Goal: Task Accomplishment & Management: Use online tool/utility

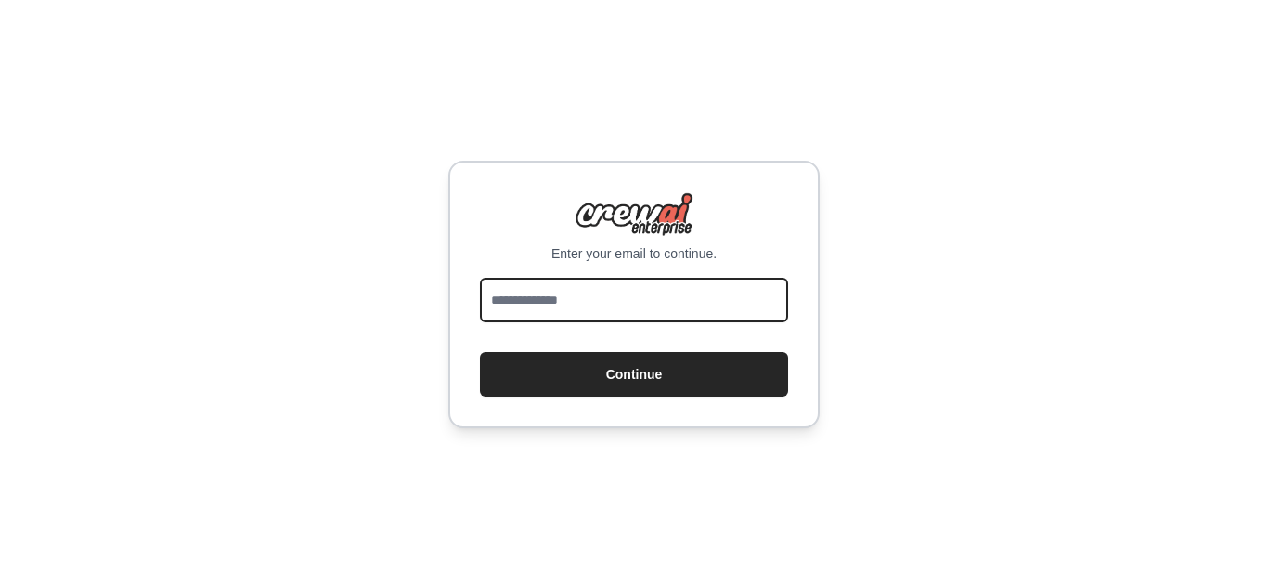
click at [635, 298] on input "email" at bounding box center [634, 300] width 308 height 45
type input "**********"
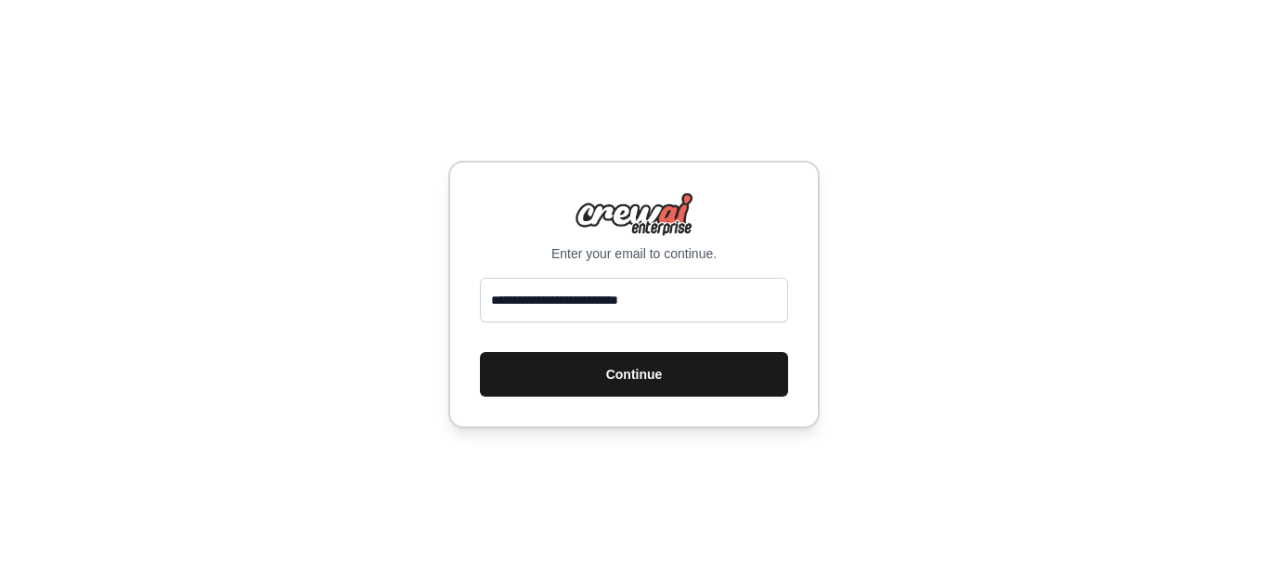
click at [667, 393] on button "Continue" at bounding box center [634, 374] width 308 height 45
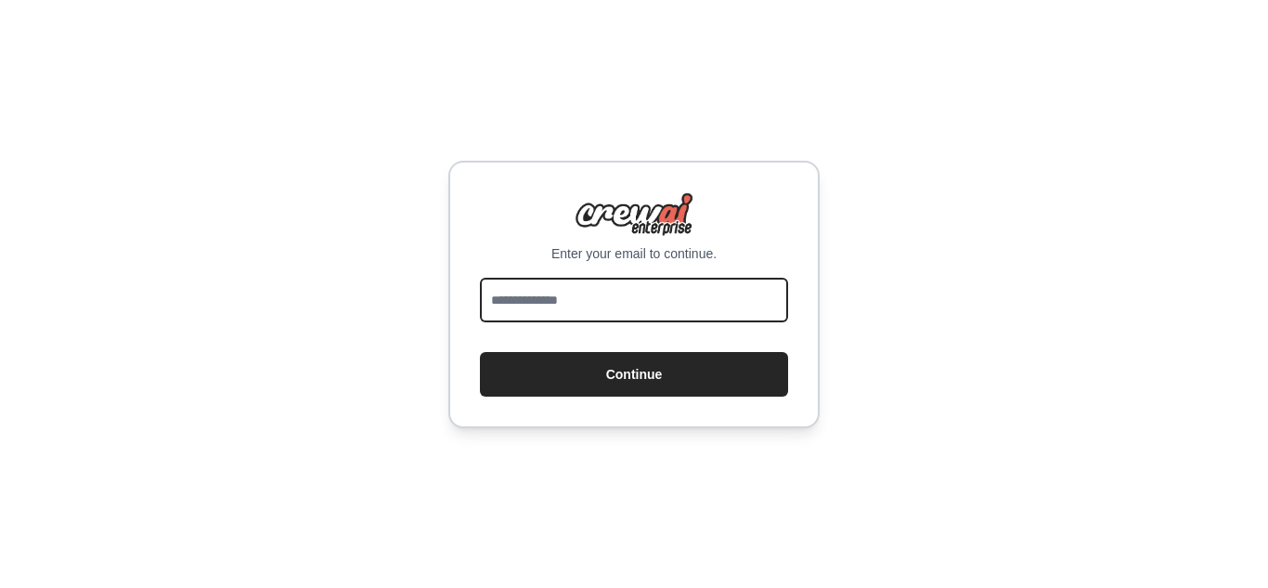
drag, startPoint x: 0, startPoint y: 0, endPoint x: 620, endPoint y: 308, distance: 692.4
click at [620, 308] on input "email" at bounding box center [634, 300] width 308 height 45
type input "**********"
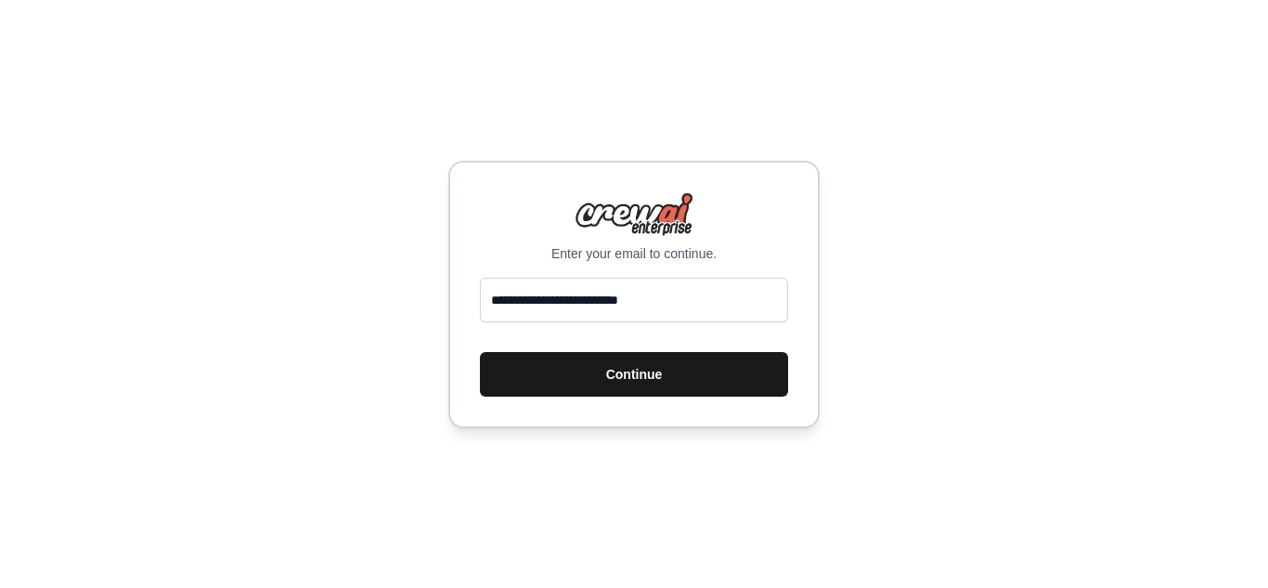
click at [629, 362] on button "Continue" at bounding box center [634, 374] width 308 height 45
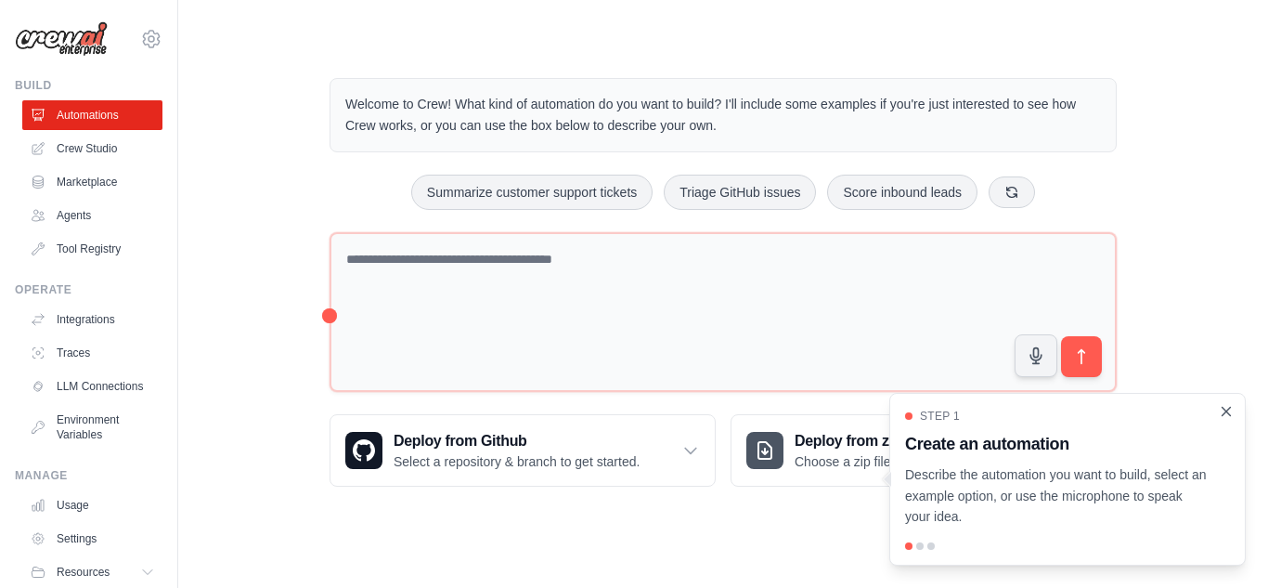
click at [1221, 410] on icon "Close walkthrough" at bounding box center [1226, 411] width 17 height 17
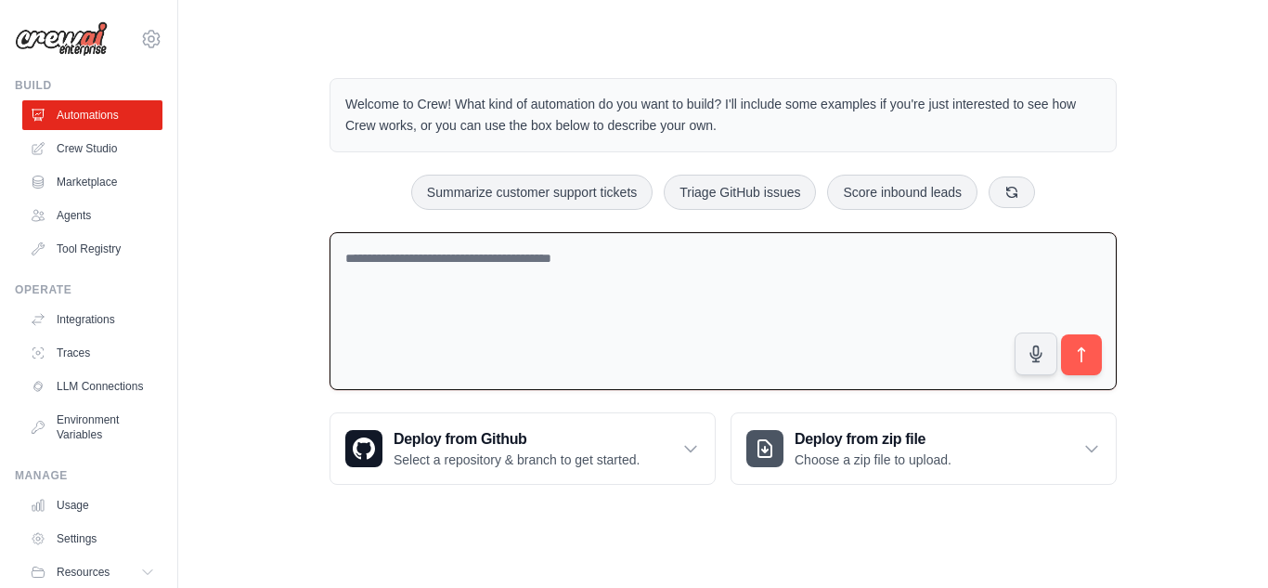
click at [520, 287] on textarea at bounding box center [723, 311] width 787 height 159
paste textarea "**********"
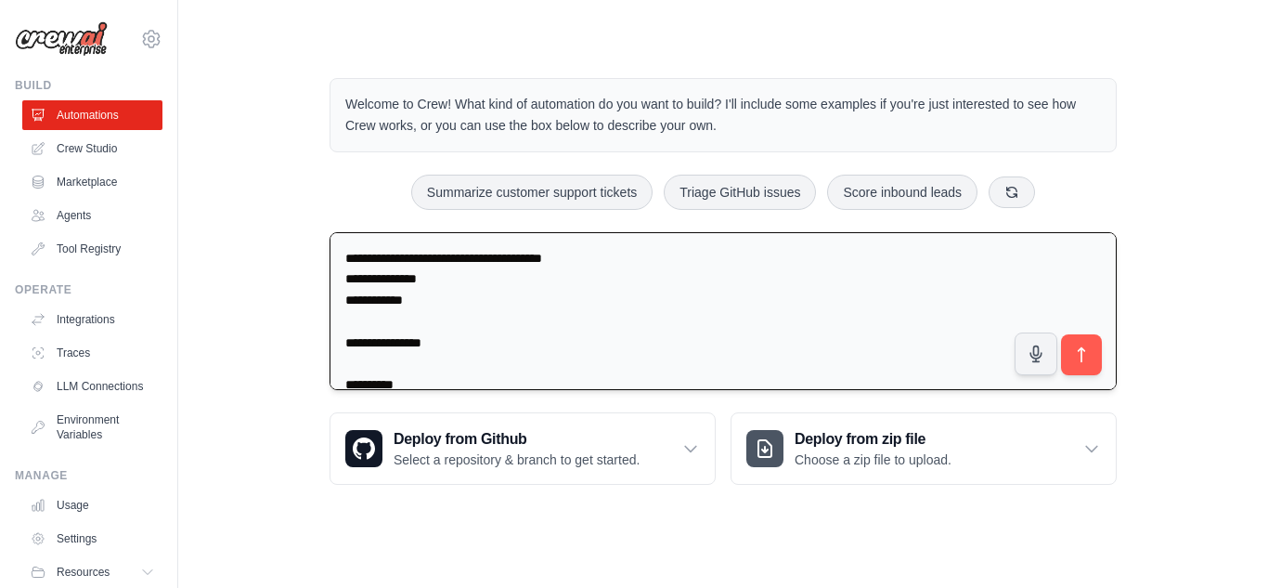
click at [343, 264] on textarea at bounding box center [723, 311] width 787 height 159
paste textarea "**********"
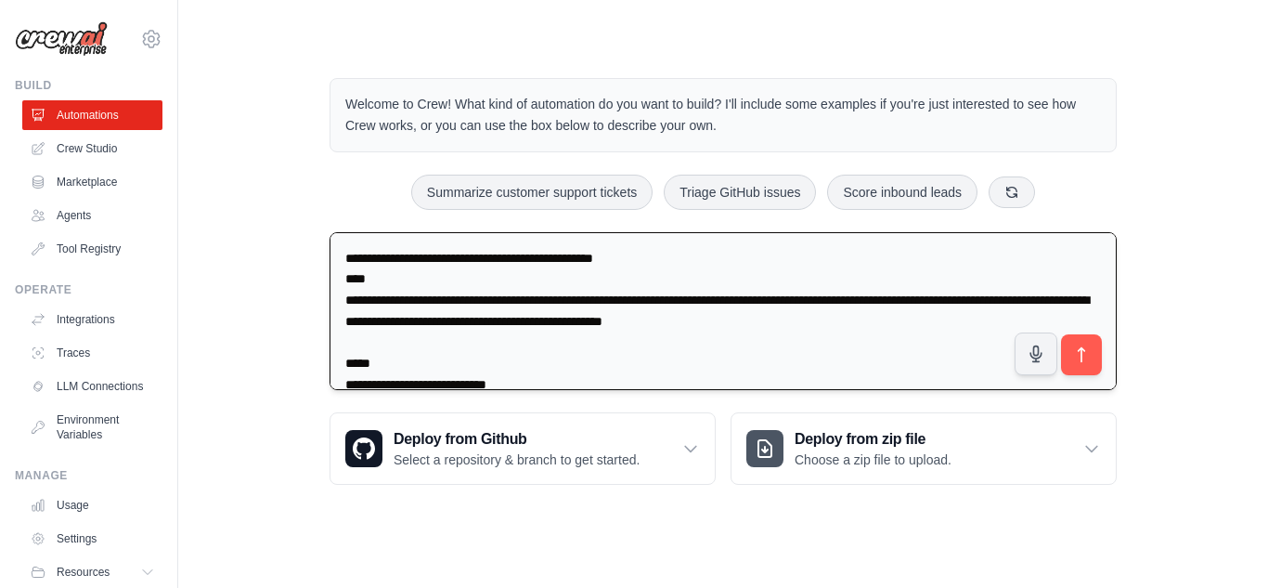
click at [346, 258] on textarea at bounding box center [723, 311] width 787 height 159
paste textarea "**********"
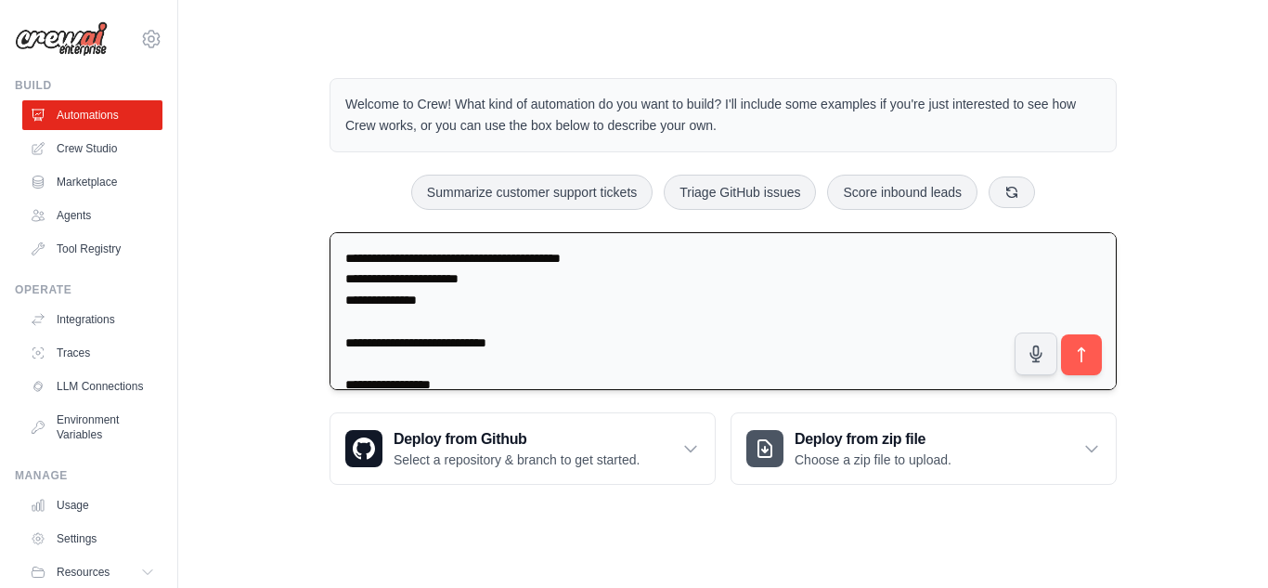
scroll to position [1925, 0]
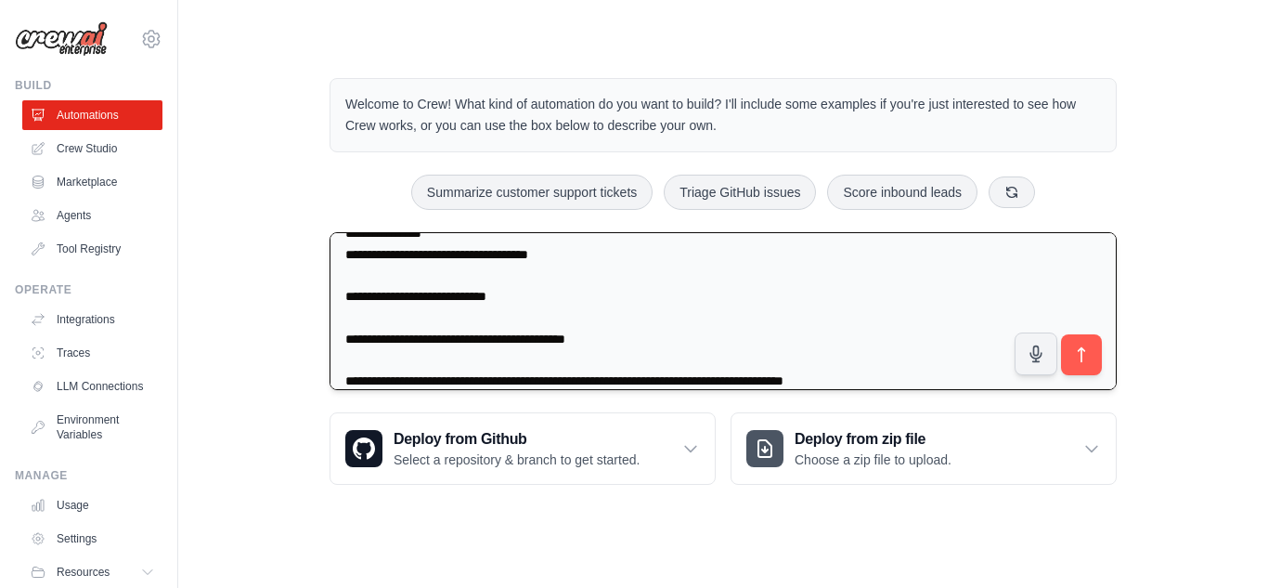
type textarea "**********"
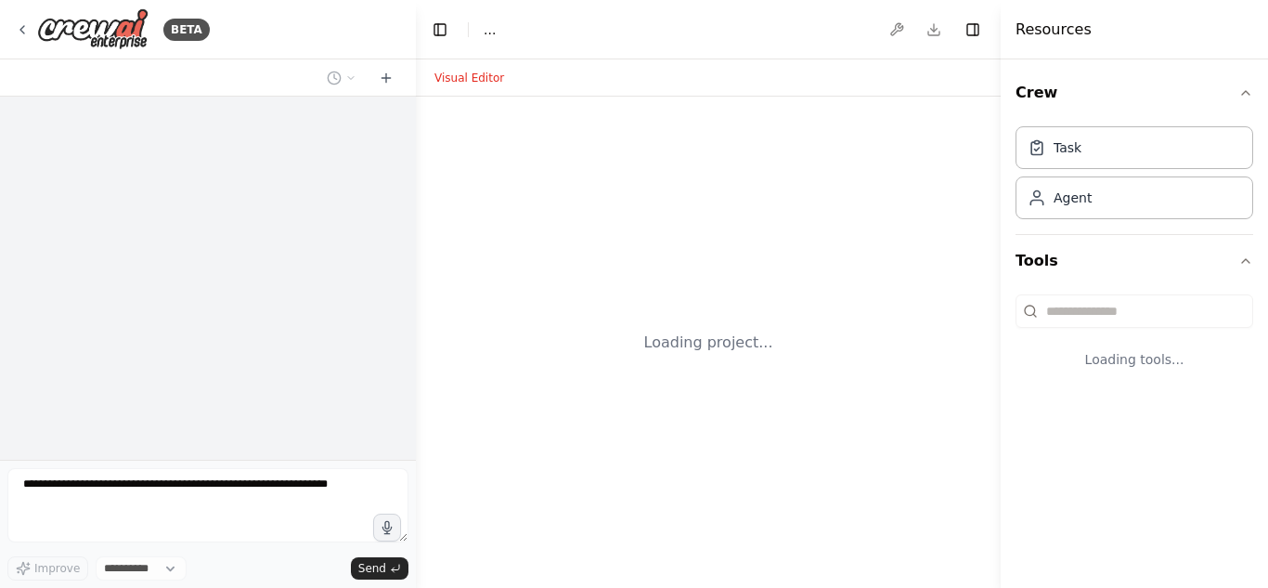
select select "****"
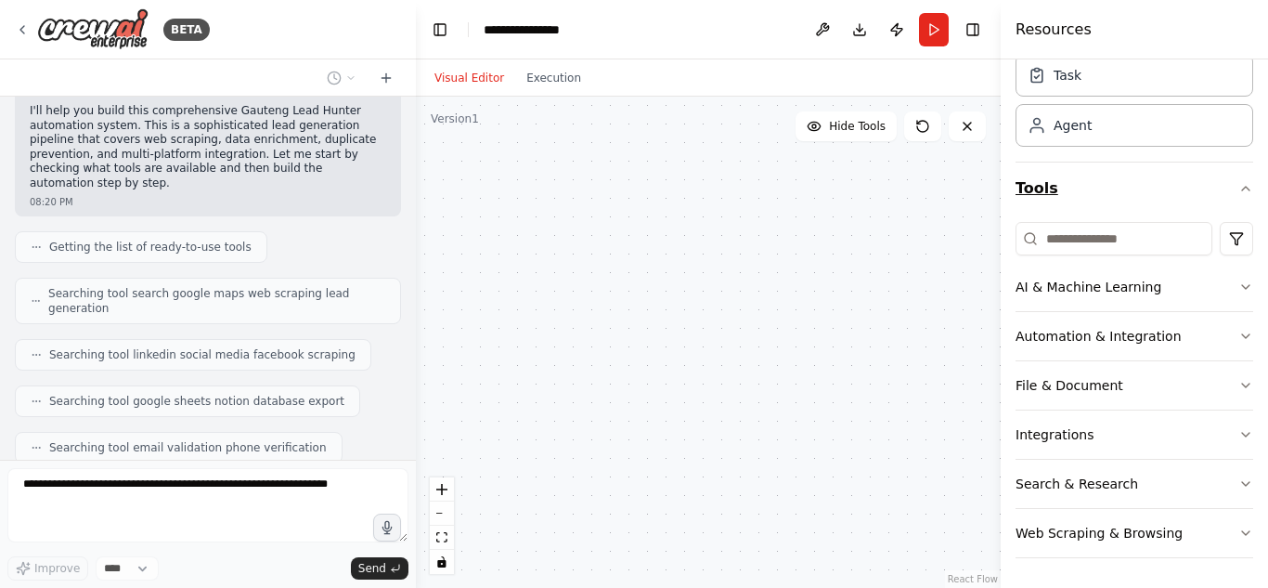
scroll to position [72, 0]
click at [1230, 344] on button "Automation & Integration" at bounding box center [1135, 336] width 238 height 48
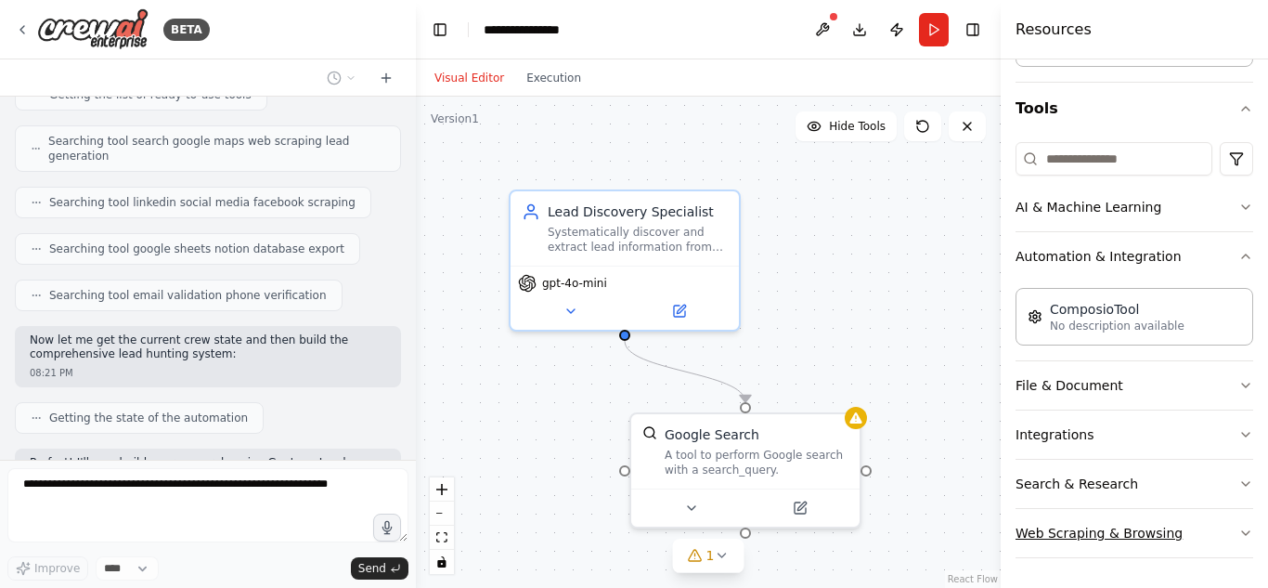
scroll to position [2769, 0]
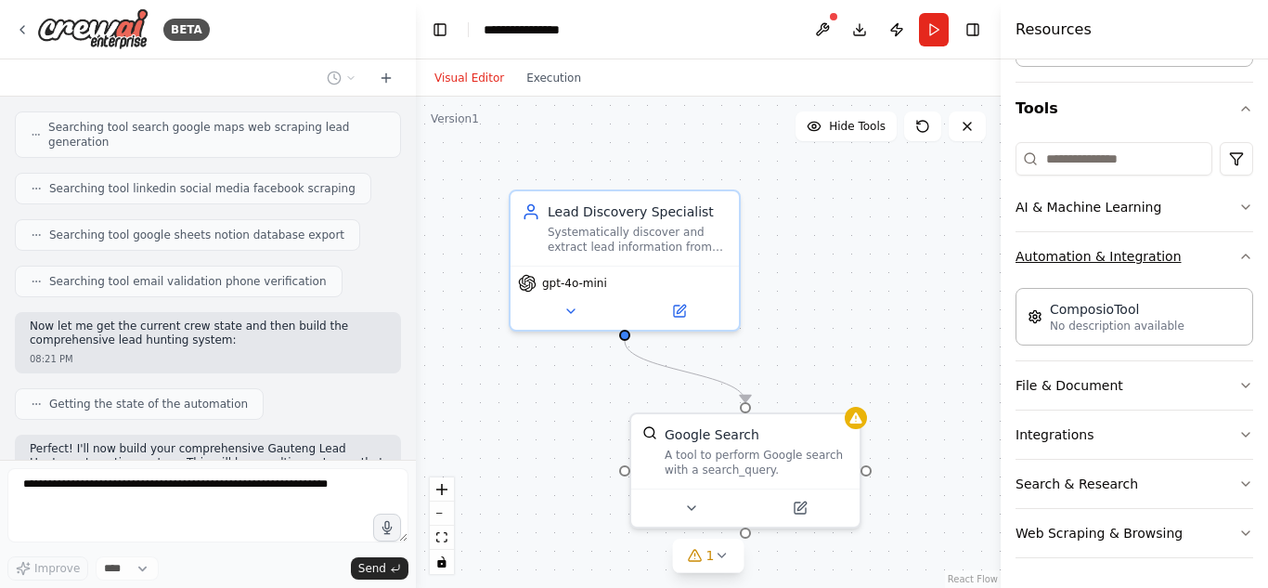
click at [1182, 263] on button "Automation & Integration" at bounding box center [1135, 256] width 238 height 48
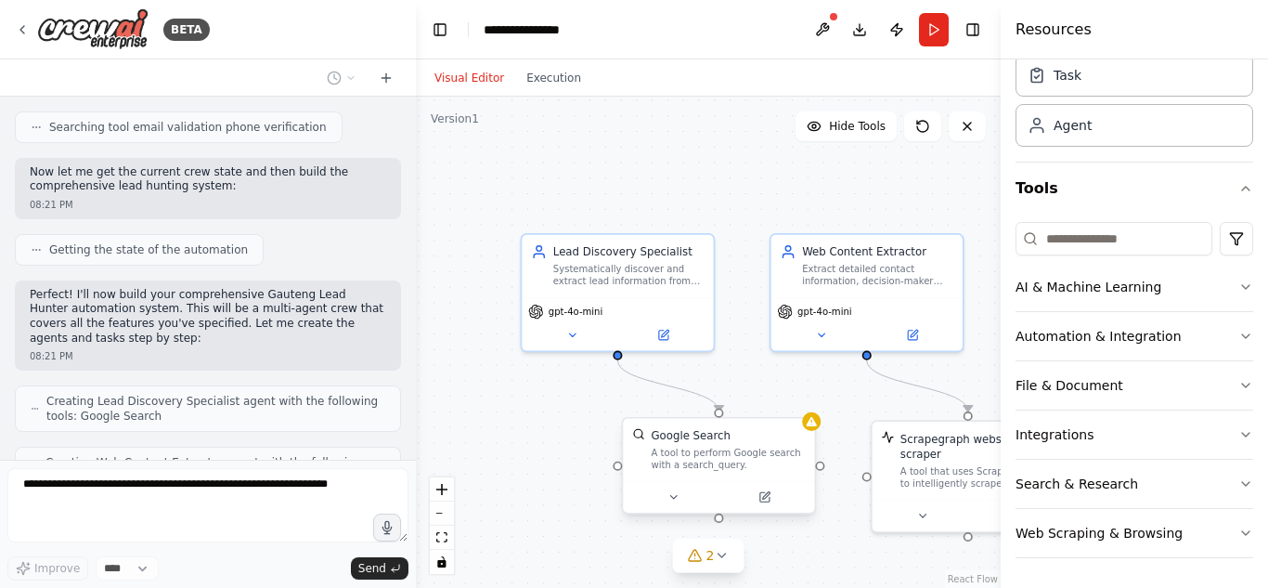
scroll to position [2970, 0]
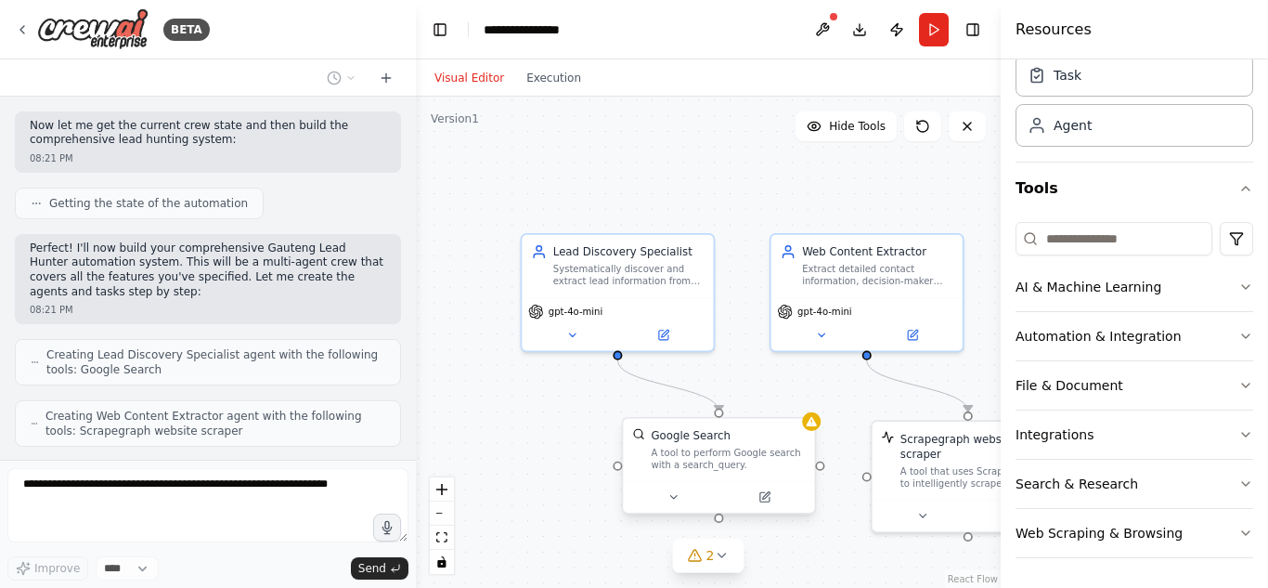
click at [717, 449] on div "A tool to perform Google search with a search_query." at bounding box center [728, 458] width 154 height 25
click at [669, 492] on icon at bounding box center [673, 497] width 12 height 12
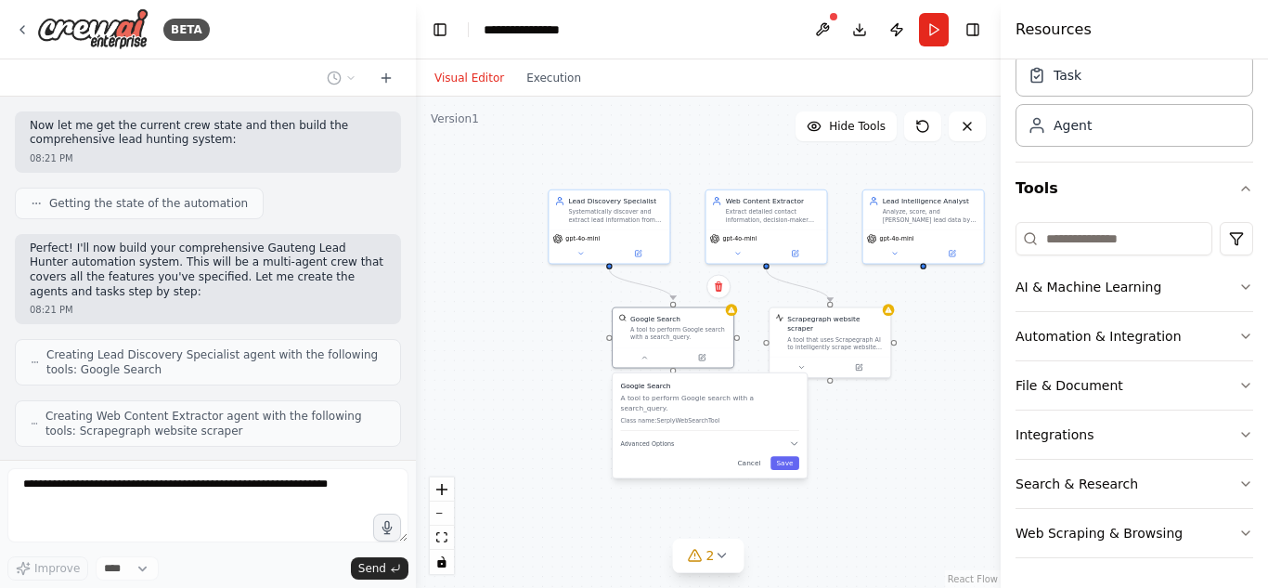
drag, startPoint x: 542, startPoint y: 494, endPoint x: 549, endPoint y: 354, distance: 140.3
click at [549, 354] on div ".deletable-edge-delete-btn { width: 20px; height: 20px; border: 0px solid #ffff…" at bounding box center [708, 342] width 585 height 491
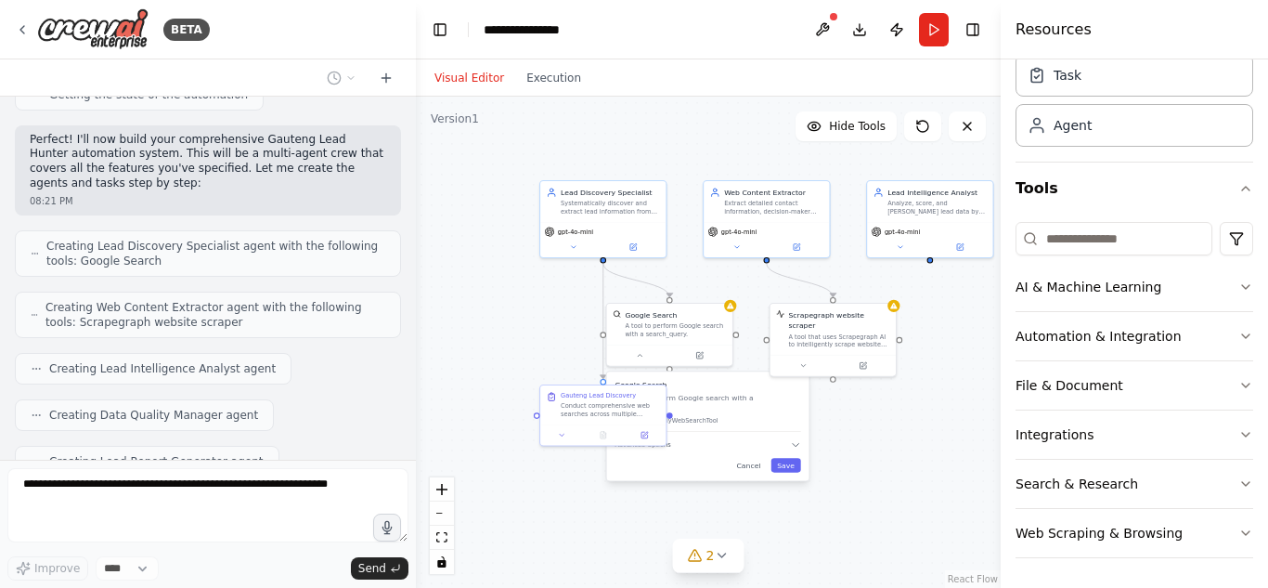
click at [915, 432] on div ".deletable-edge-delete-btn { width: 20px; height: 20px; border: 0px solid #ffff…" at bounding box center [708, 342] width 585 height 491
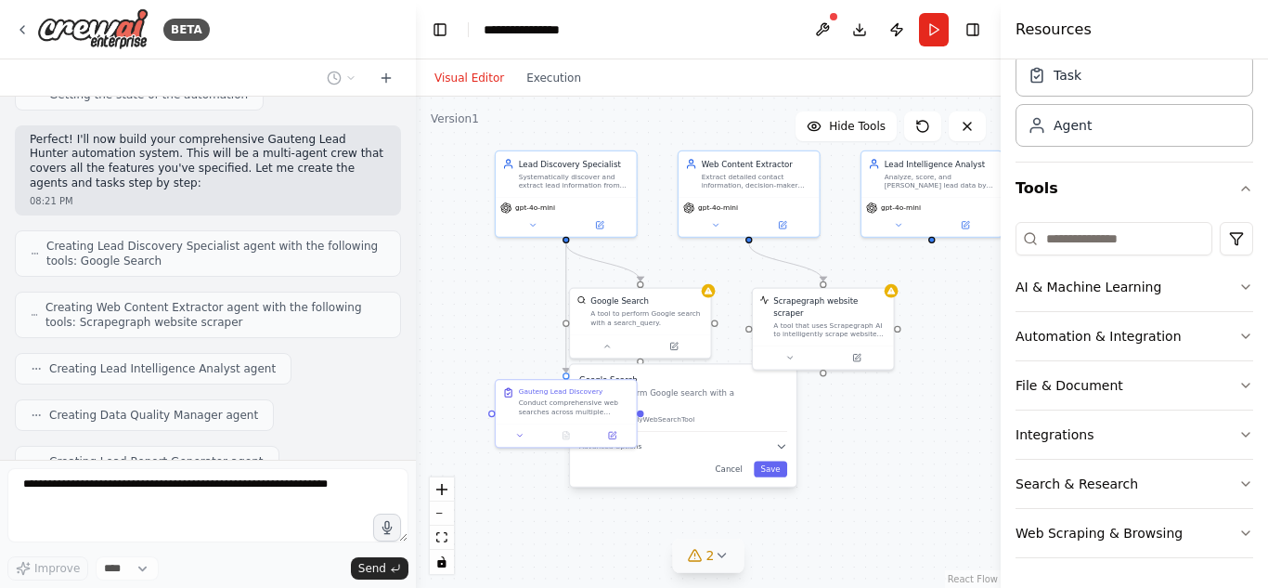
click at [742, 568] on button "2" at bounding box center [708, 555] width 71 height 34
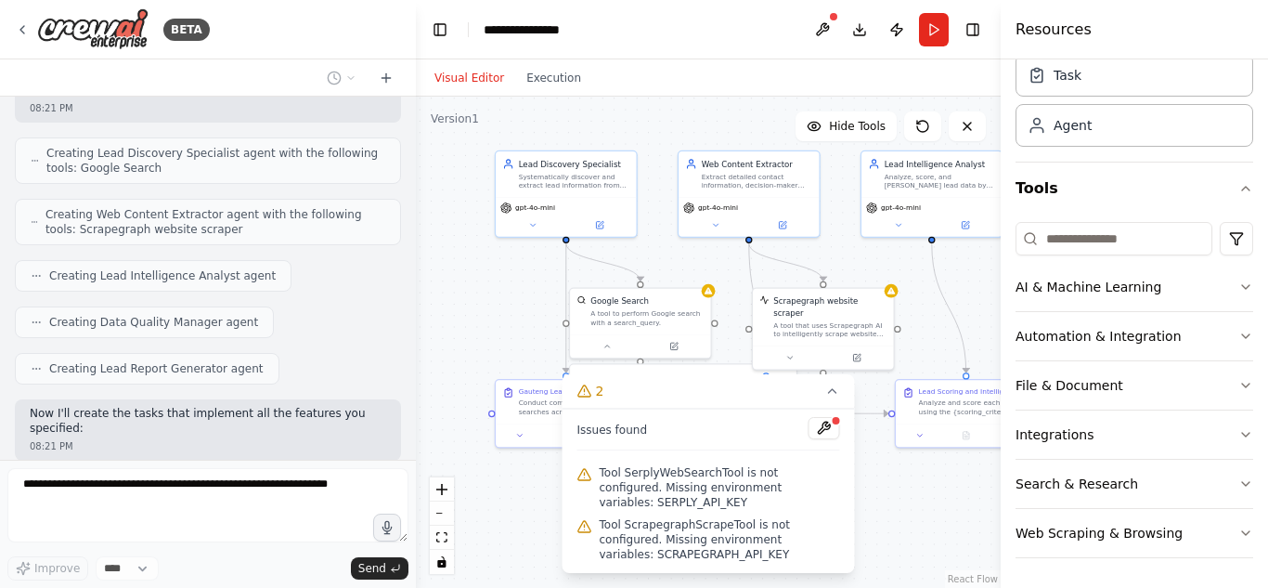
scroll to position [3217, 0]
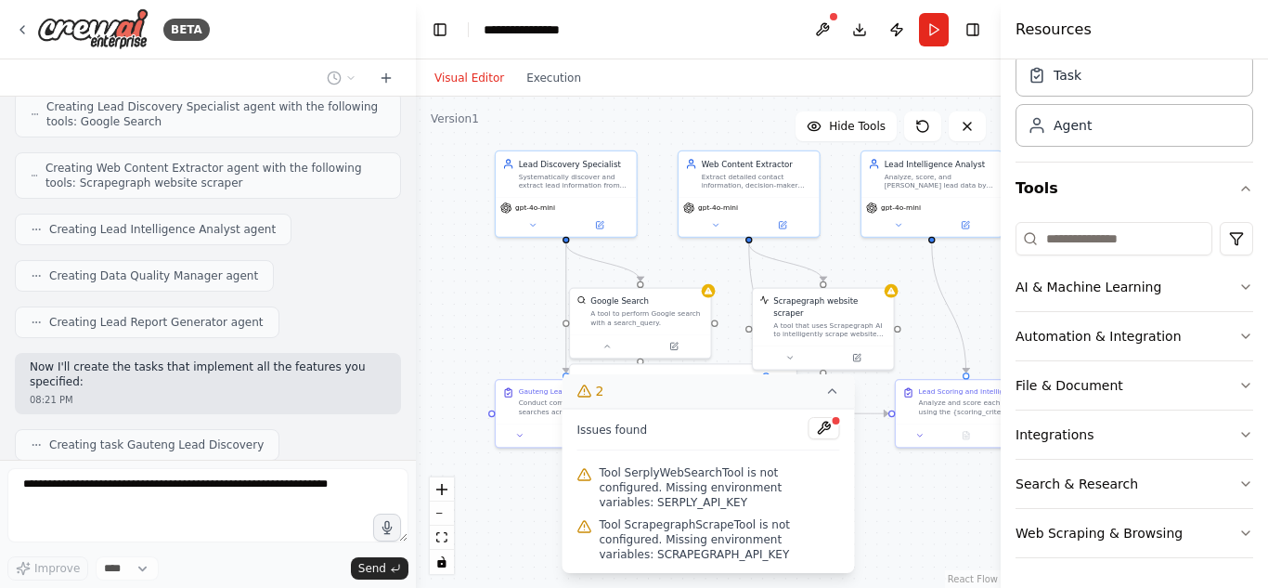
click at [835, 398] on icon at bounding box center [832, 390] width 15 height 15
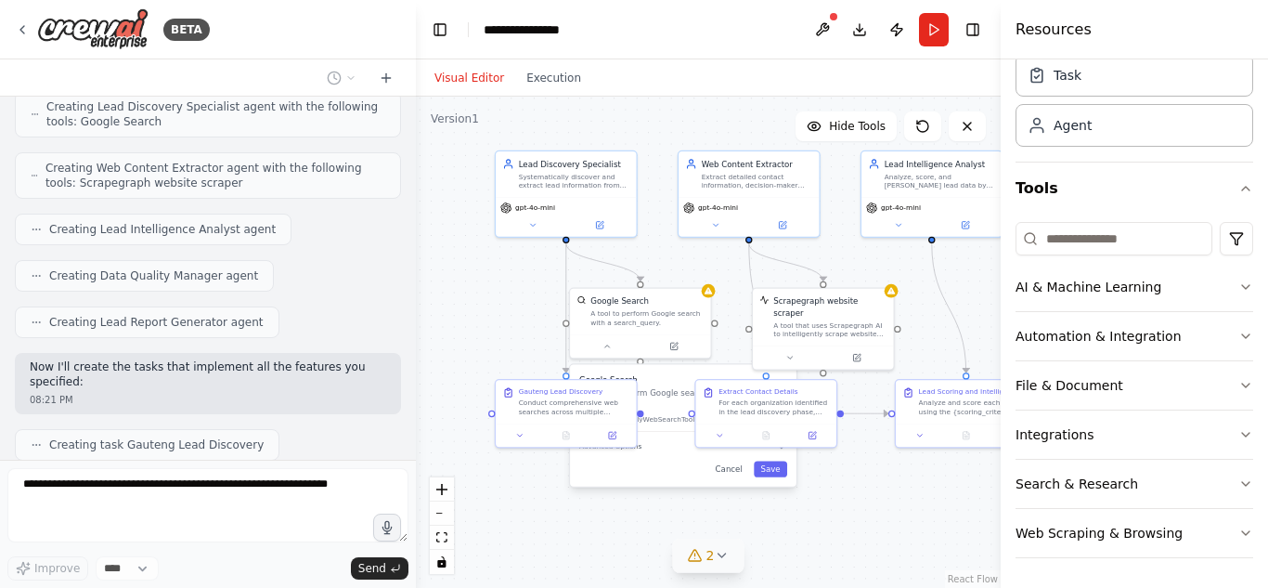
click at [674, 517] on div ".deletable-edge-delete-btn { width: 20px; height: 20px; border: 0px solid #ffff…" at bounding box center [708, 342] width 585 height 491
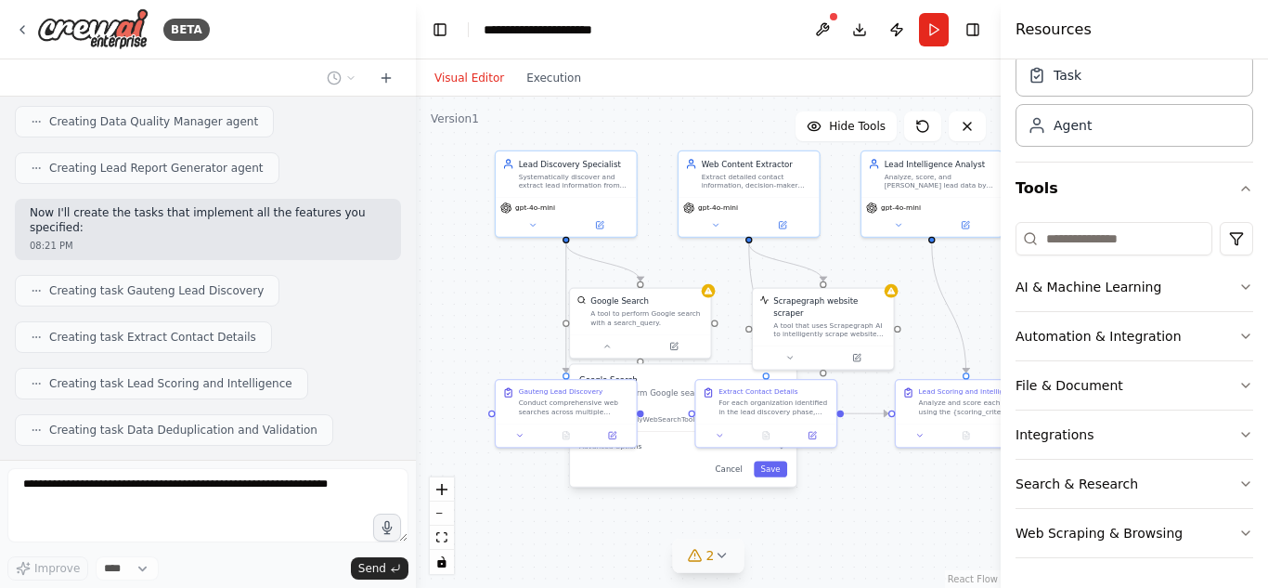
scroll to position [3418, 0]
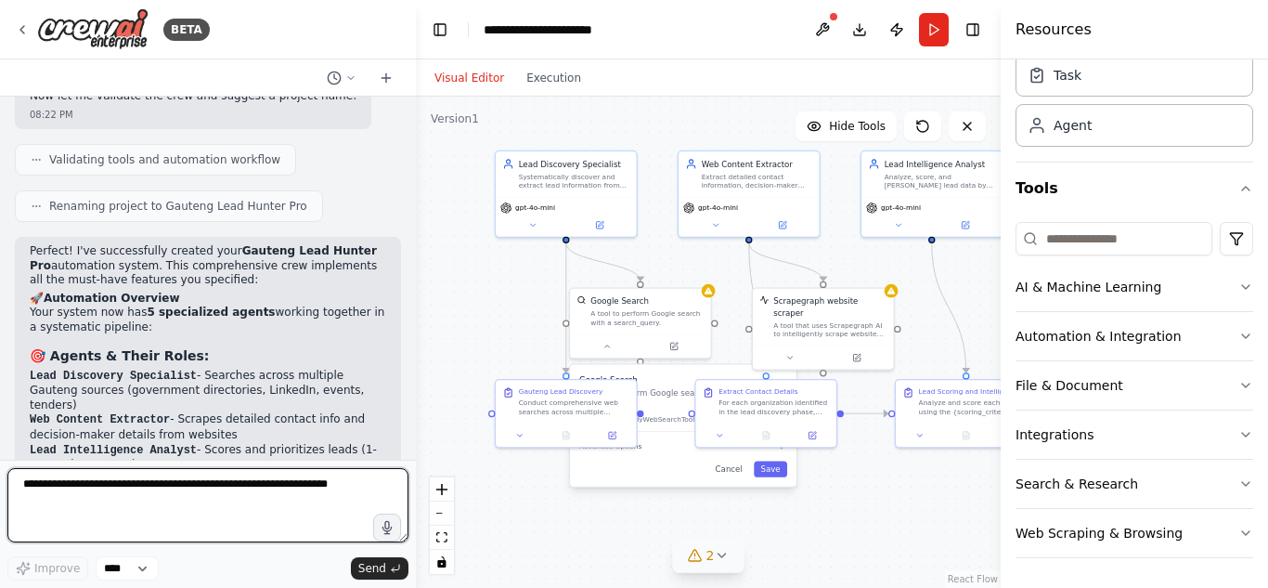
click at [177, 484] on textarea at bounding box center [207, 505] width 401 height 74
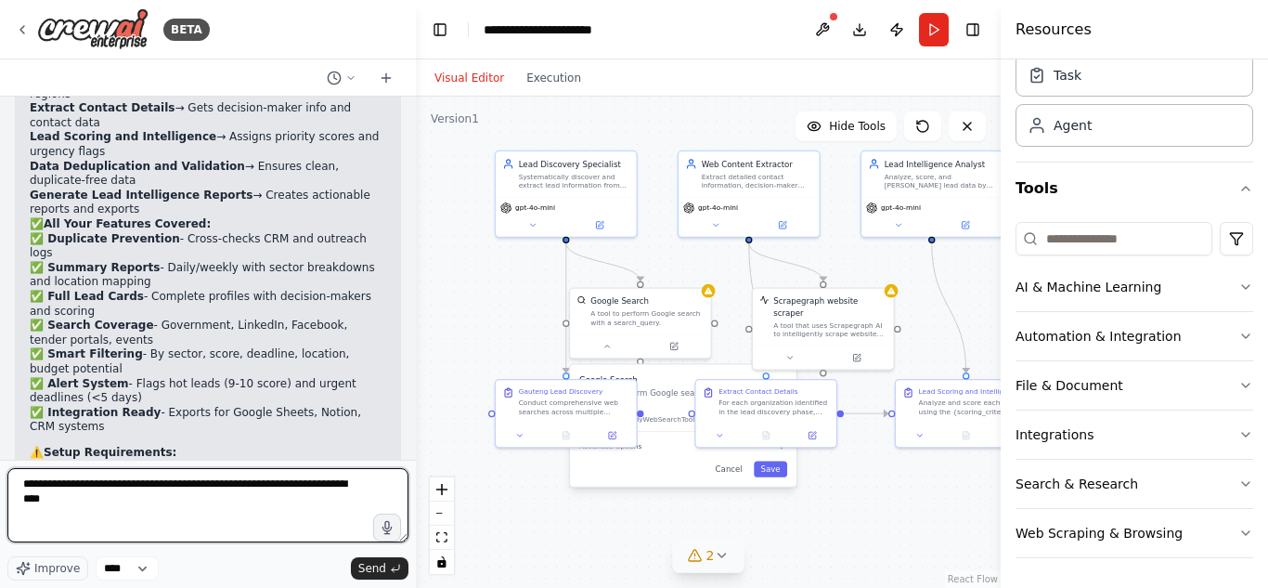
scroll to position [4308, 0]
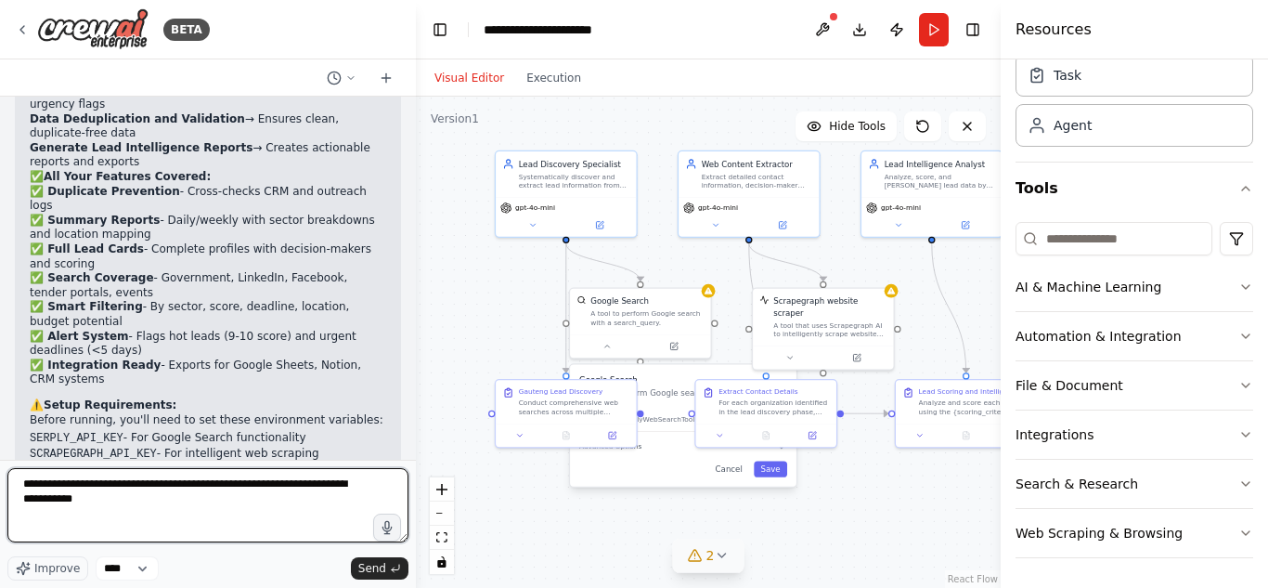
type textarea "**********"
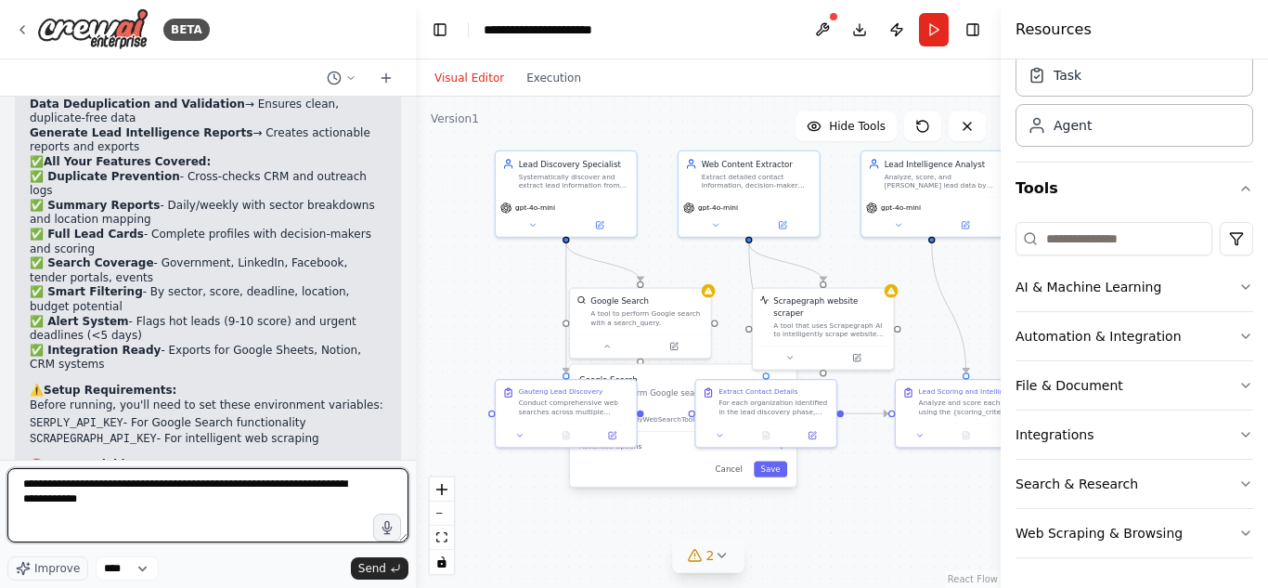
click at [292, 494] on textarea "**********" at bounding box center [207, 505] width 401 height 74
click at [258, 501] on textarea "**********" at bounding box center [207, 505] width 401 height 74
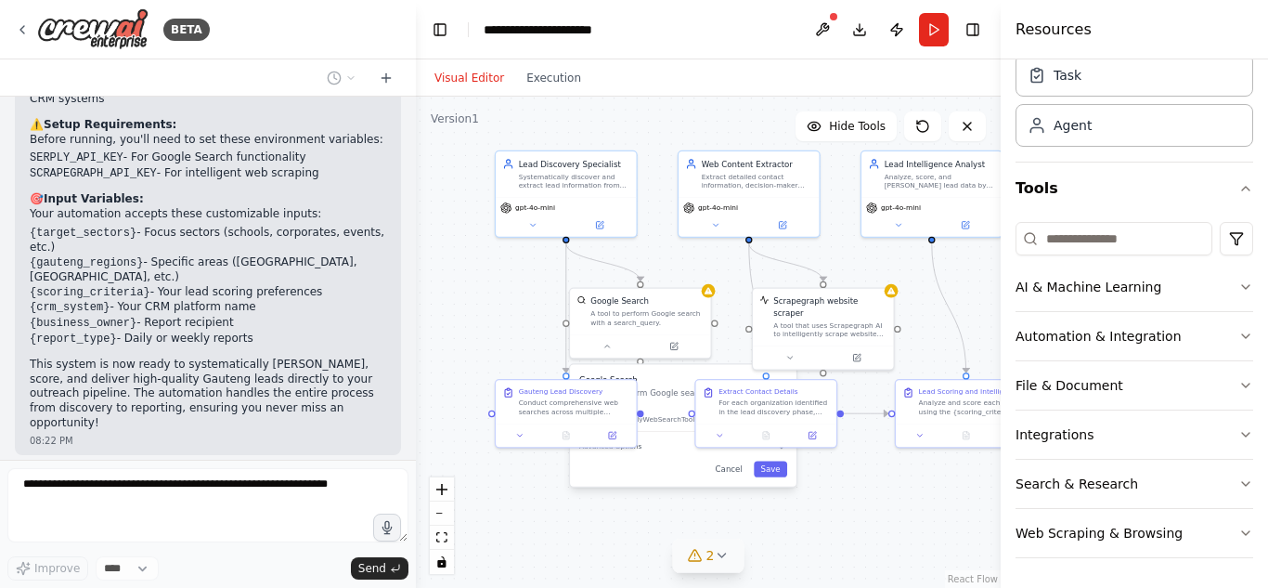
scroll to position [4632, 0]
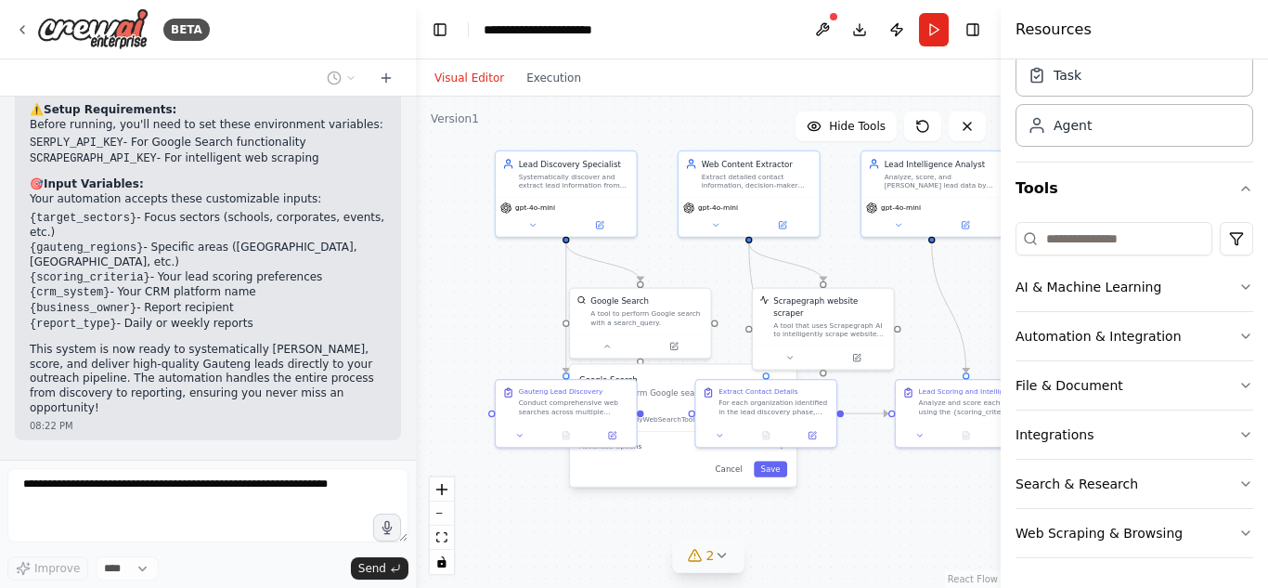
drag, startPoint x: 32, startPoint y: 125, endPoint x: 237, endPoint y: 125, distance: 204.2
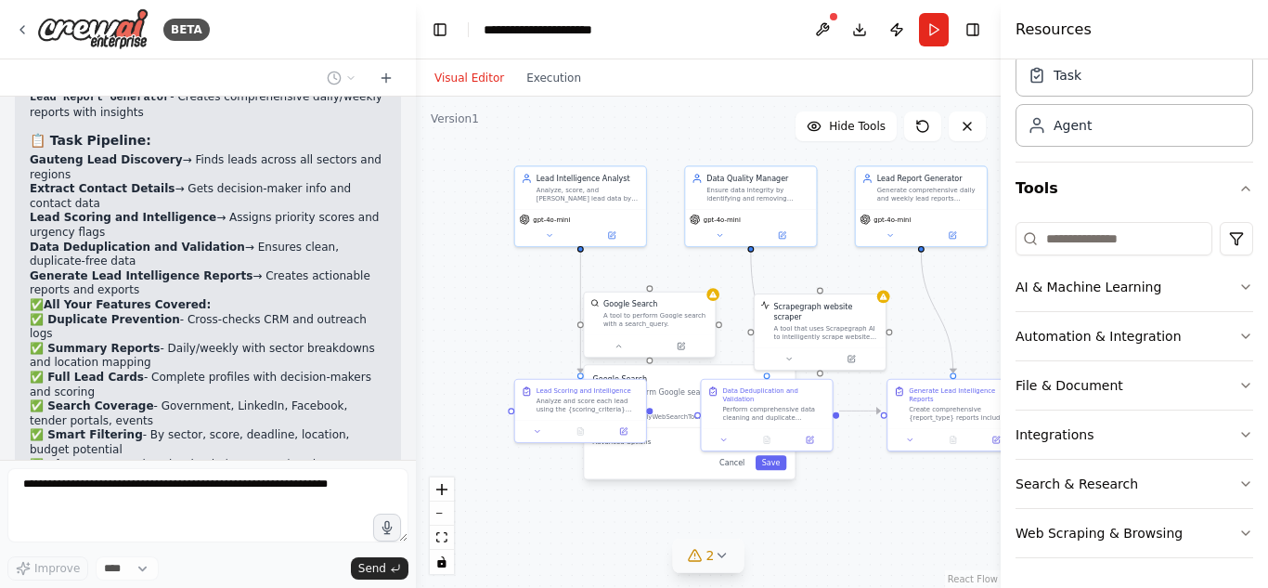
scroll to position [5124, 0]
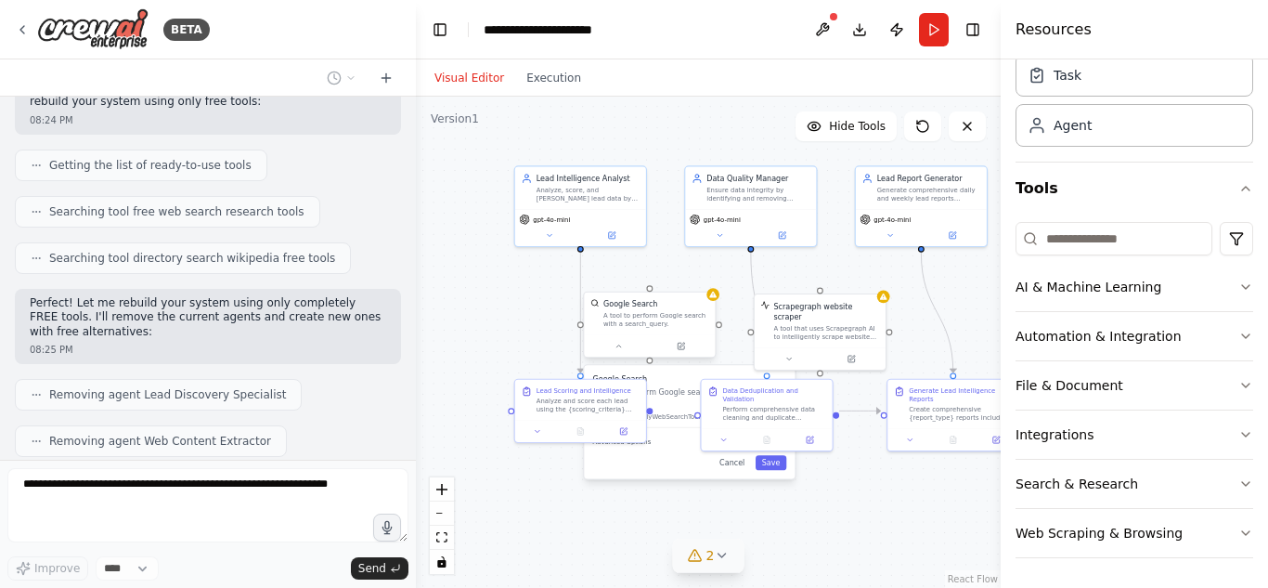
click at [624, 355] on div at bounding box center [649, 346] width 131 height 22
click at [624, 341] on button at bounding box center [619, 346] width 60 height 13
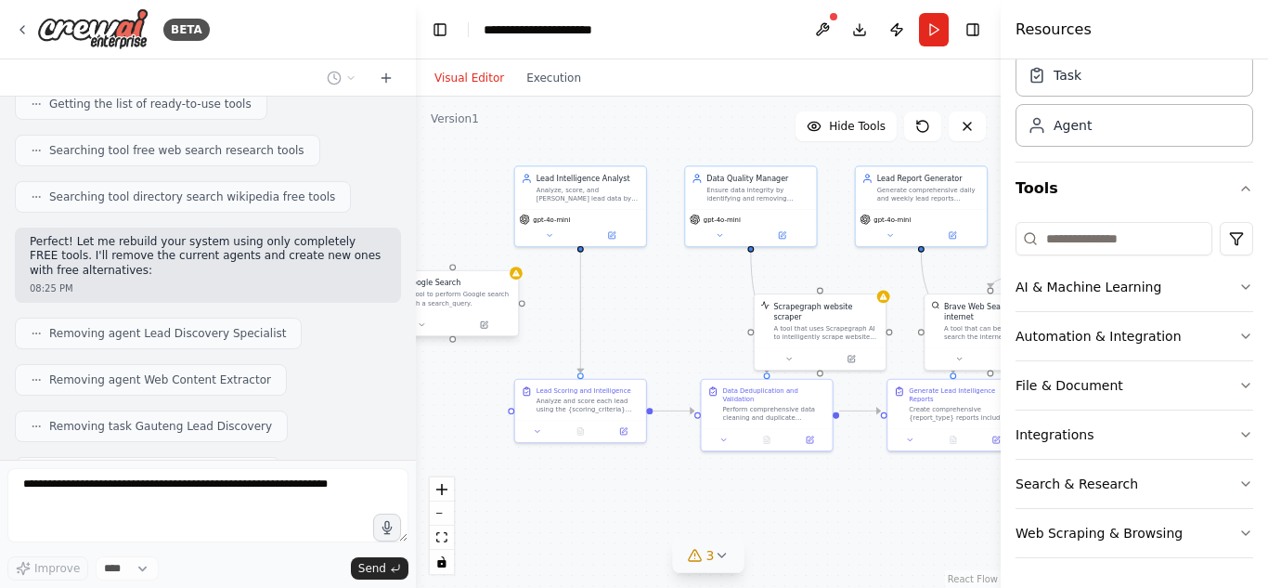
drag, startPoint x: 655, startPoint y: 325, endPoint x: 456, endPoint y: 308, distance: 200.3
click at [456, 308] on div "Google Search A tool to perform Google search with a search_query." at bounding box center [452, 292] width 131 height 43
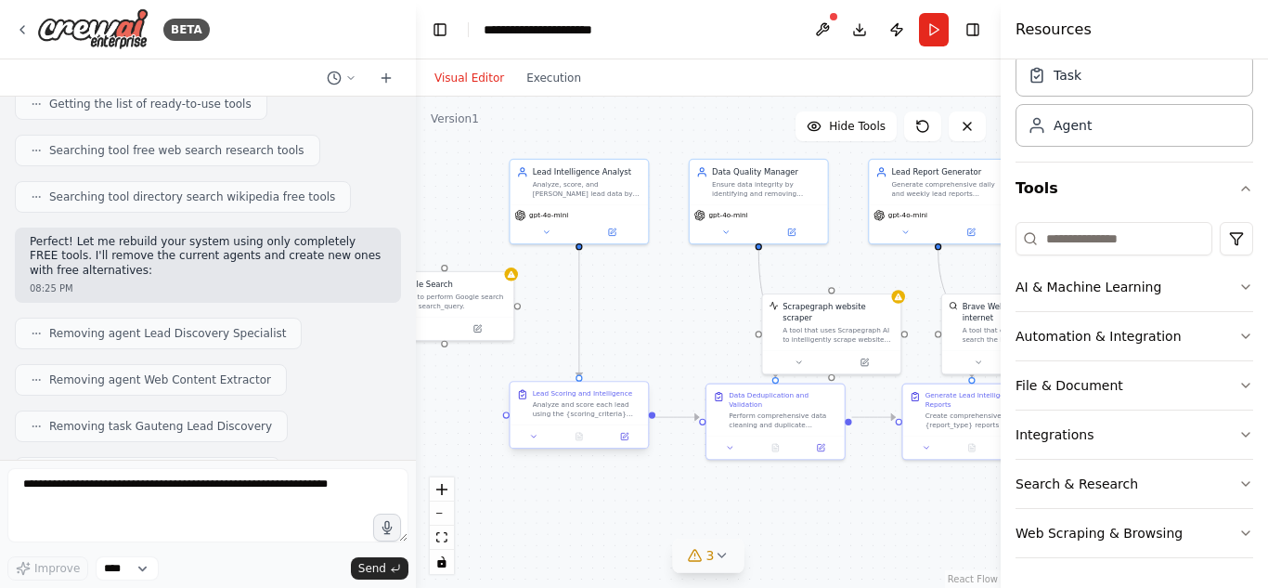
scroll to position [5294, 0]
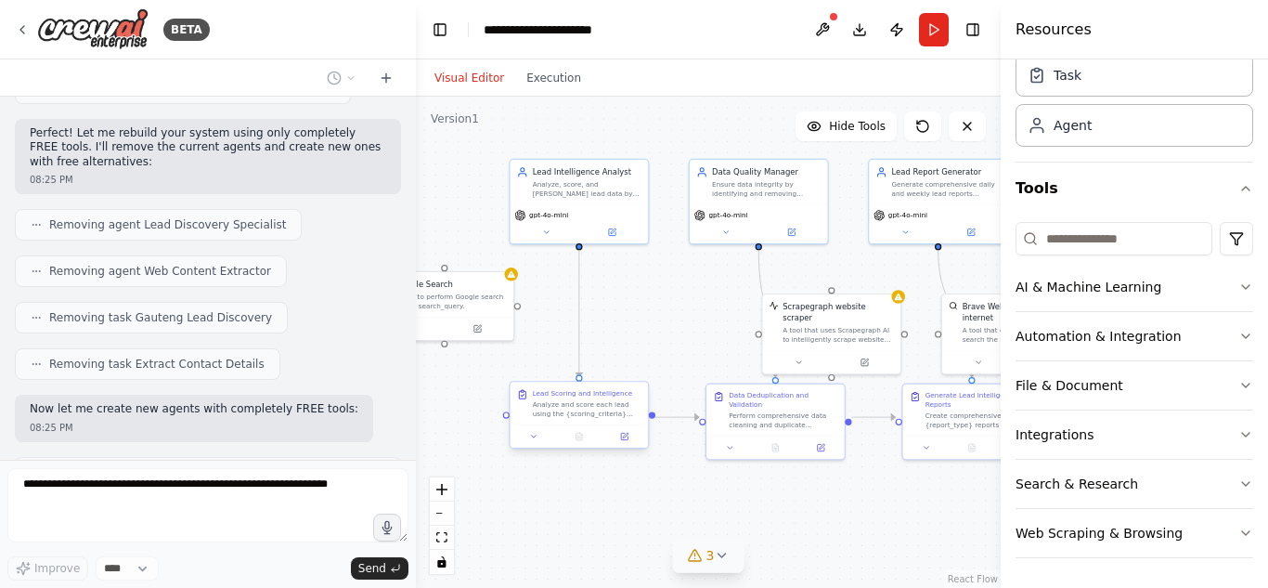
click at [544, 419] on div "Lead Scoring and Intelligence Analyze and score each lead using the {scoring_cr…" at bounding box center [580, 403] width 138 height 43
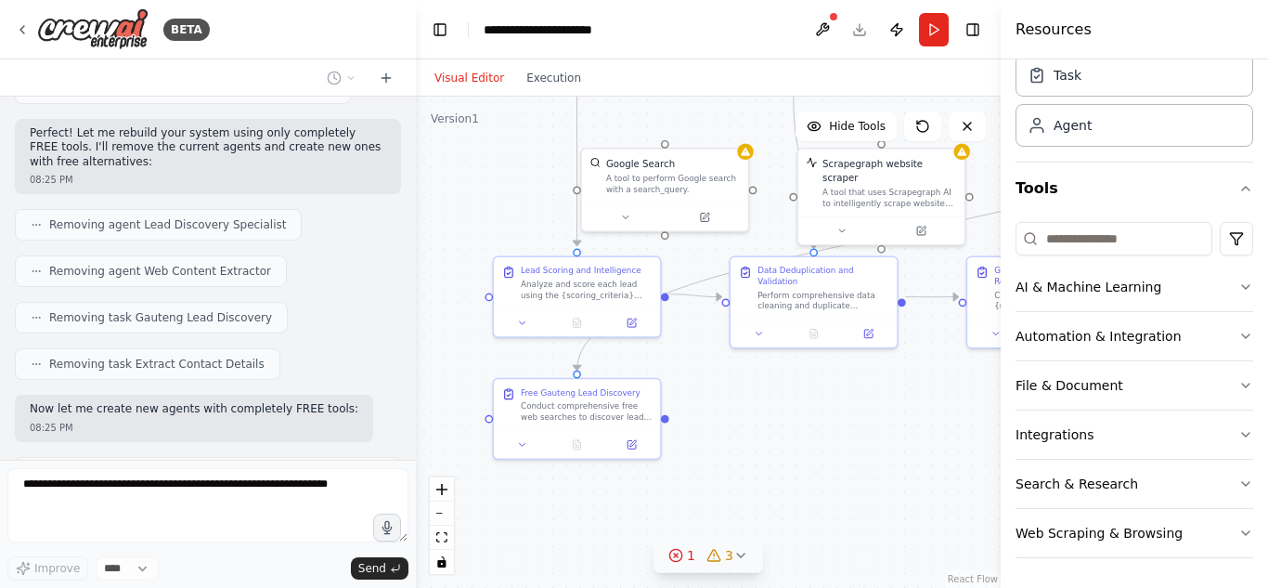
drag, startPoint x: 794, startPoint y: 543, endPoint x: 841, endPoint y: 405, distance: 146.2
click at [841, 405] on div ".deletable-edge-delete-btn { width: 20px; height: 20px; border: 0px solid #ffff…" at bounding box center [708, 342] width 585 height 491
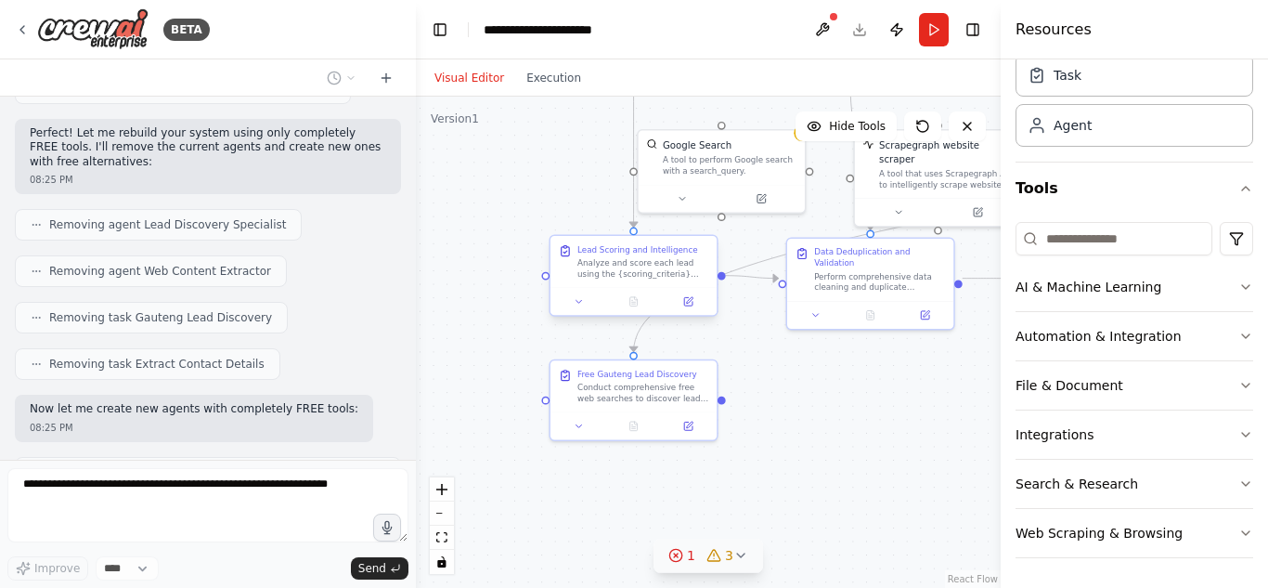
scroll to position [5340, 0]
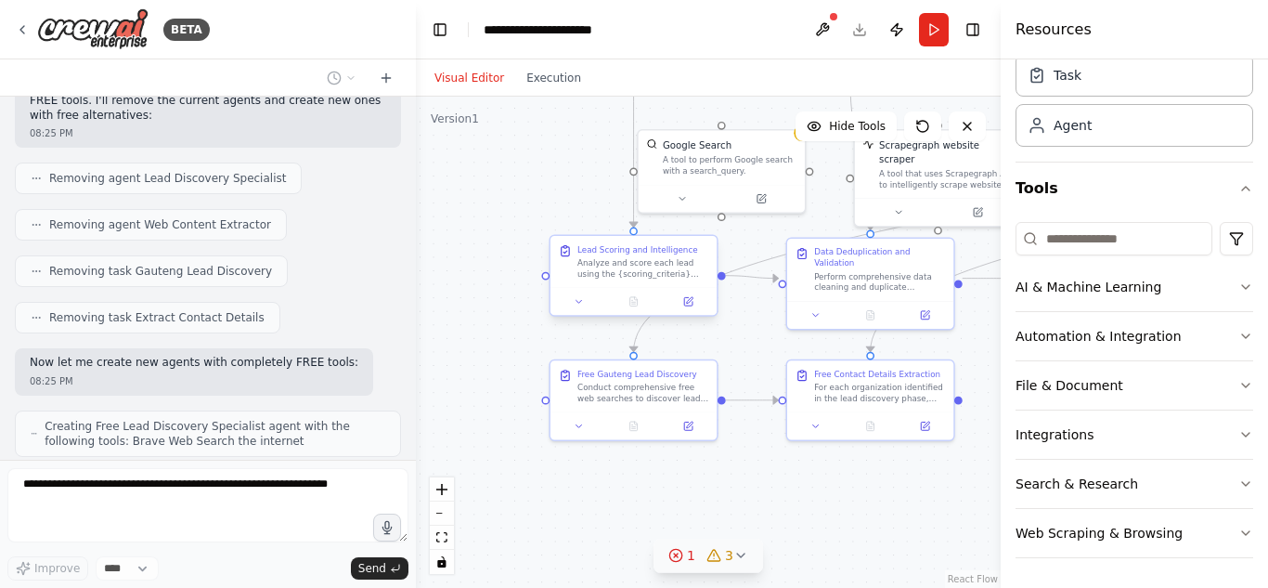
click at [579, 311] on div at bounding box center [633, 301] width 166 height 28
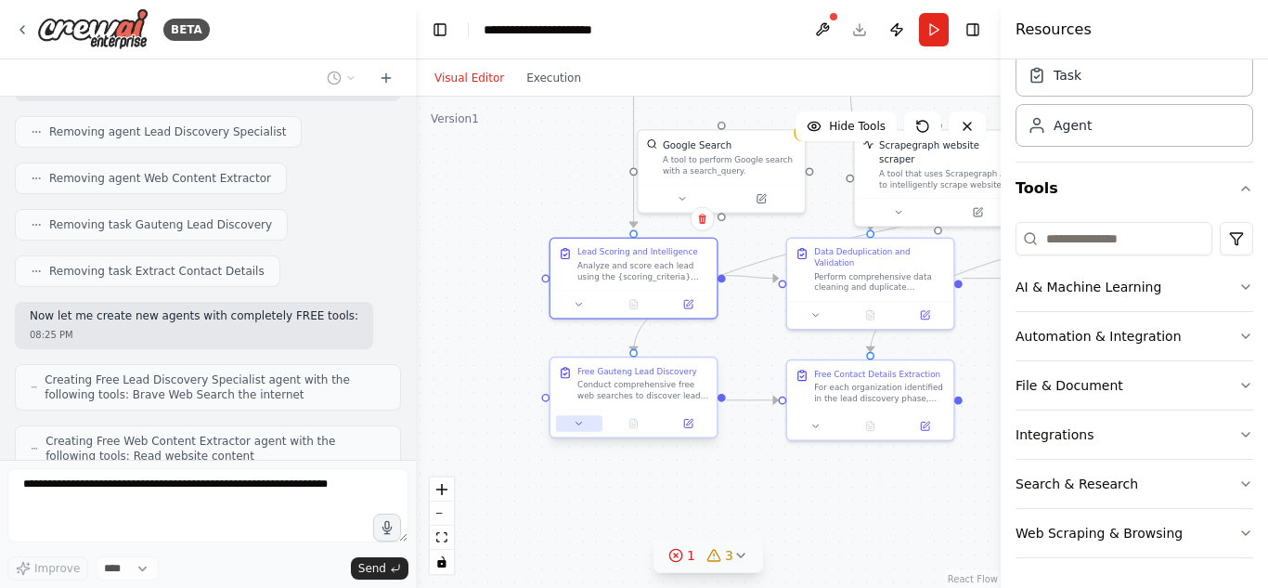
click at [579, 431] on button at bounding box center [579, 423] width 46 height 16
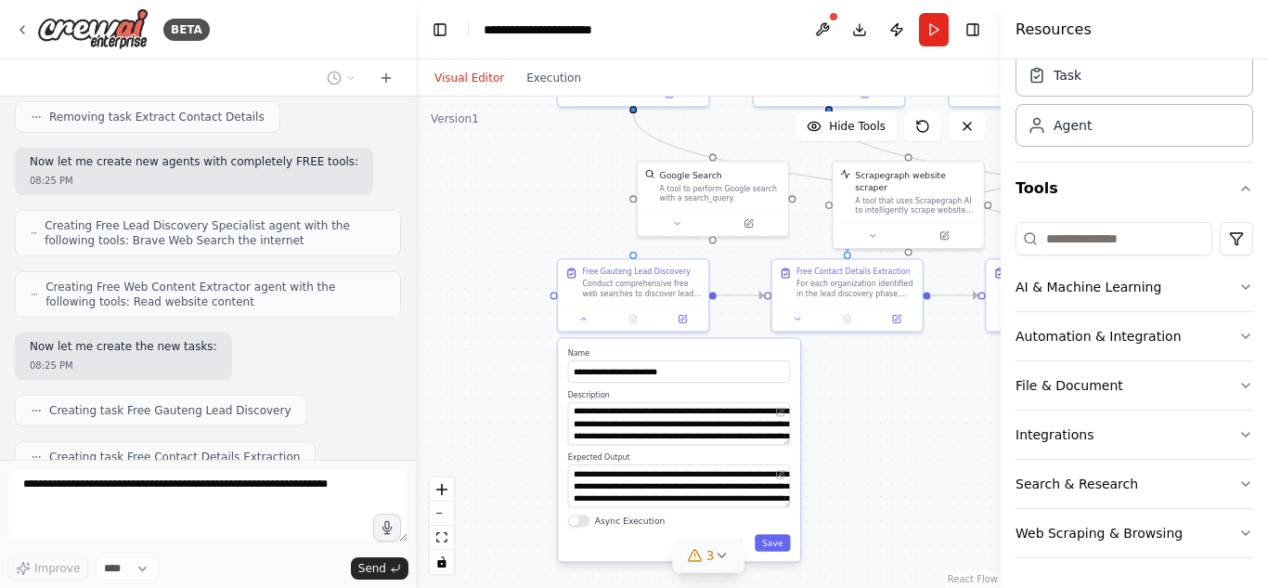
scroll to position [5556, 0]
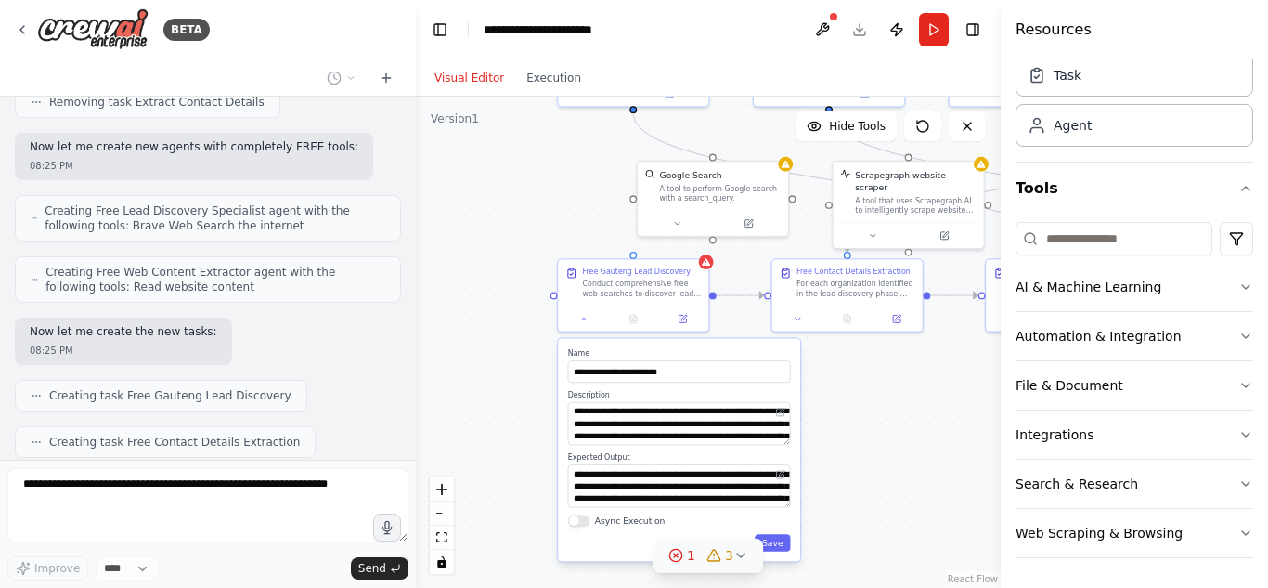
click at [527, 347] on div ".deletable-edge-delete-btn { width: 20px; height: 20px; border: 0px solid #ffff…" at bounding box center [708, 342] width 585 height 491
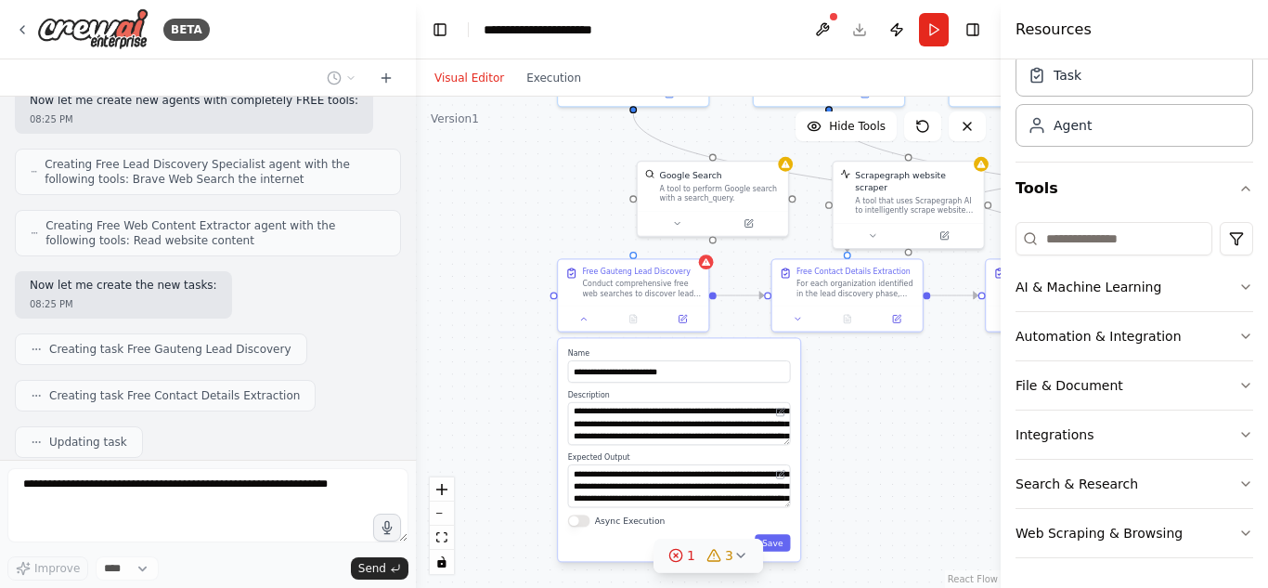
click at [900, 472] on div ".deletable-edge-delete-btn { width: 20px; height: 20px; border: 0px solid #ffff…" at bounding box center [708, 342] width 585 height 491
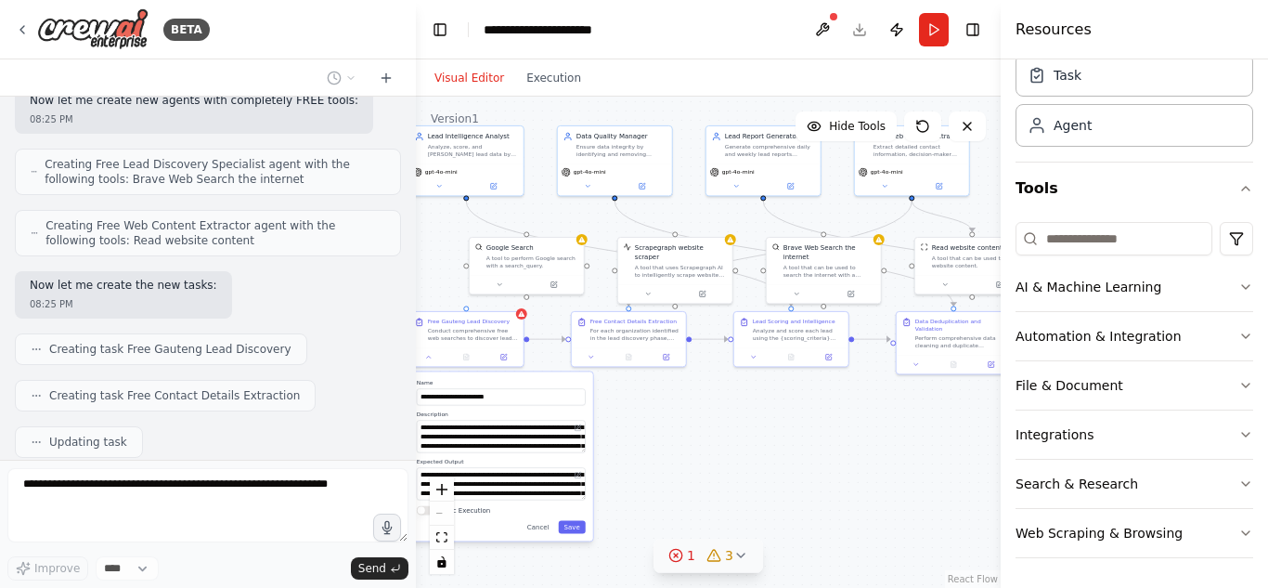
scroll to position [5663, 0]
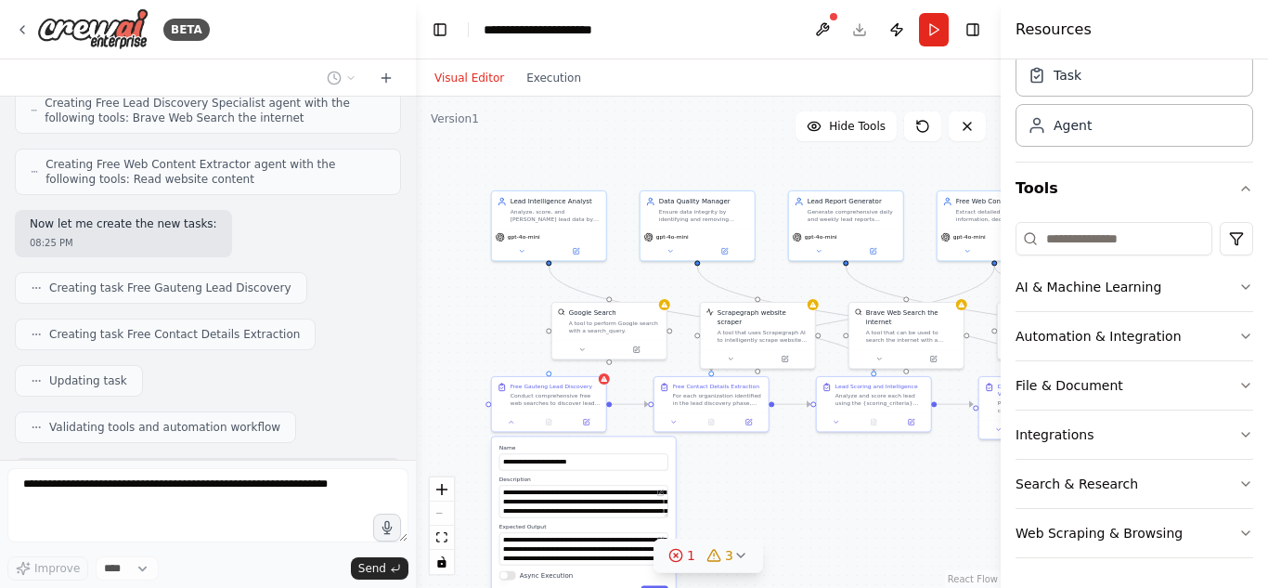
drag, startPoint x: 902, startPoint y: 472, endPoint x: 842, endPoint y: 477, distance: 60.5
click at [842, 477] on div ".deletable-edge-delete-btn { width: 20px; height: 20px; border: 0px solid #ffff…" at bounding box center [708, 342] width 585 height 491
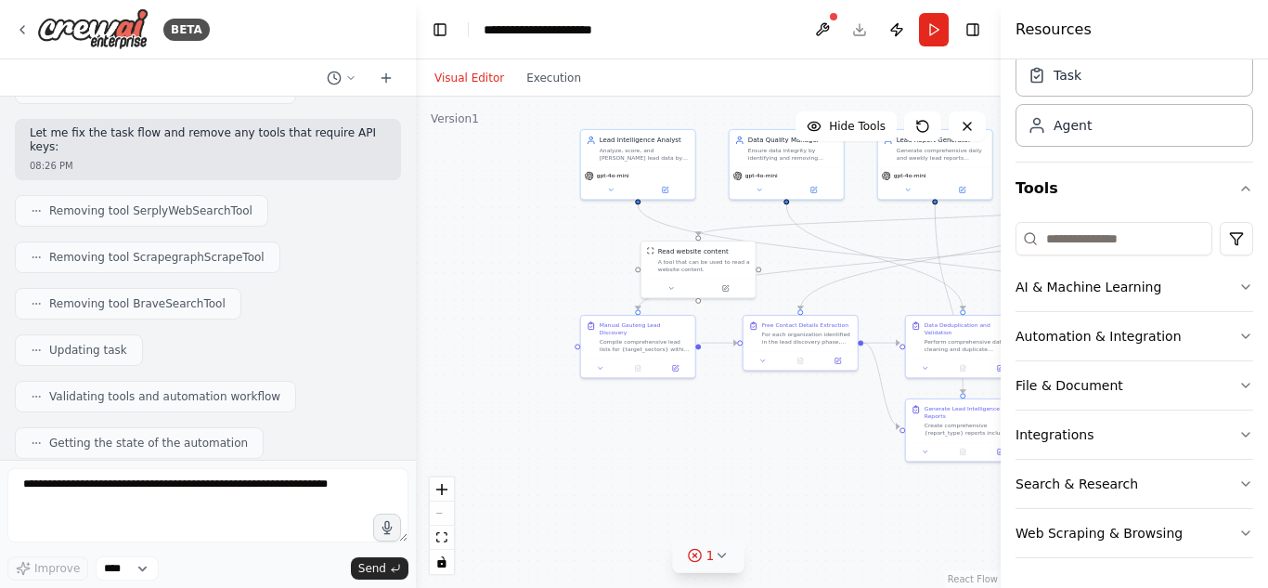
scroll to position [6541, 0]
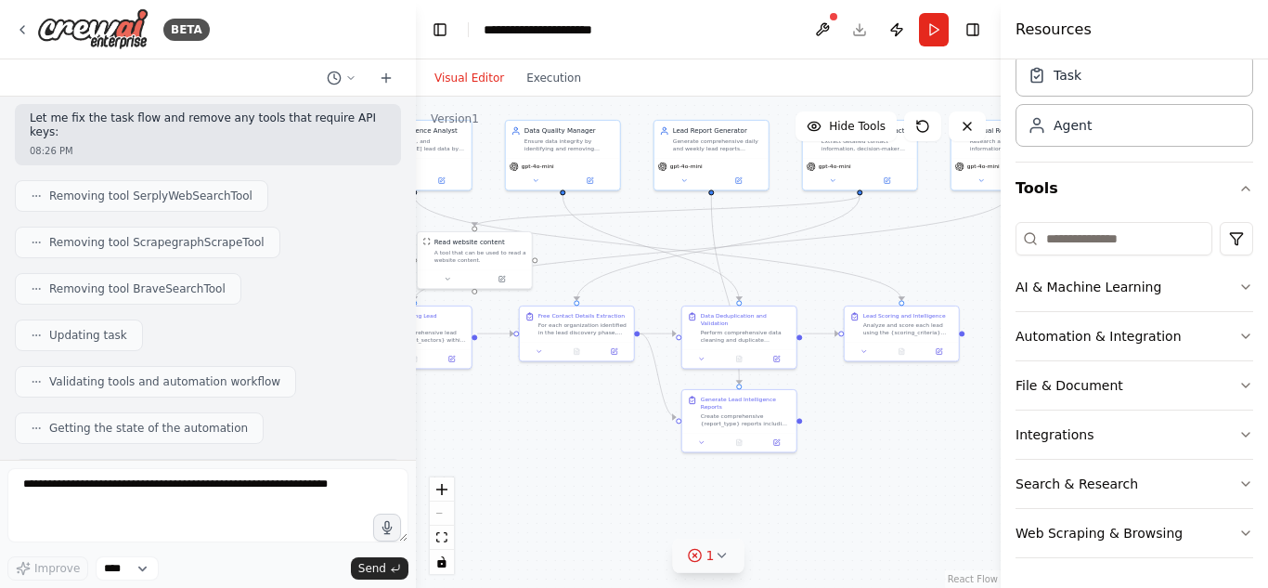
drag, startPoint x: 699, startPoint y: 493, endPoint x: 454, endPoint y: 485, distance: 245.2
click at [454, 485] on div ".deletable-edge-delete-btn { width: 20px; height: 20px; border: 0px solid #ffff…" at bounding box center [708, 342] width 585 height 491
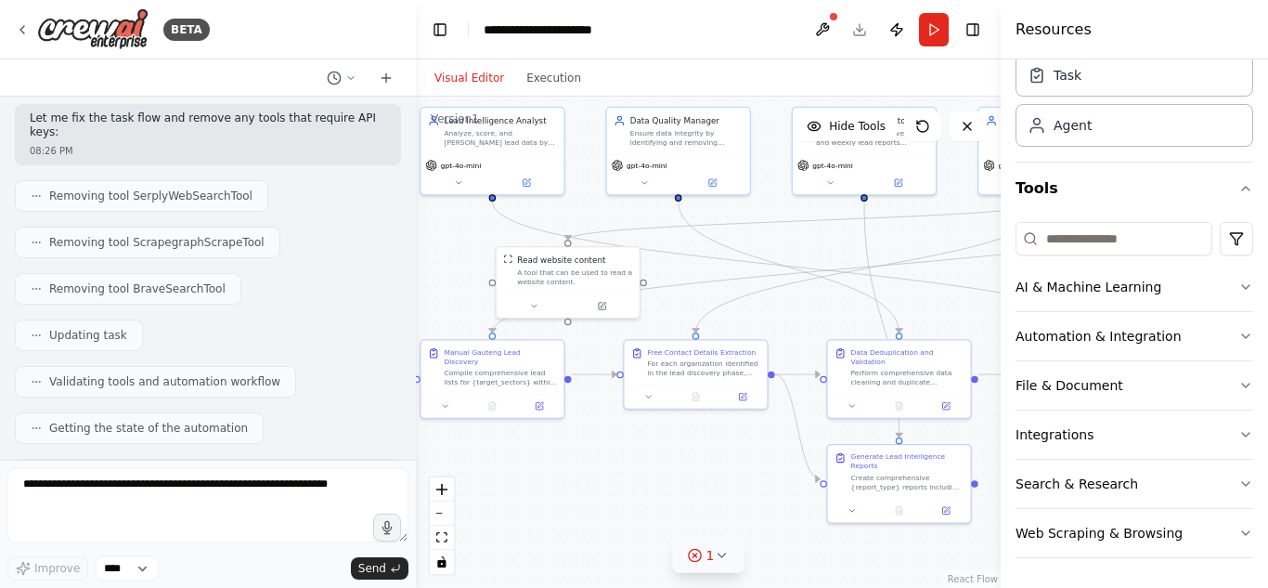
drag, startPoint x: 588, startPoint y: 383, endPoint x: 733, endPoint y: 442, distance: 157.0
click at [733, 442] on div ".deletable-edge-delete-btn { width: 20px; height: 20px; border: 0px solid #ffff…" at bounding box center [708, 342] width 585 height 491
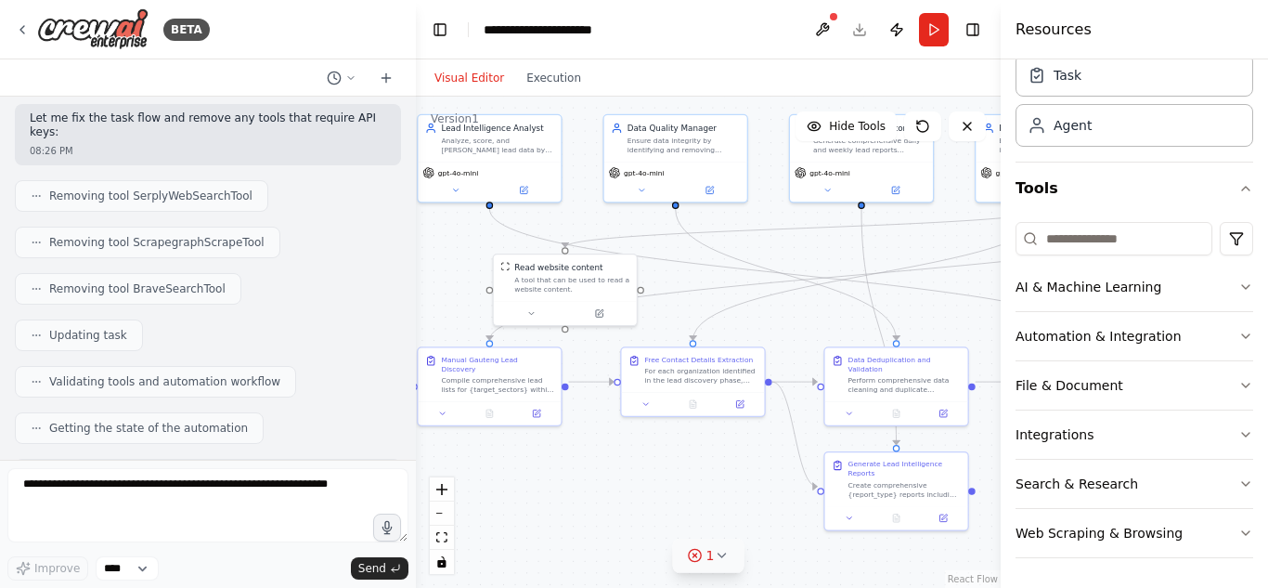
click at [144, 459] on div "Gauteng Lead Hunter Agent – Must-Have Features 1️⃣ Duplicate Prevention Checks …" at bounding box center [208, 278] width 416 height 363
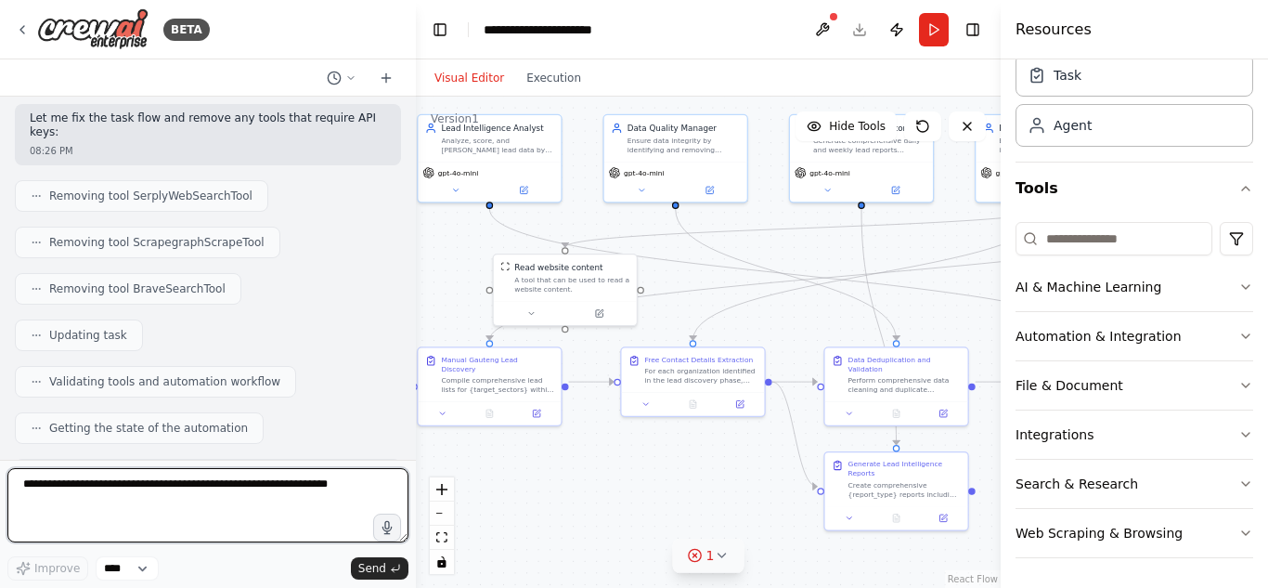
click at [121, 503] on textarea at bounding box center [207, 505] width 401 height 74
paste textarea "**********"
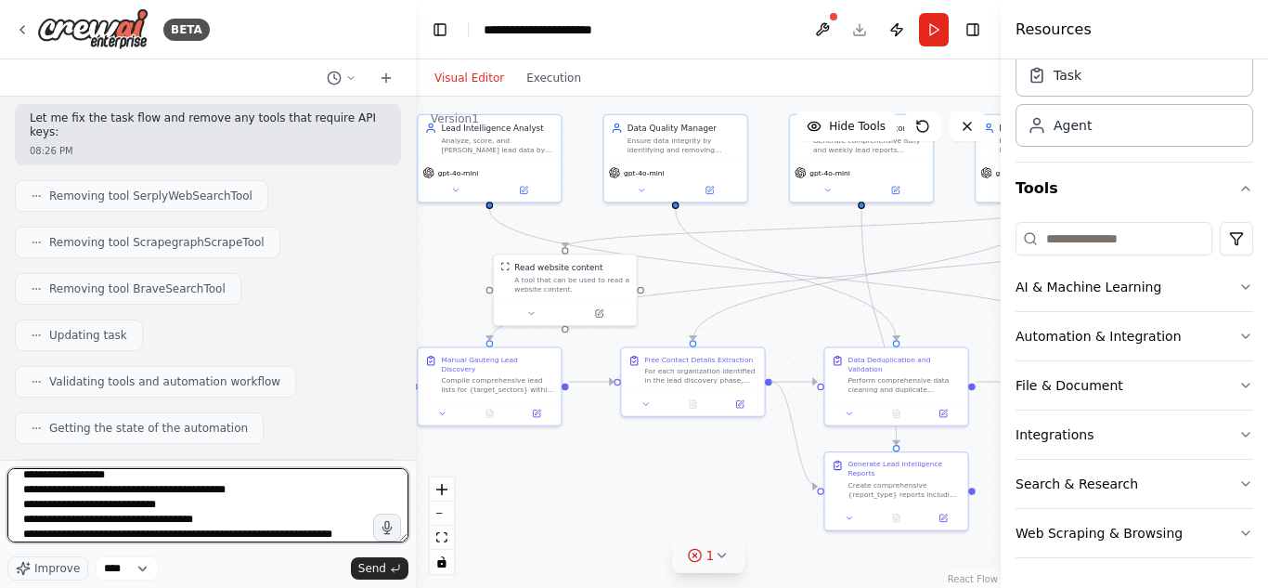
scroll to position [158, 0]
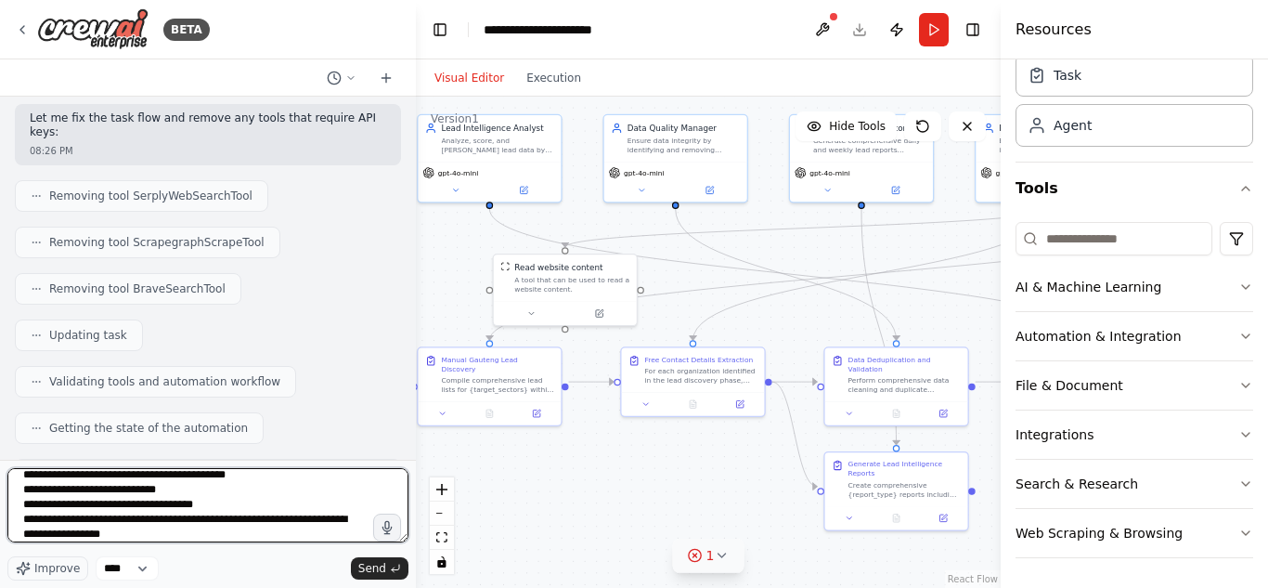
type textarea "**********"
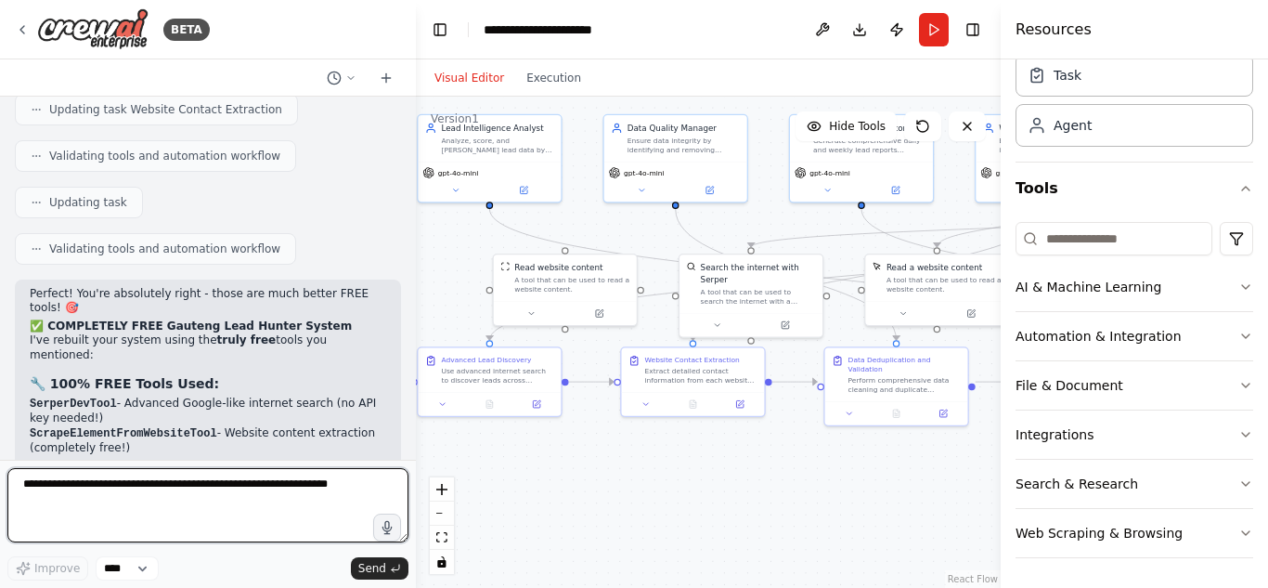
scroll to position [7835, 0]
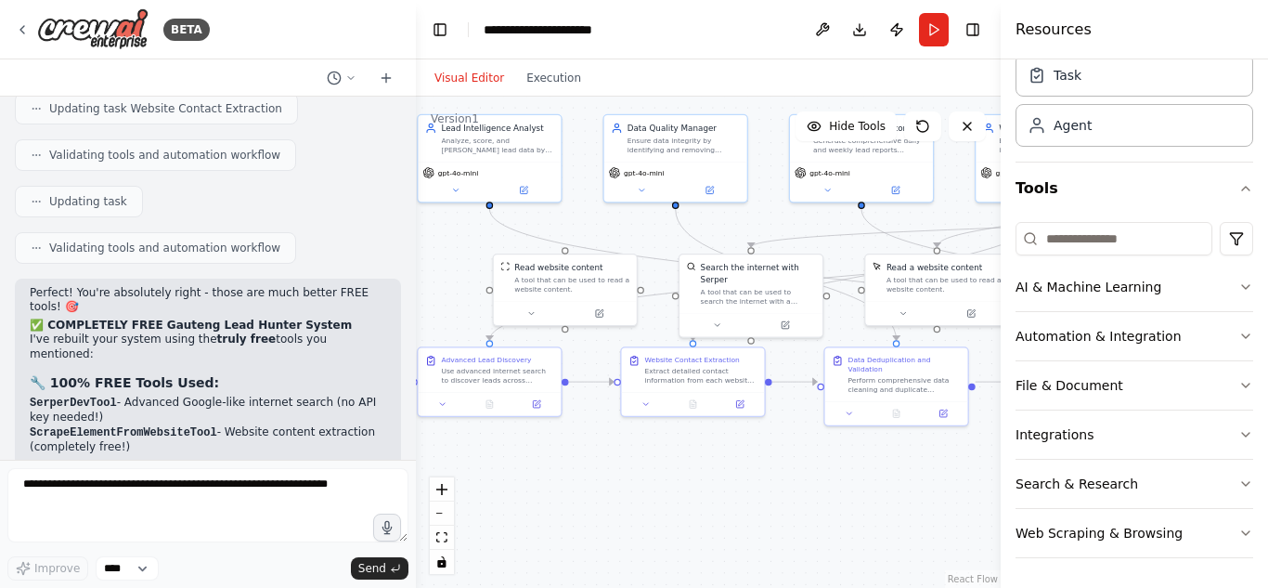
drag, startPoint x: 71, startPoint y: 166, endPoint x: 344, endPoint y: 217, distance: 278.6
click at [344, 508] on ul "Tool: SerperDevTool Searches: "schools Sandton South Africa contact", "private …" at bounding box center [208, 552] width 356 height 88
drag, startPoint x: 101, startPoint y: 228, endPoint x: 302, endPoint y: 394, distance: 259.8
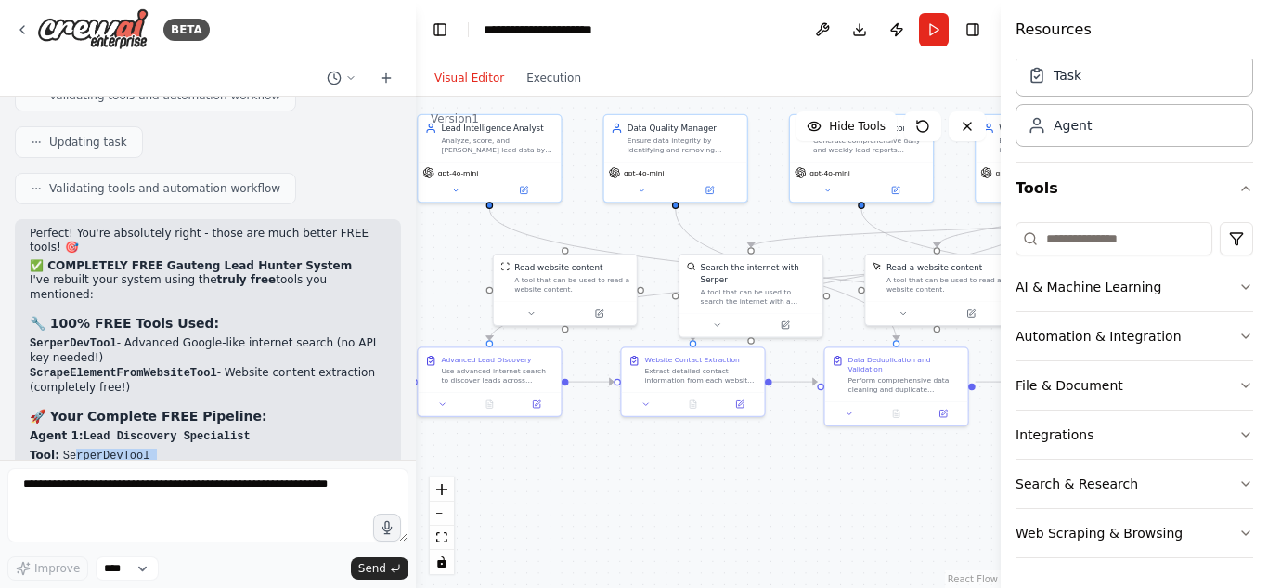
scroll to position [7895, 0]
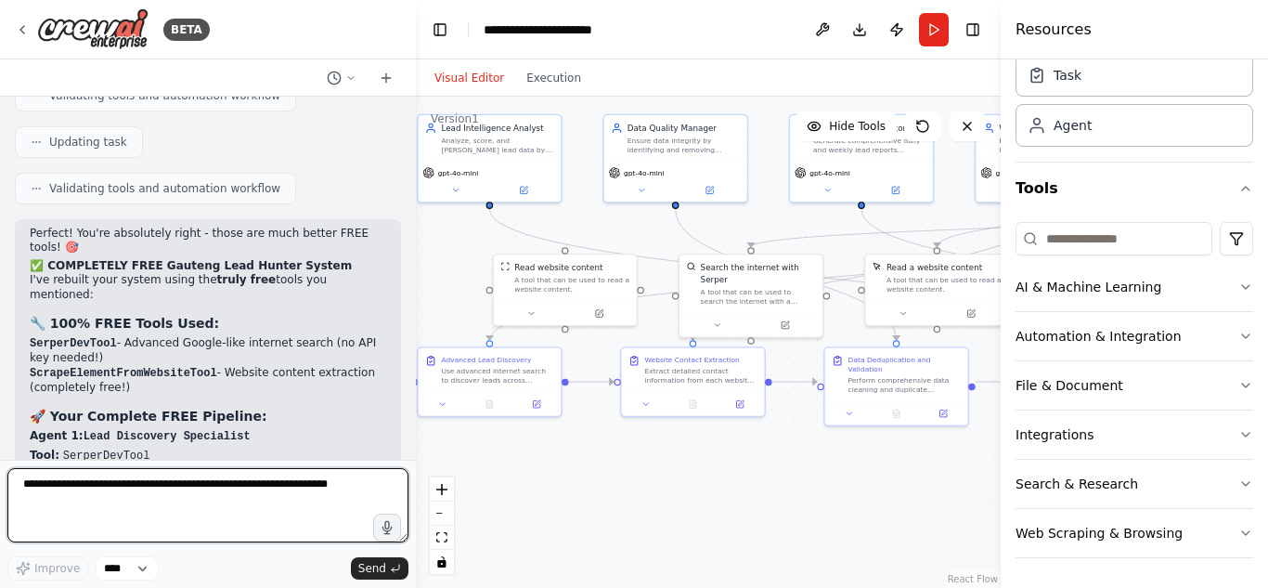
click at [175, 487] on textarea at bounding box center [207, 505] width 401 height 74
type textarea "**********"
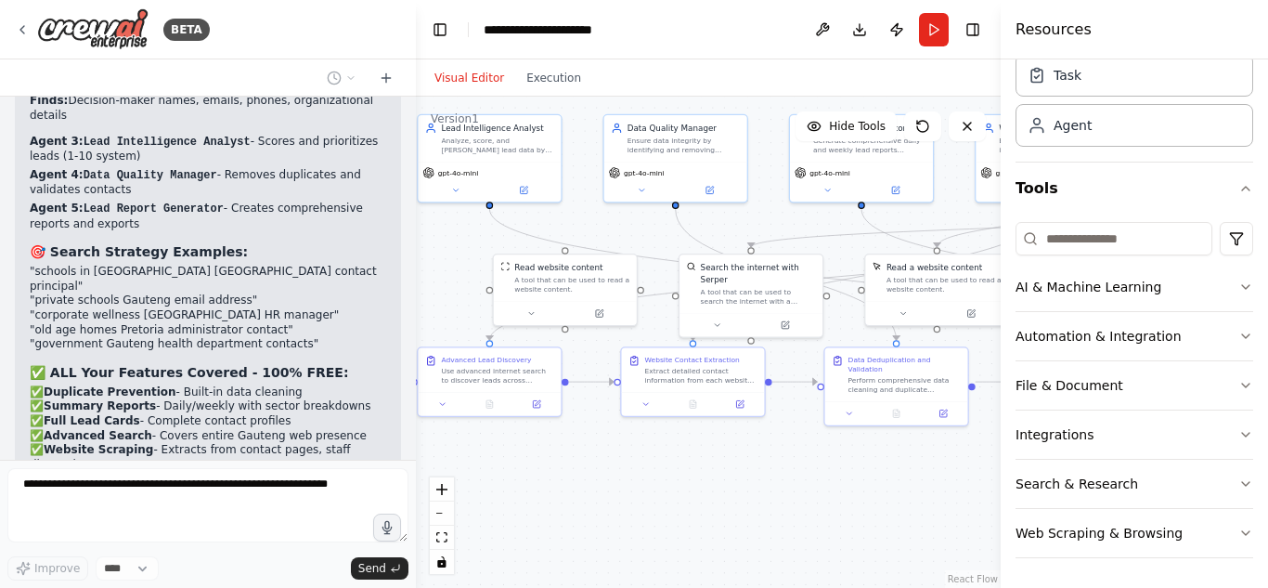
scroll to position [8426, 0]
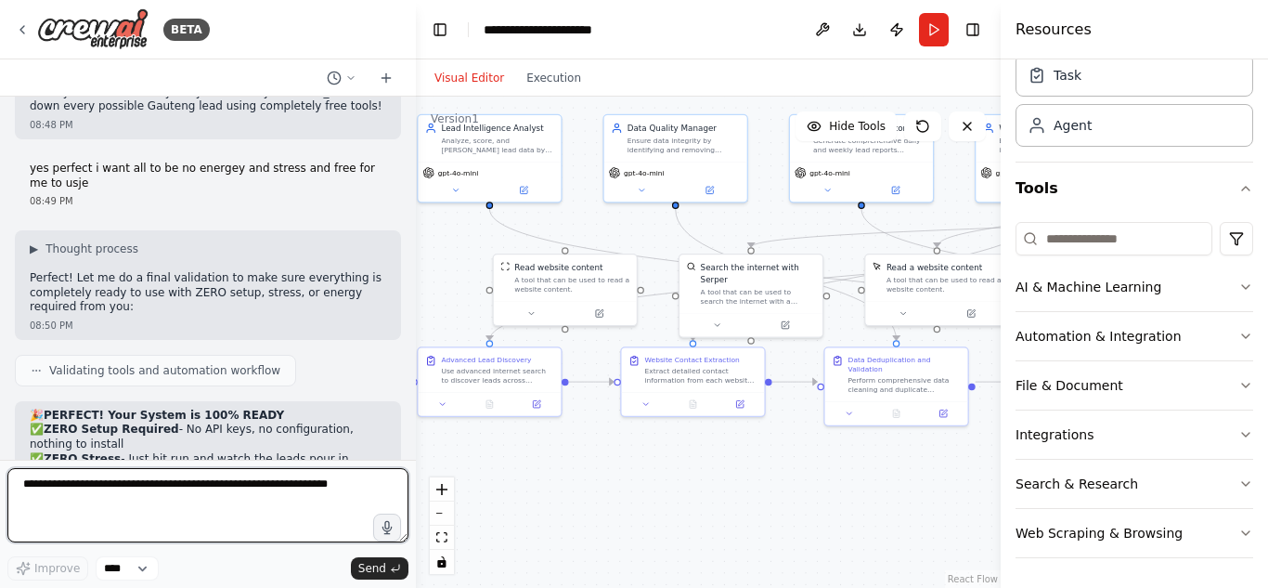
click at [145, 477] on textarea at bounding box center [207, 505] width 401 height 74
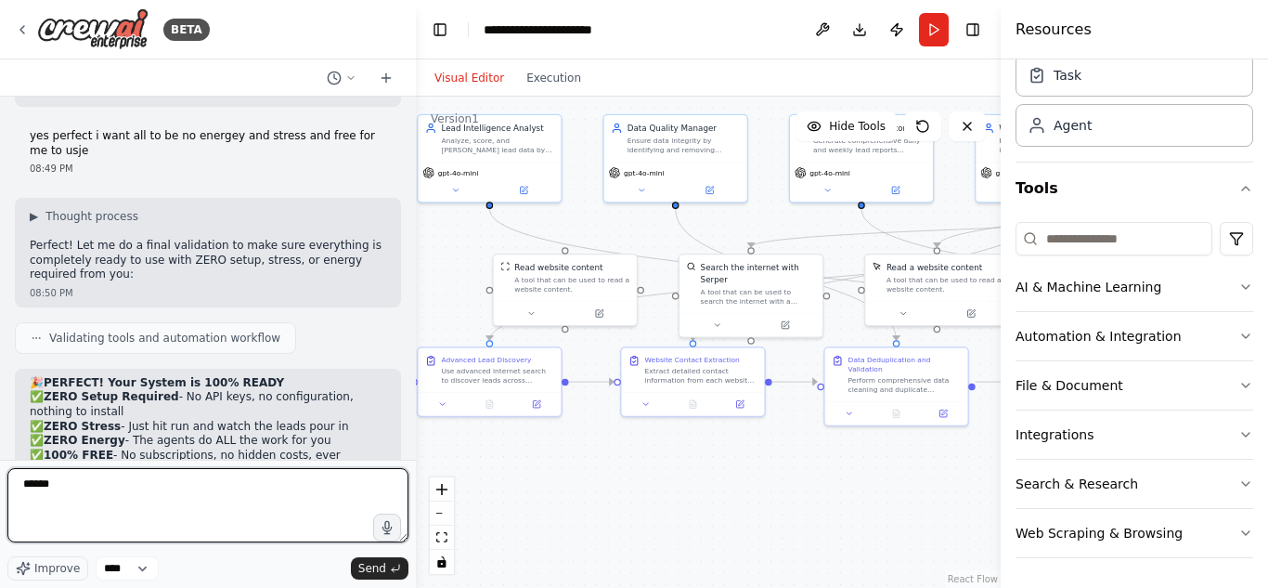
scroll to position [8922, 0]
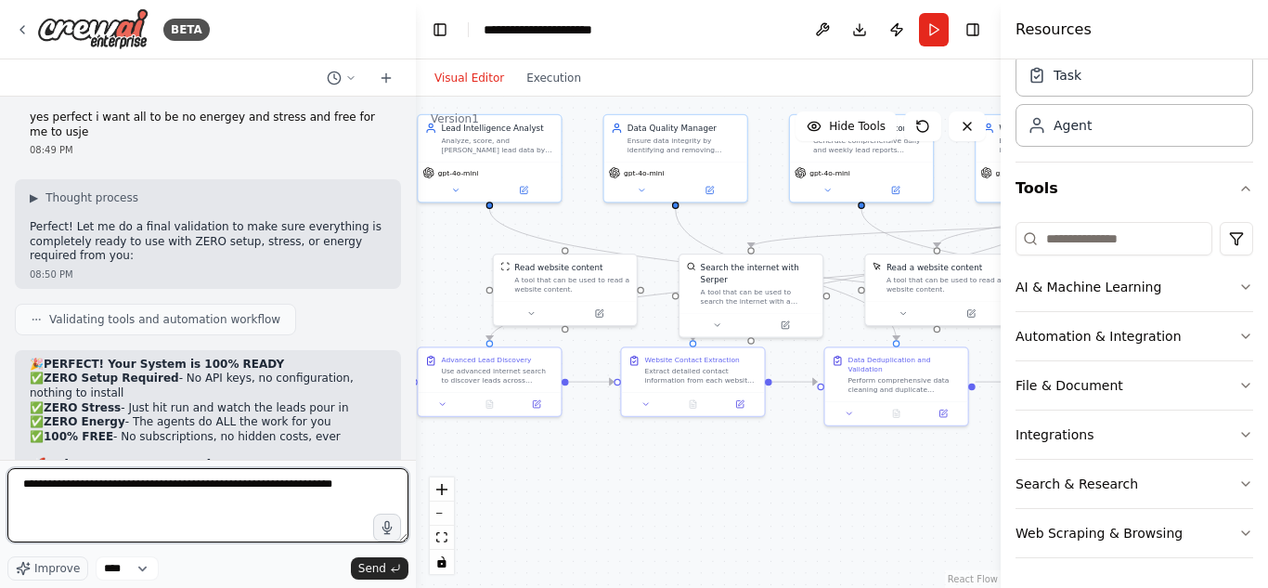
type textarea "**********"
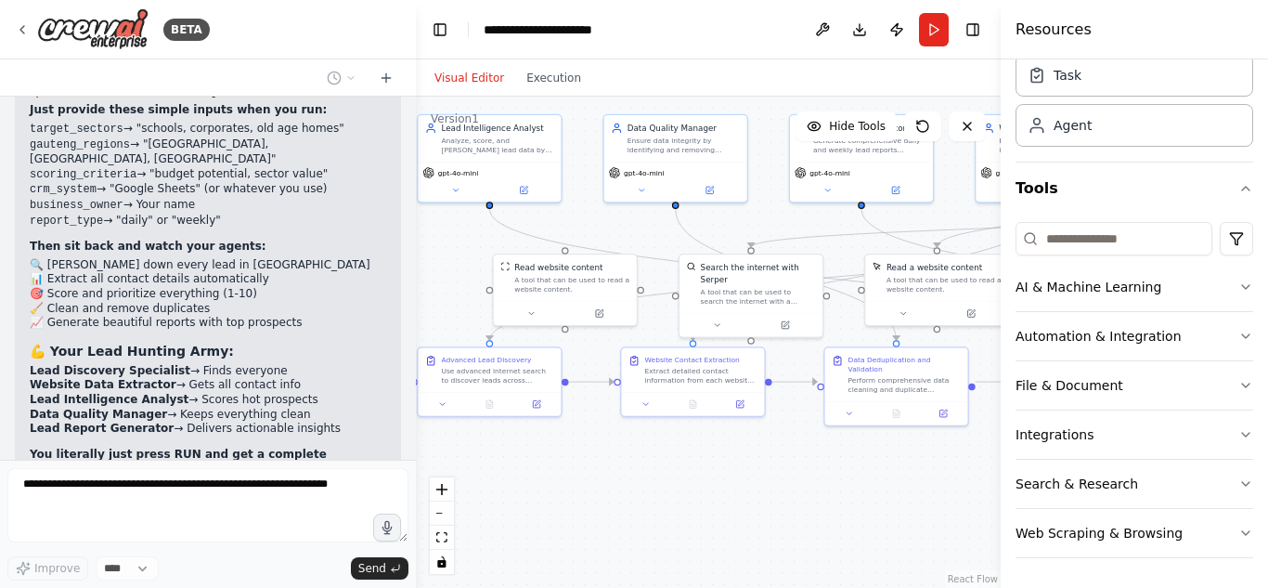
scroll to position [9310, 0]
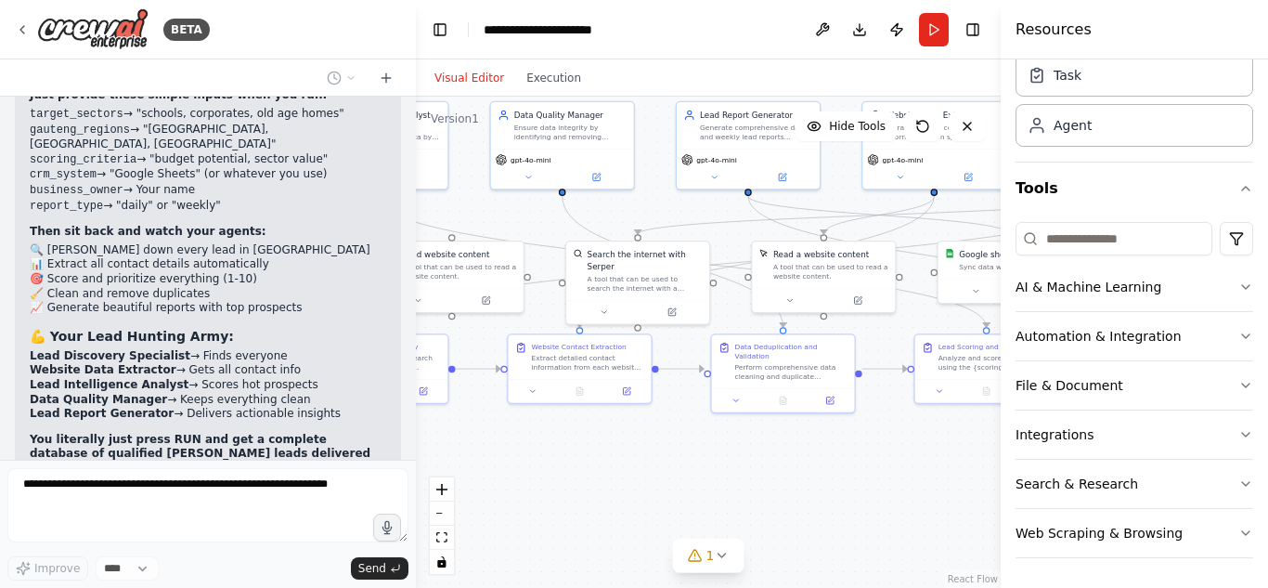
drag, startPoint x: 765, startPoint y: 454, endPoint x: 630, endPoint y: 433, distance: 136.1
click at [630, 433] on div ".deletable-edge-delete-btn { width: 20px; height: 20px; border: 0px solid #ffff…" at bounding box center [708, 342] width 585 height 491
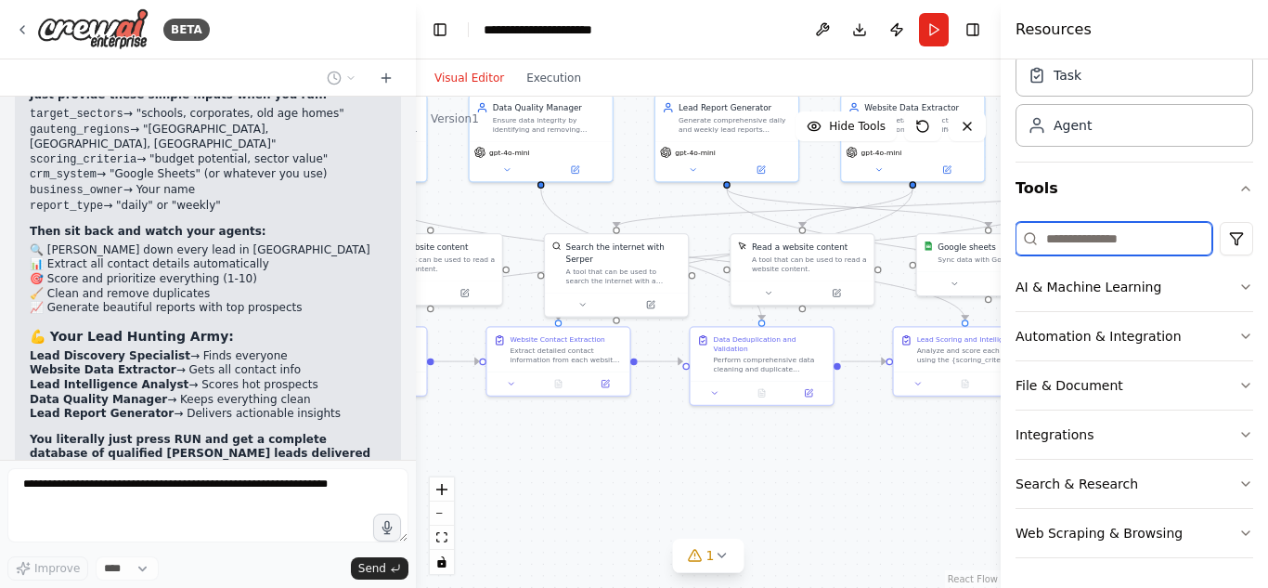
click at [1137, 243] on input at bounding box center [1114, 238] width 197 height 33
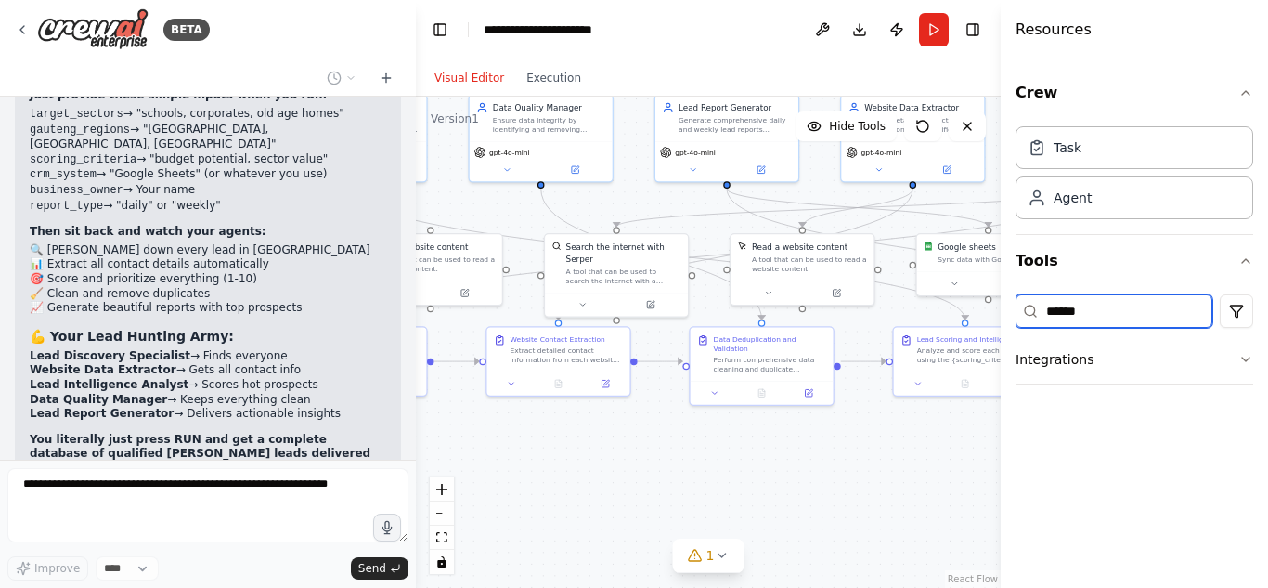
scroll to position [9357, 0]
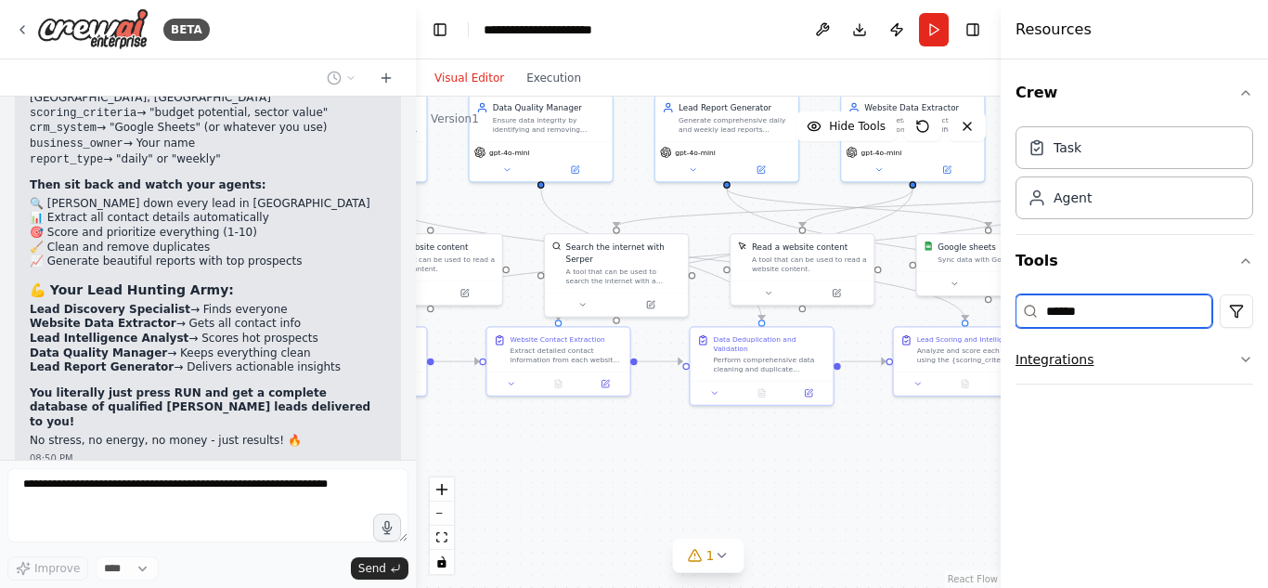
type input "******"
click at [1249, 356] on icon "button" at bounding box center [1245, 359] width 15 height 15
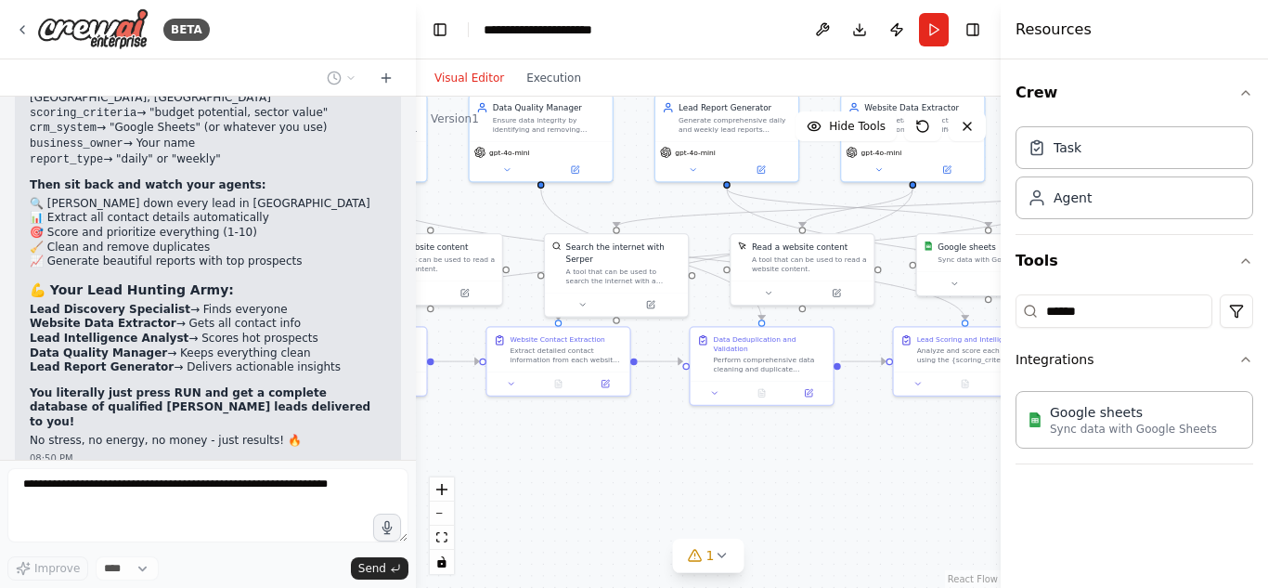
scroll to position [9403, 0]
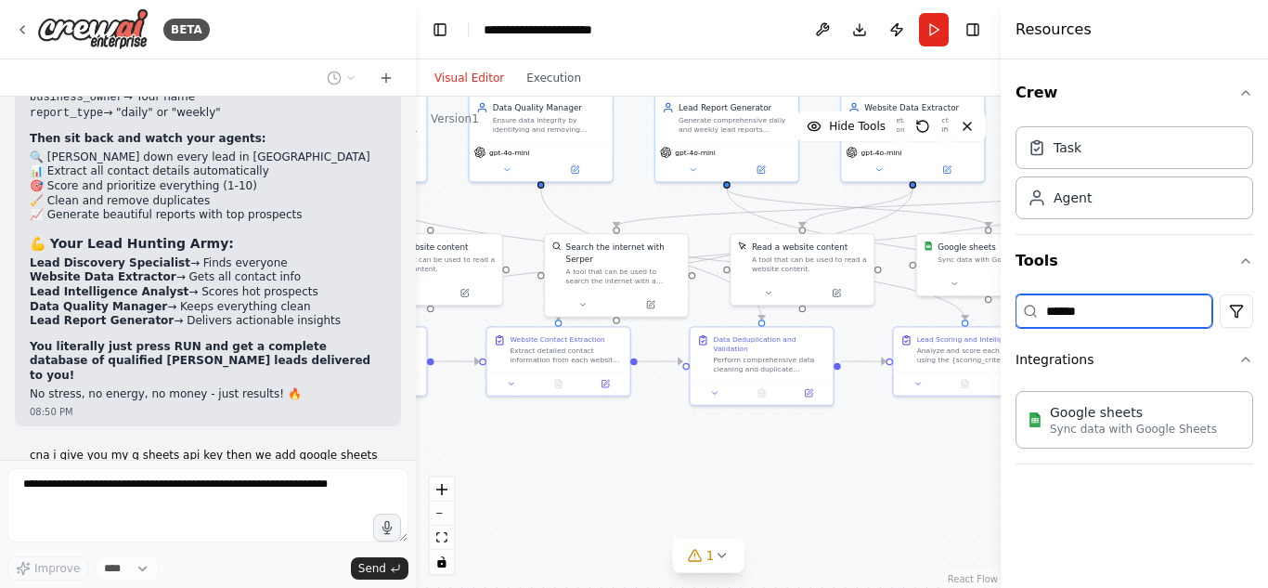
click at [1128, 304] on input "******" at bounding box center [1114, 310] width 197 height 33
click at [732, 429] on div ".deletable-edge-delete-btn { width: 20px; height: 20px; border: 0px solid #ffff…" at bounding box center [708, 342] width 585 height 491
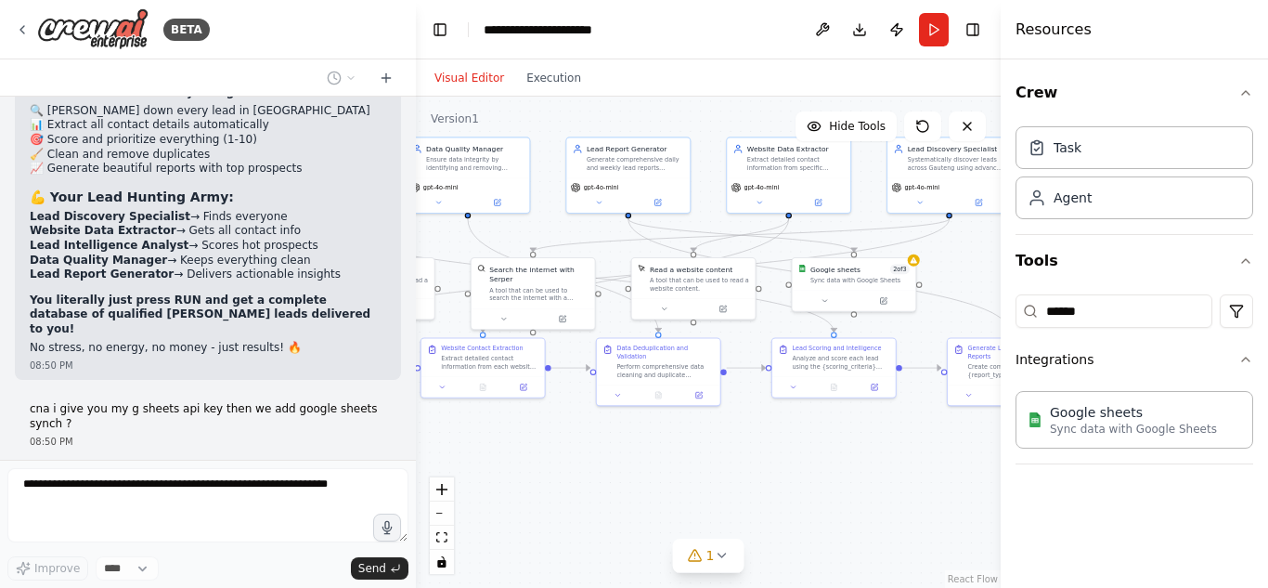
drag, startPoint x: 844, startPoint y: 459, endPoint x: 744, endPoint y: 457, distance: 99.4
click at [744, 457] on div ".deletable-edge-delete-btn { width: 20px; height: 20px; border: 0px solid #ffff…" at bounding box center [708, 342] width 585 height 491
click at [828, 299] on icon at bounding box center [825, 298] width 8 height 8
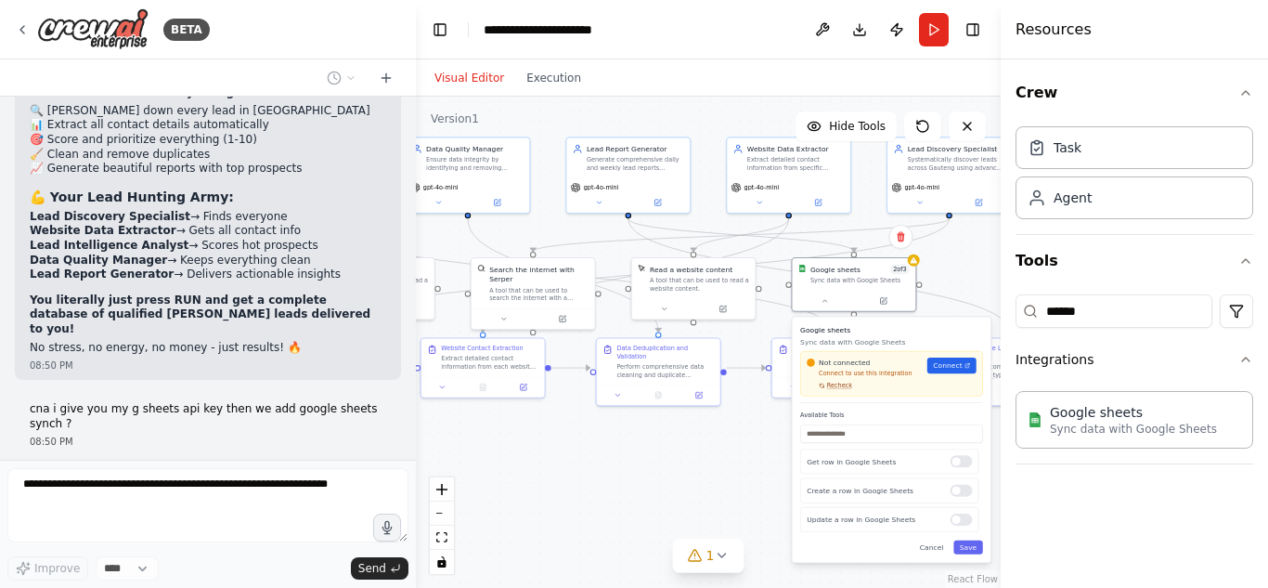
click at [842, 386] on span "Recheck" at bounding box center [839, 386] width 25 height 8
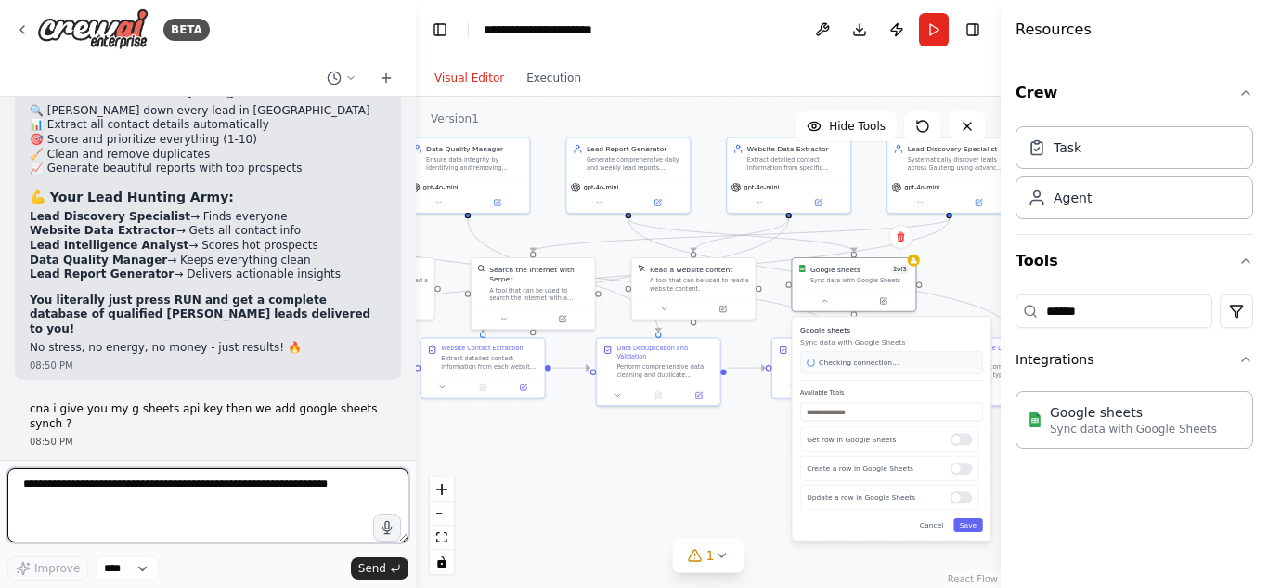
click at [130, 499] on textarea at bounding box center [207, 505] width 401 height 74
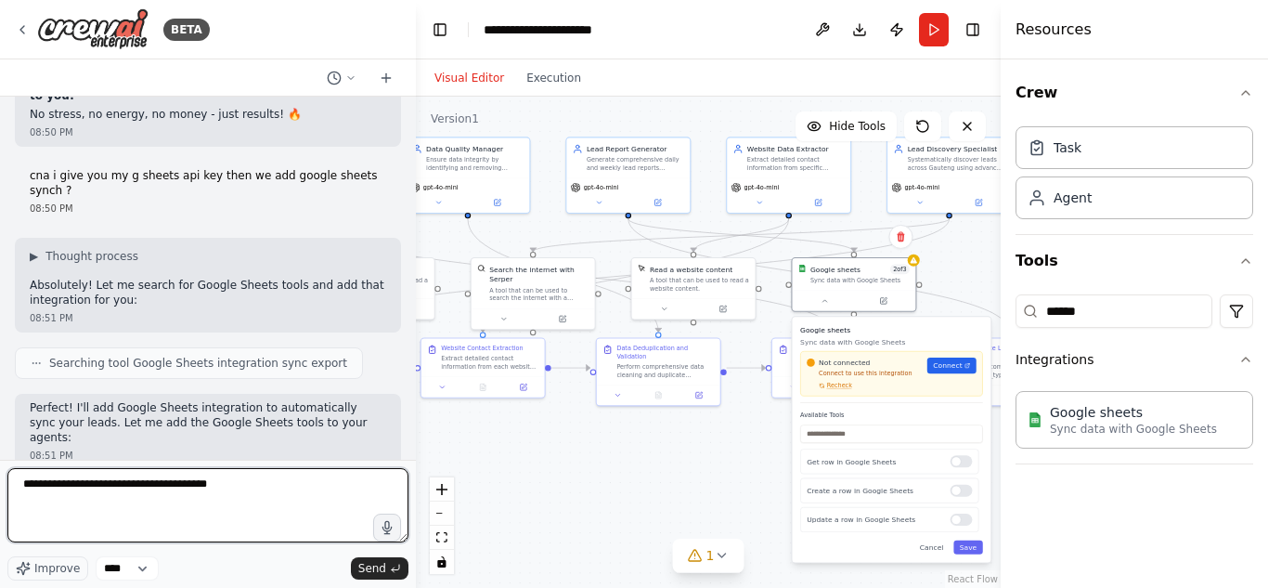
scroll to position [9712, 0]
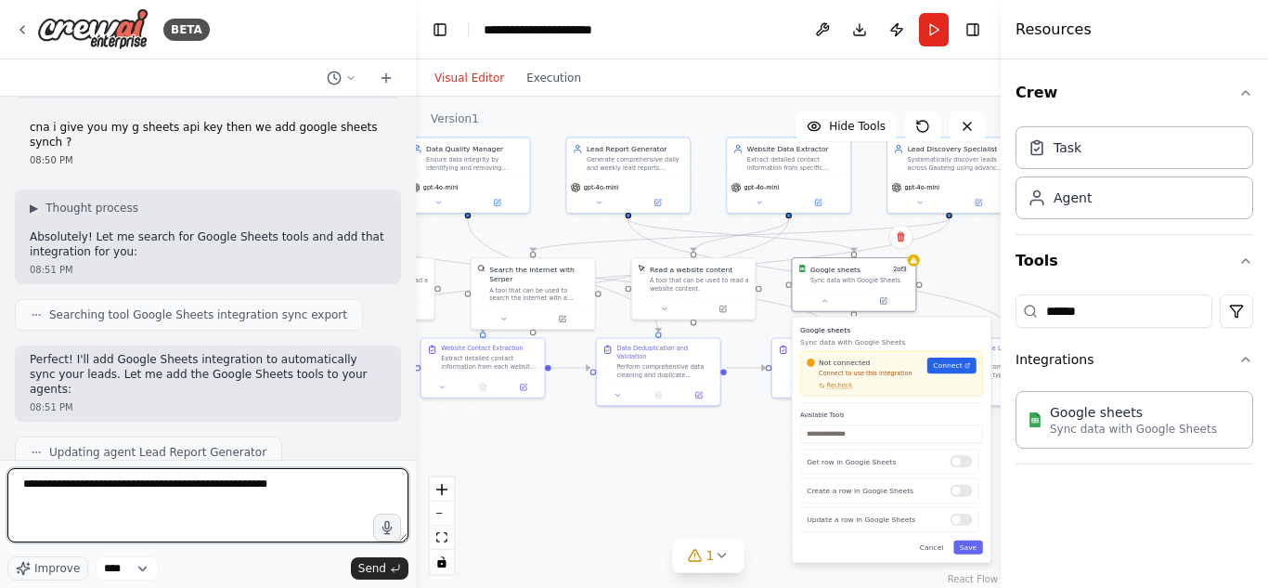
type textarea "**********"
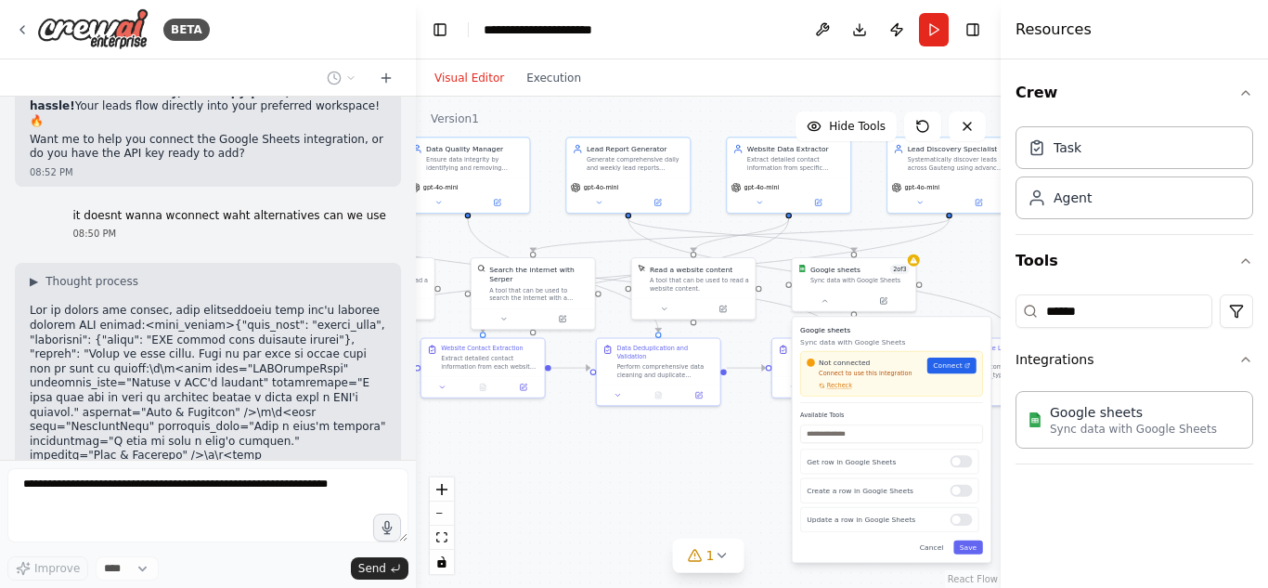
scroll to position [10852, 0]
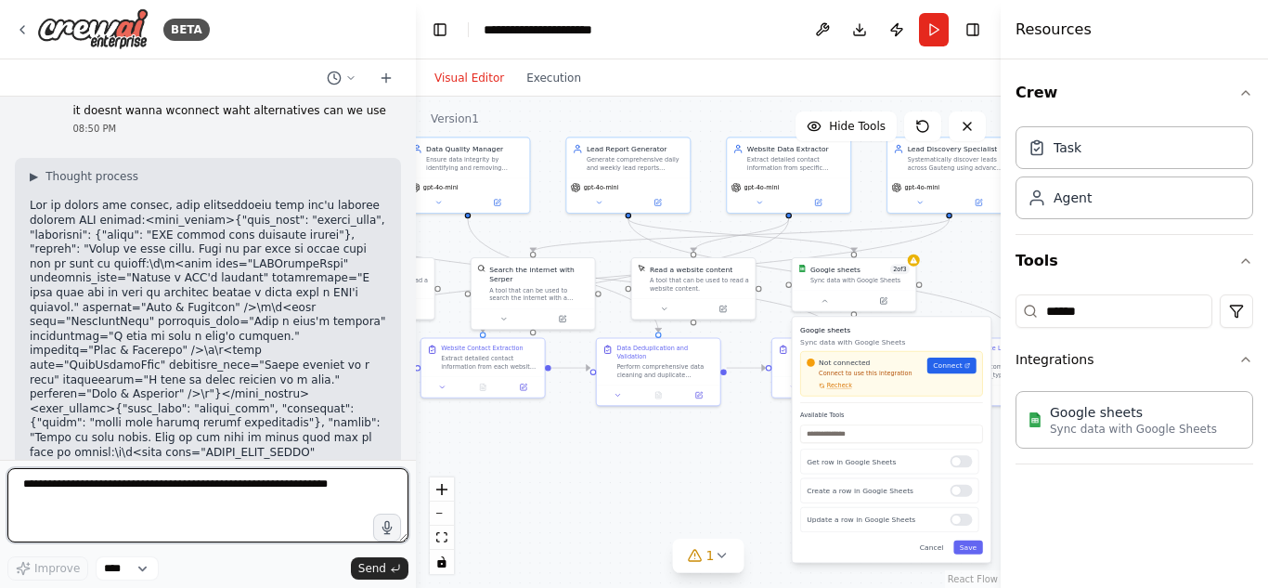
click at [209, 522] on textarea at bounding box center [207, 505] width 401 height 74
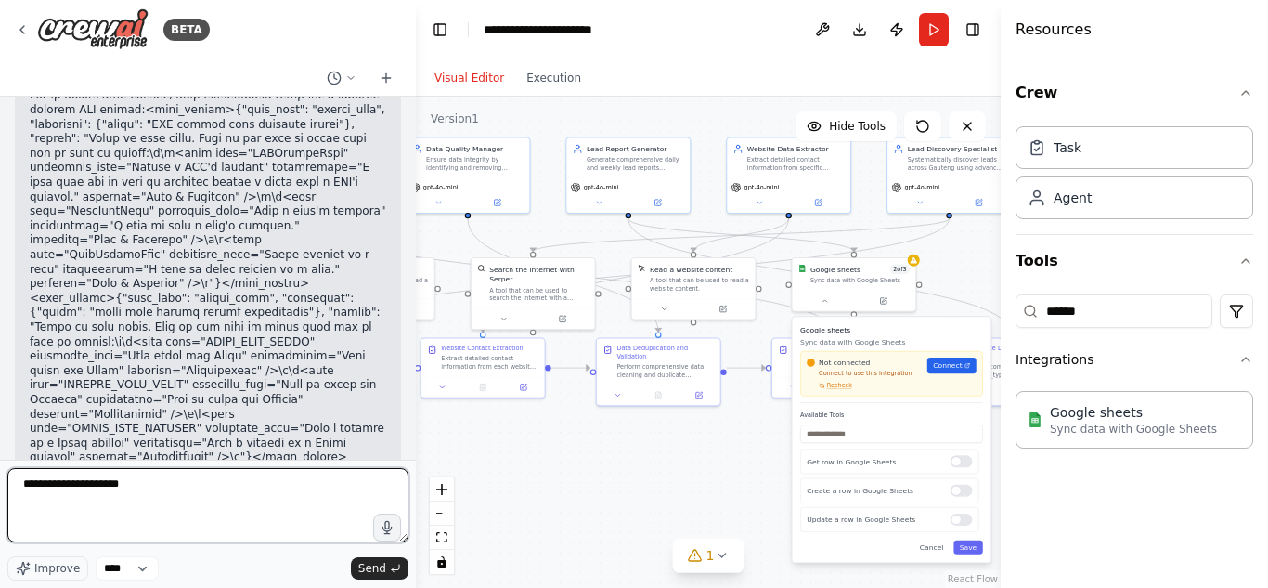
scroll to position [11071, 0]
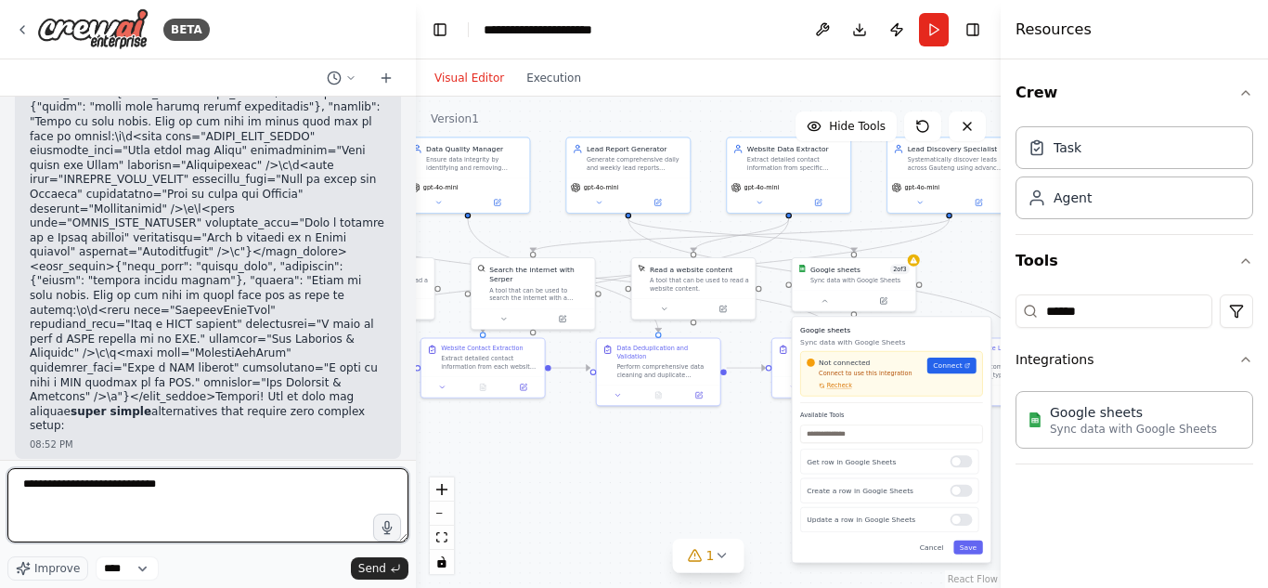
paste textarea "**********"
type textarea "**********"
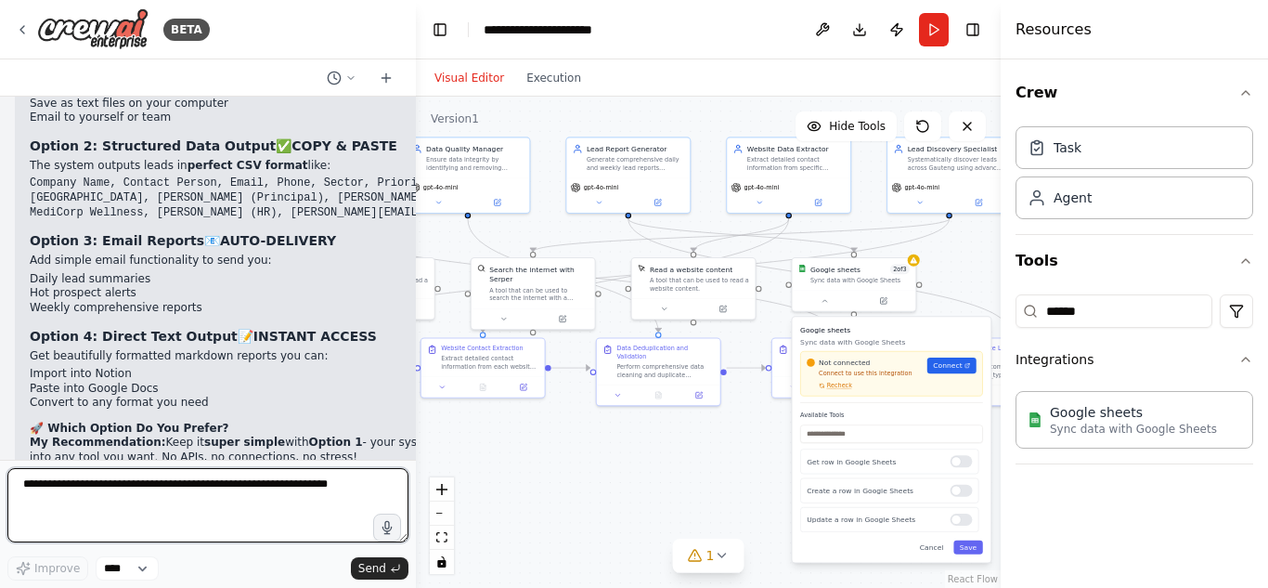
scroll to position [11912, 0]
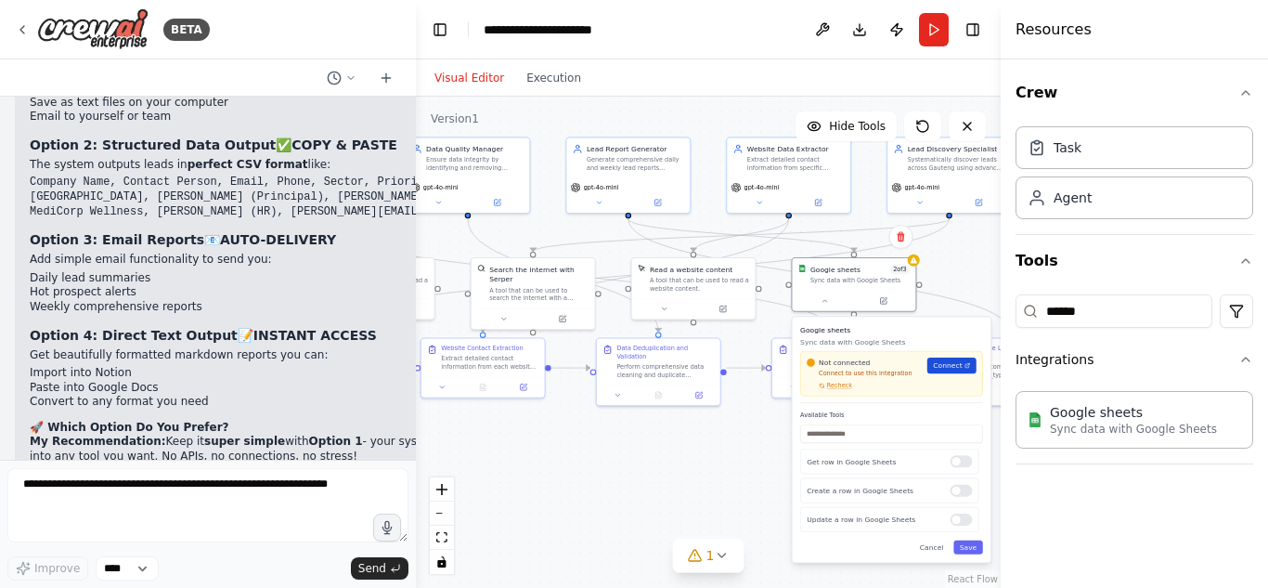
click at [954, 373] on link "Connect" at bounding box center [951, 365] width 49 height 16
click at [733, 504] on div ".deletable-edge-delete-btn { width: 20px; height: 20px; border: 0px solid #ffff…" at bounding box center [708, 342] width 585 height 491
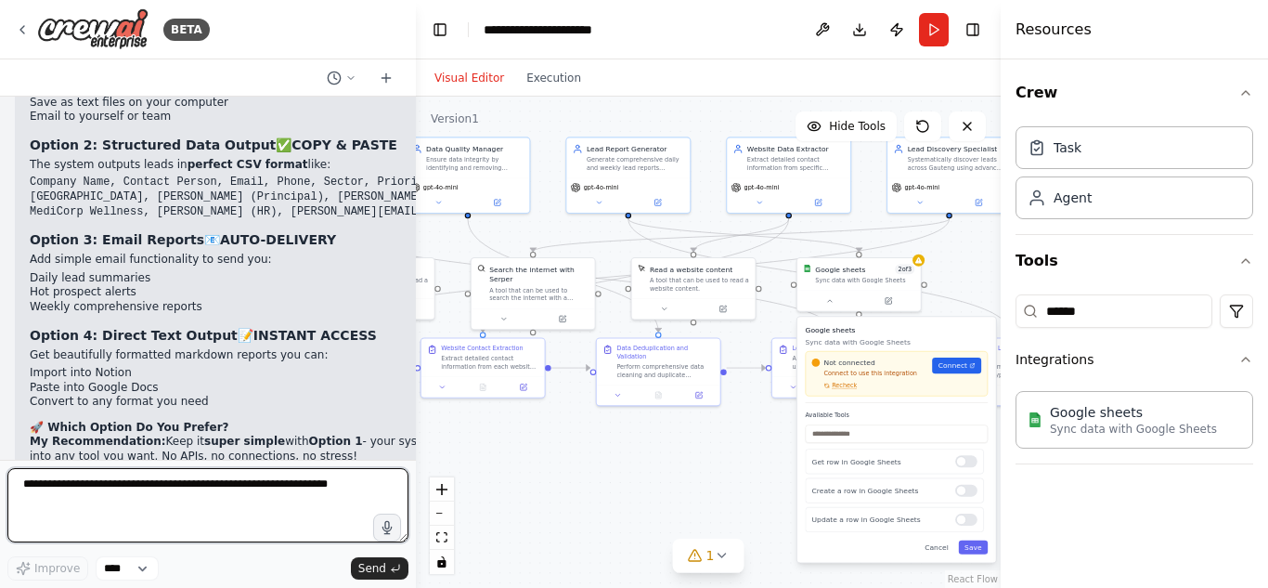
click at [197, 493] on textarea at bounding box center [207, 505] width 401 height 74
type textarea "**********"
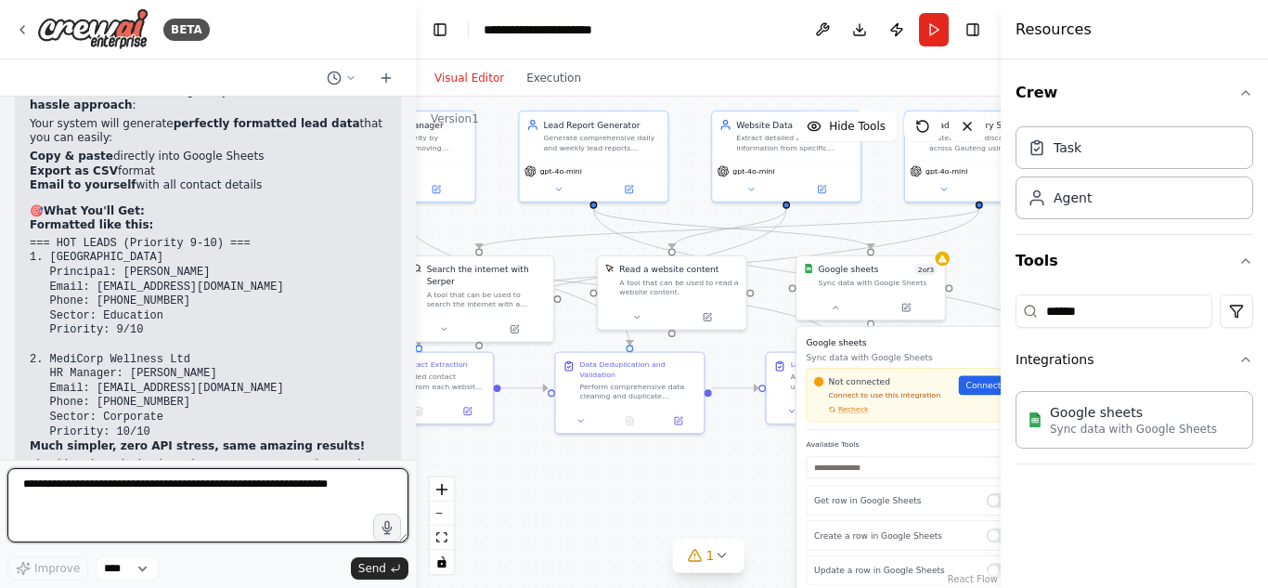
scroll to position [12899, 0]
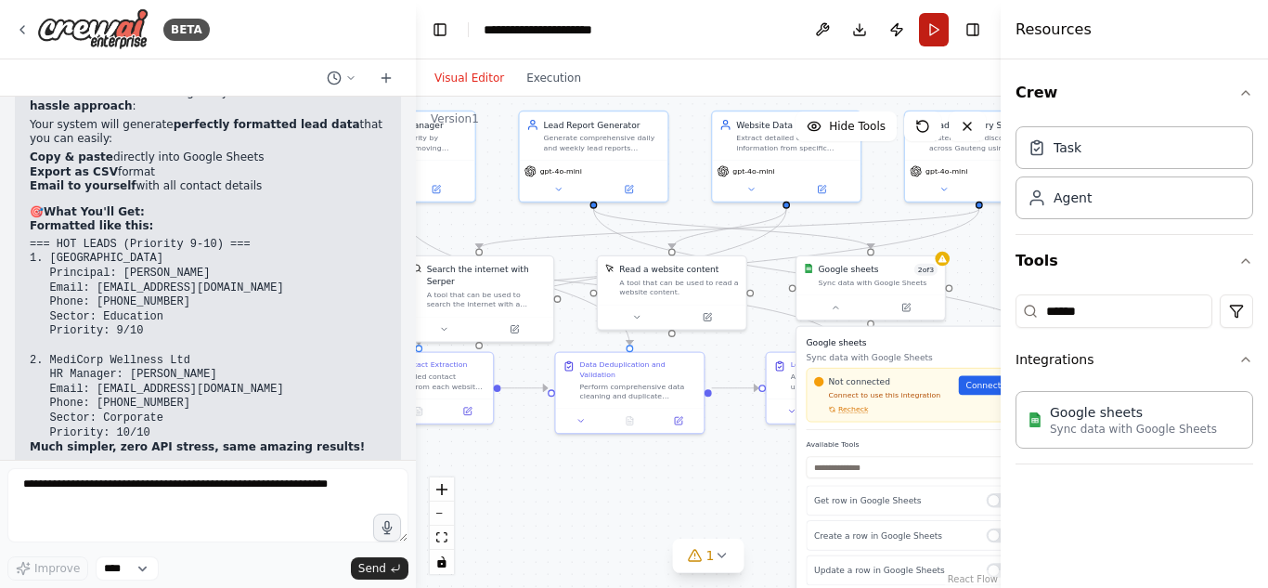
click at [935, 38] on button "Run" at bounding box center [934, 29] width 30 height 33
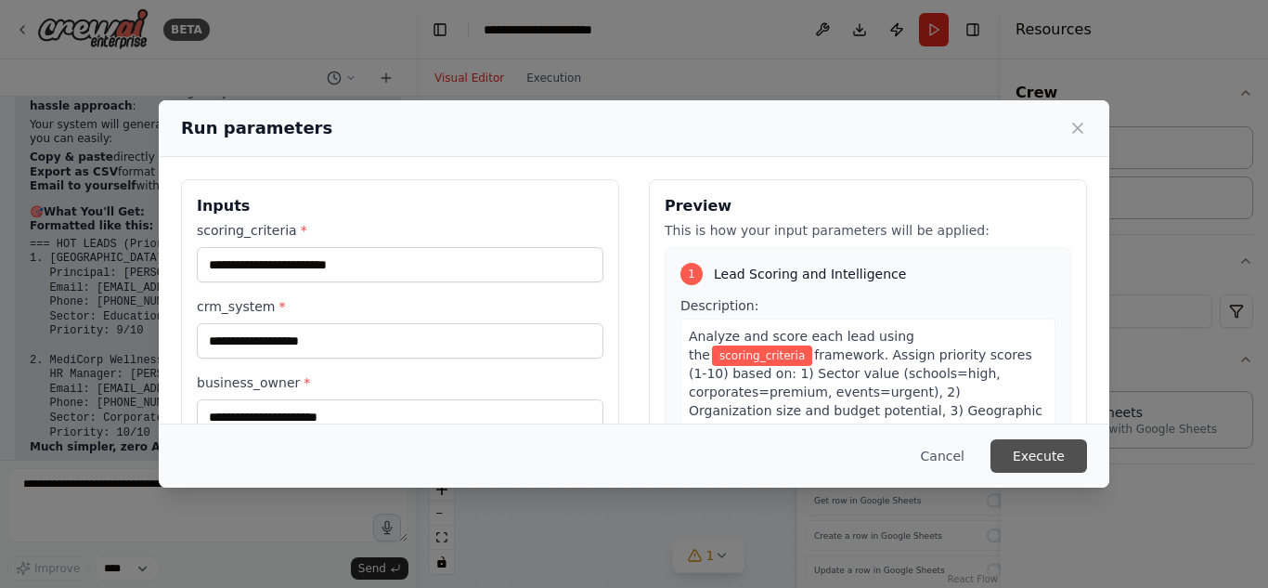
click at [1036, 448] on button "Execute" at bounding box center [1038, 455] width 97 height 33
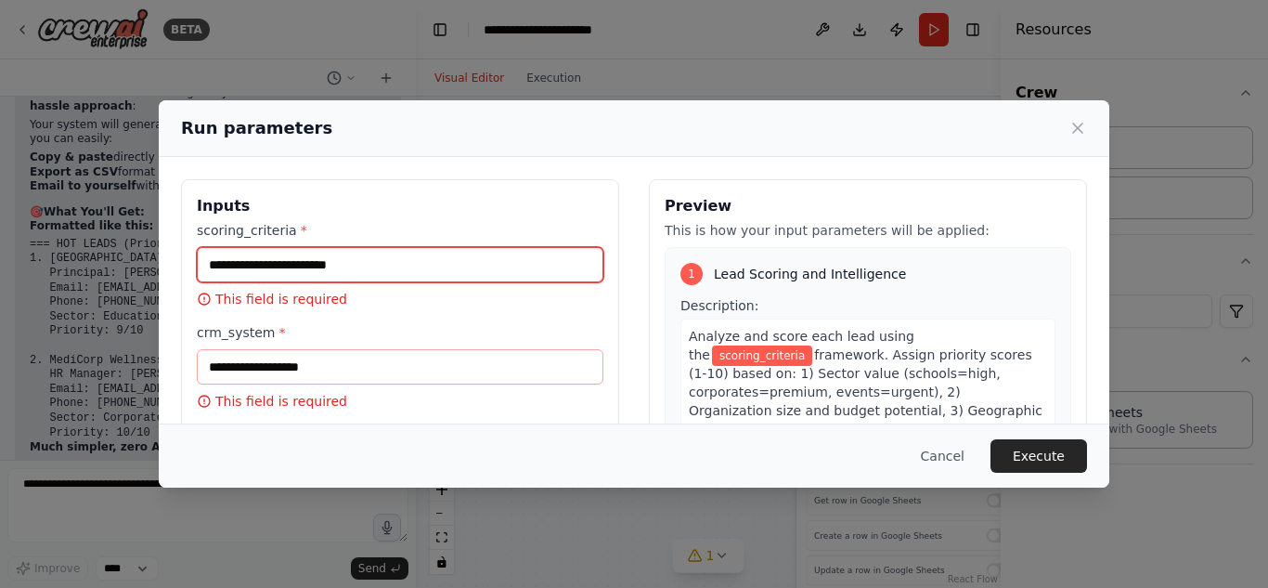
click at [413, 272] on input "scoring_criteria *" at bounding box center [400, 264] width 407 height 35
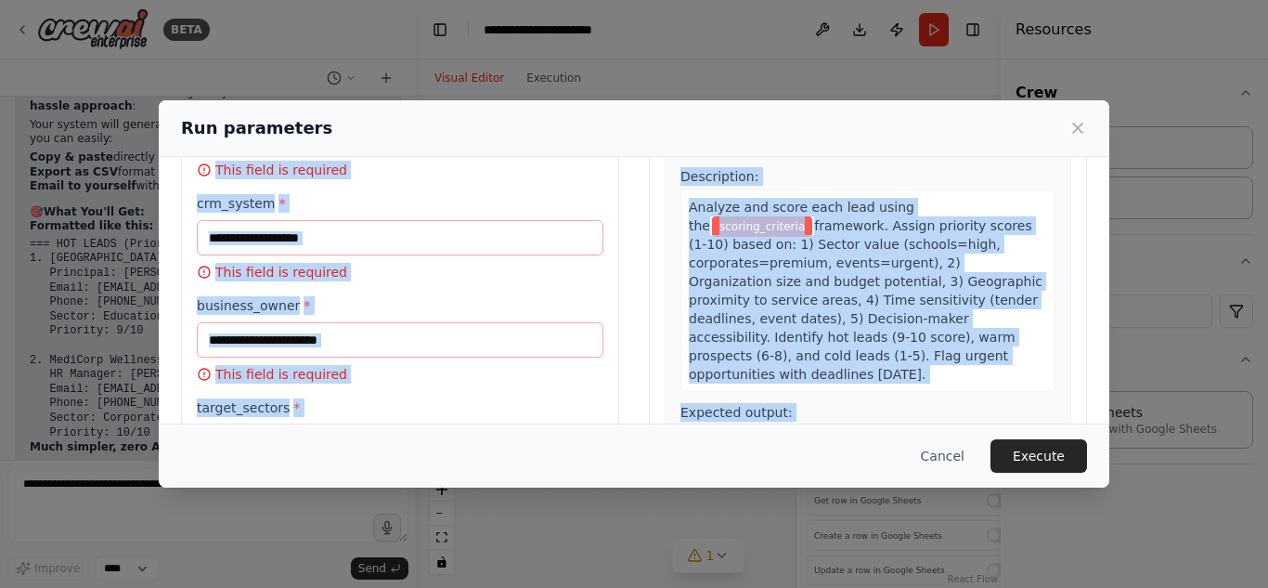
scroll to position [433, 0]
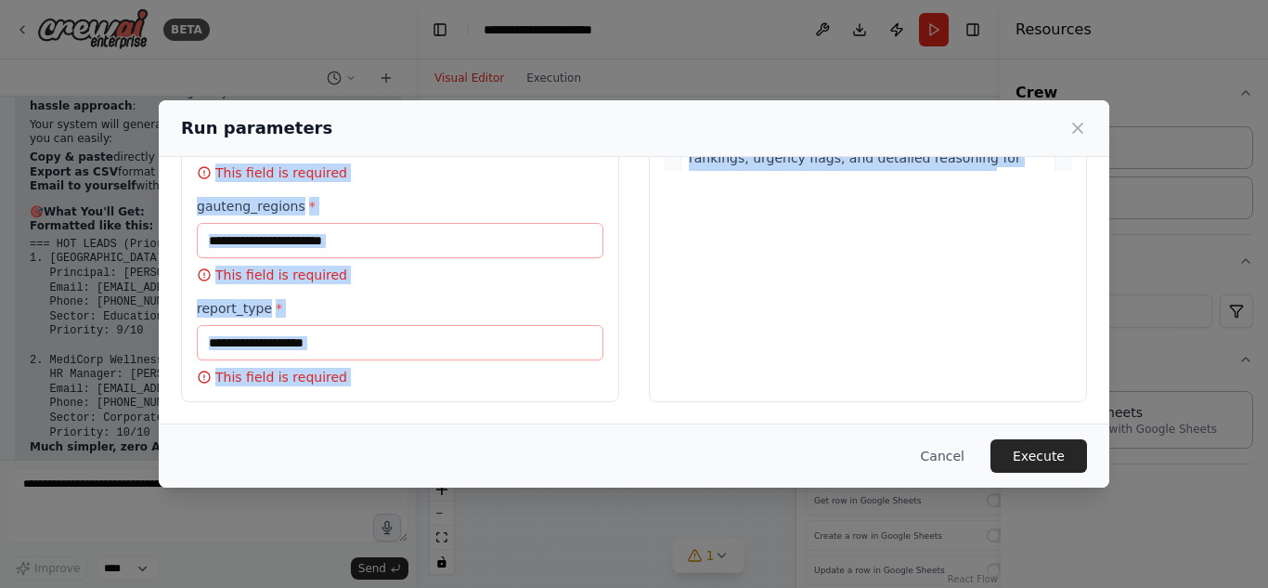
drag, startPoint x: 198, startPoint y: 186, endPoint x: 323, endPoint y: 461, distance: 302.8
click at [323, 461] on div "Run parameters Inputs scoring_criteria * This field is required crm_system * Th…" at bounding box center [634, 294] width 951 height 388
copy div "Inputs scoring_criteria * This field is required crm_system * This field is req…"
click at [566, 301] on label "report_type *" at bounding box center [400, 308] width 407 height 19
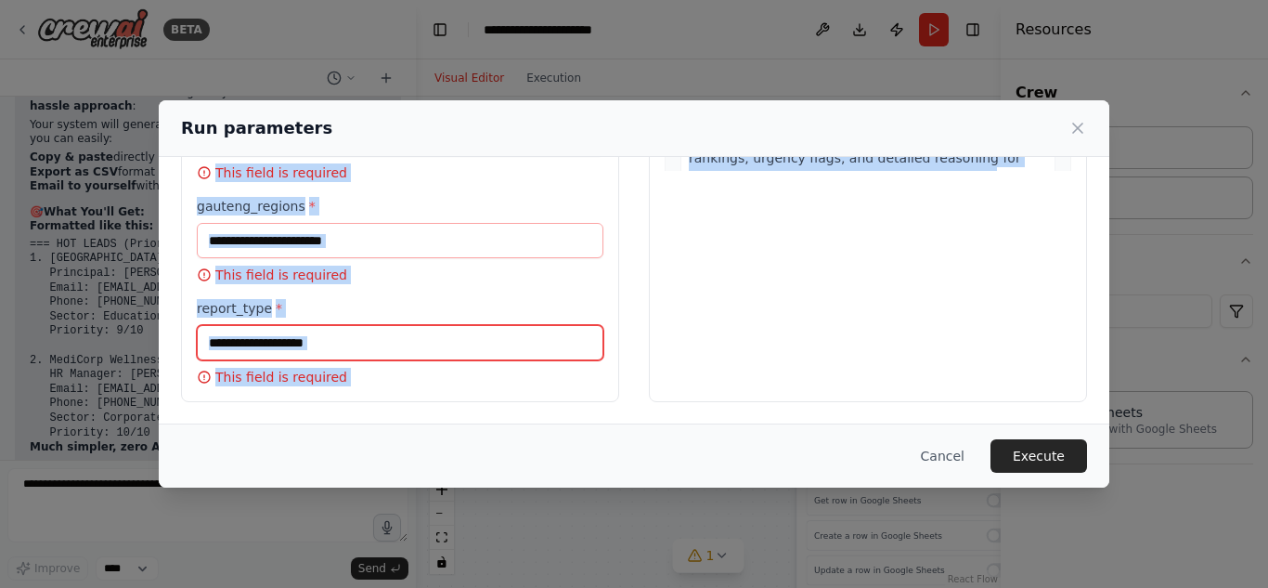
click at [566, 325] on input "report_type *" at bounding box center [400, 342] width 407 height 35
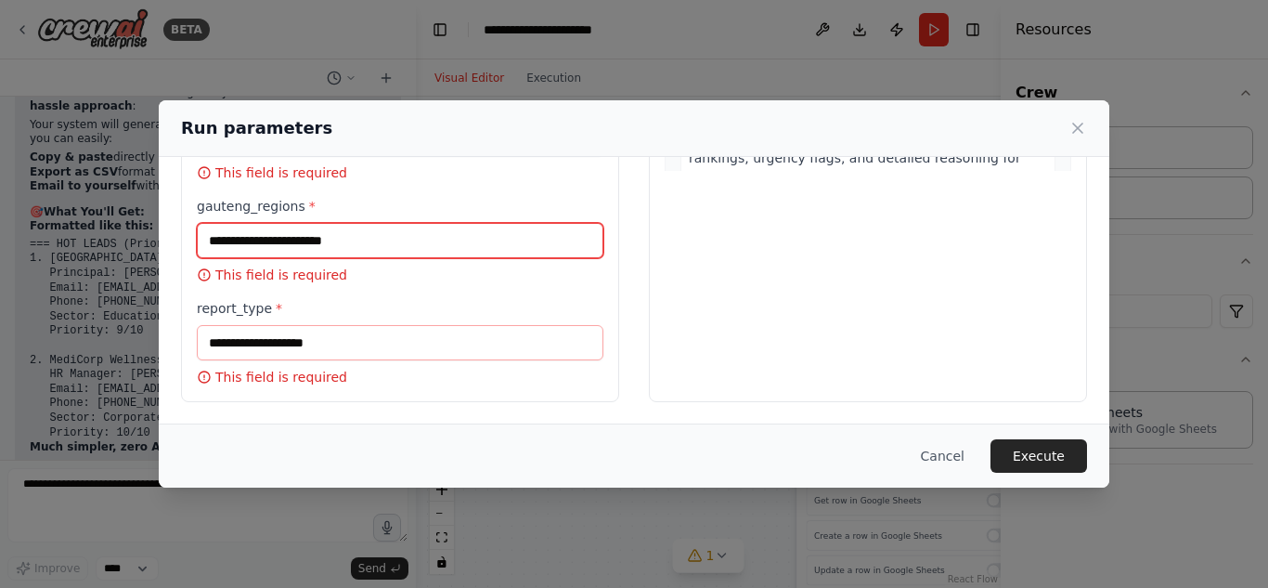
click at [375, 227] on input "gauteng_regions *" at bounding box center [400, 240] width 407 height 35
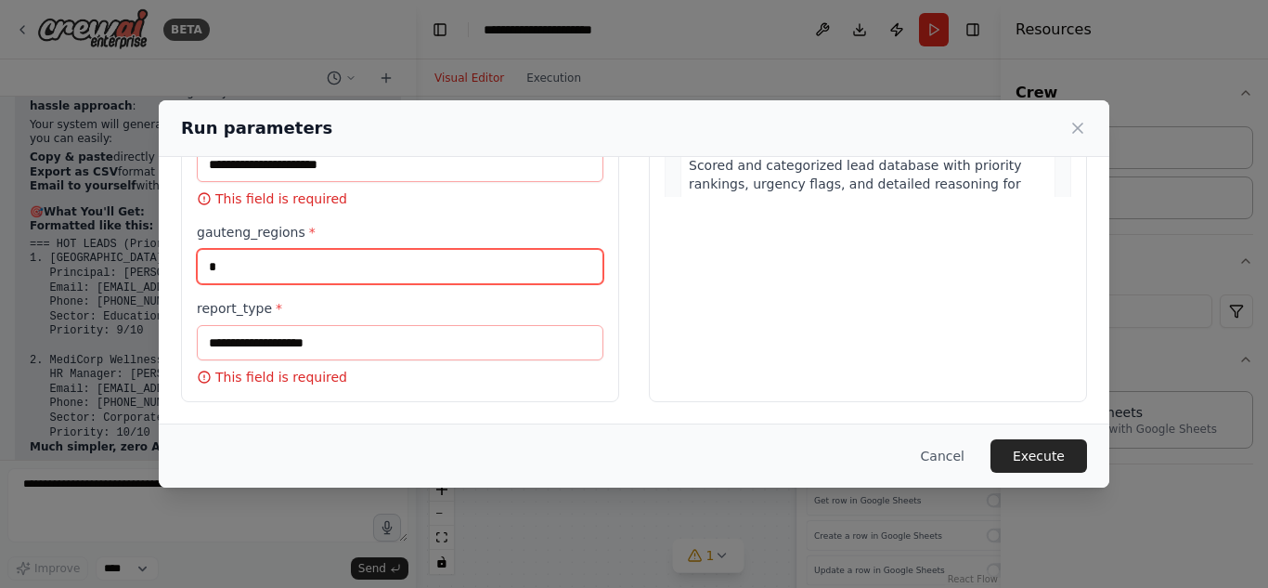
scroll to position [407, 0]
type input "**"
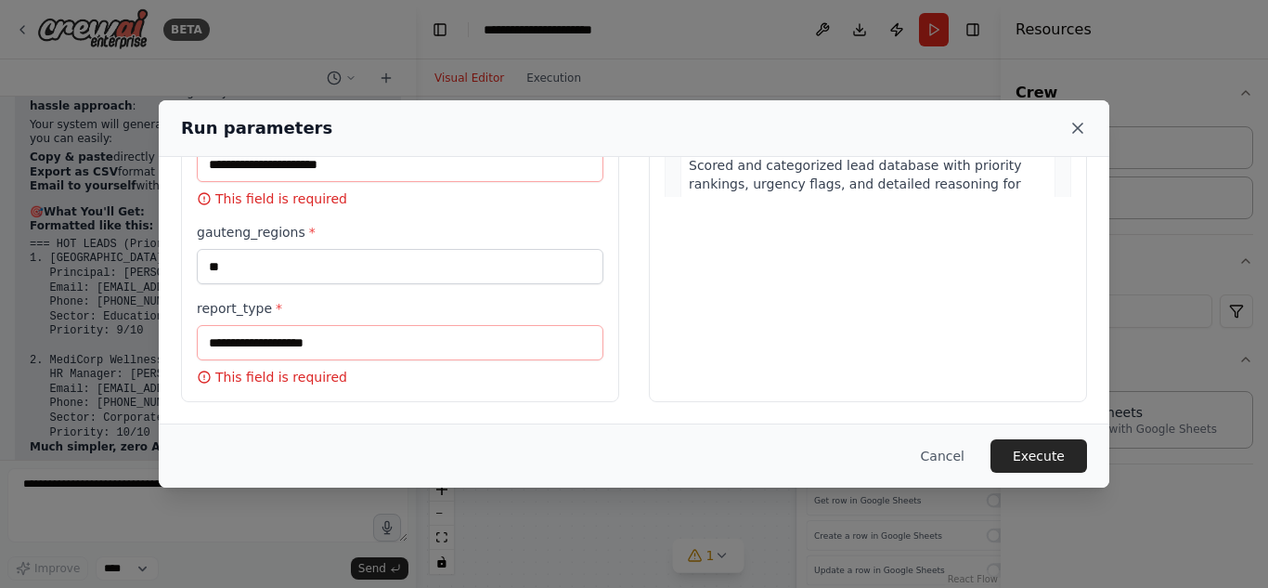
click at [1086, 136] on icon at bounding box center [1077, 128] width 19 height 19
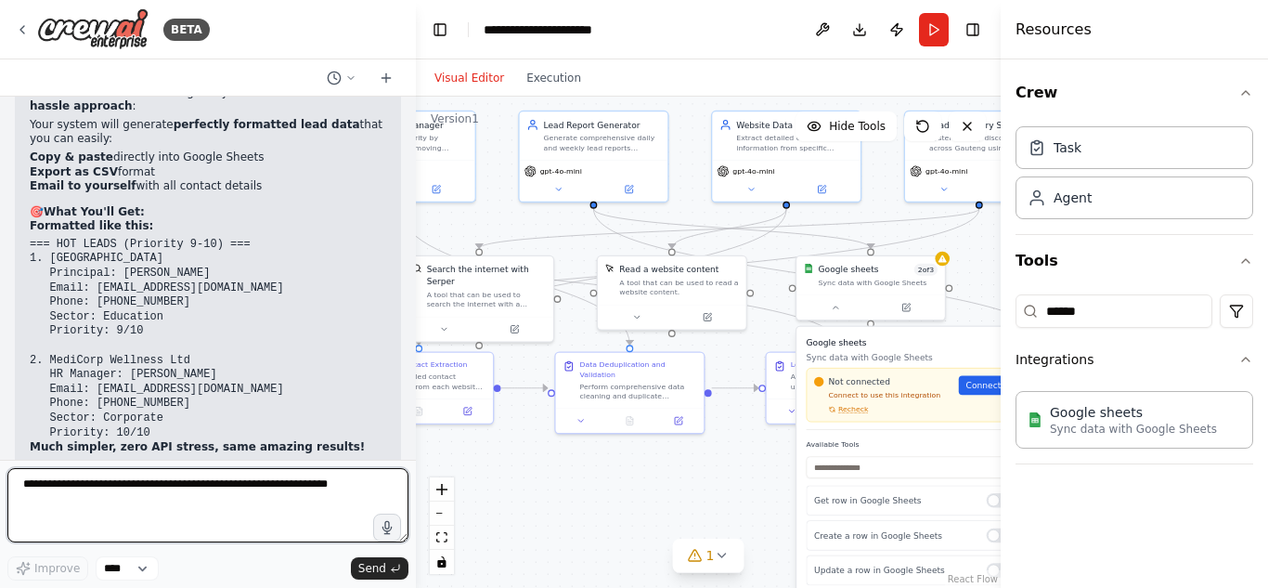
click at [168, 503] on textarea at bounding box center [207, 505] width 401 height 74
paste textarea "**********"
type textarea "**********"
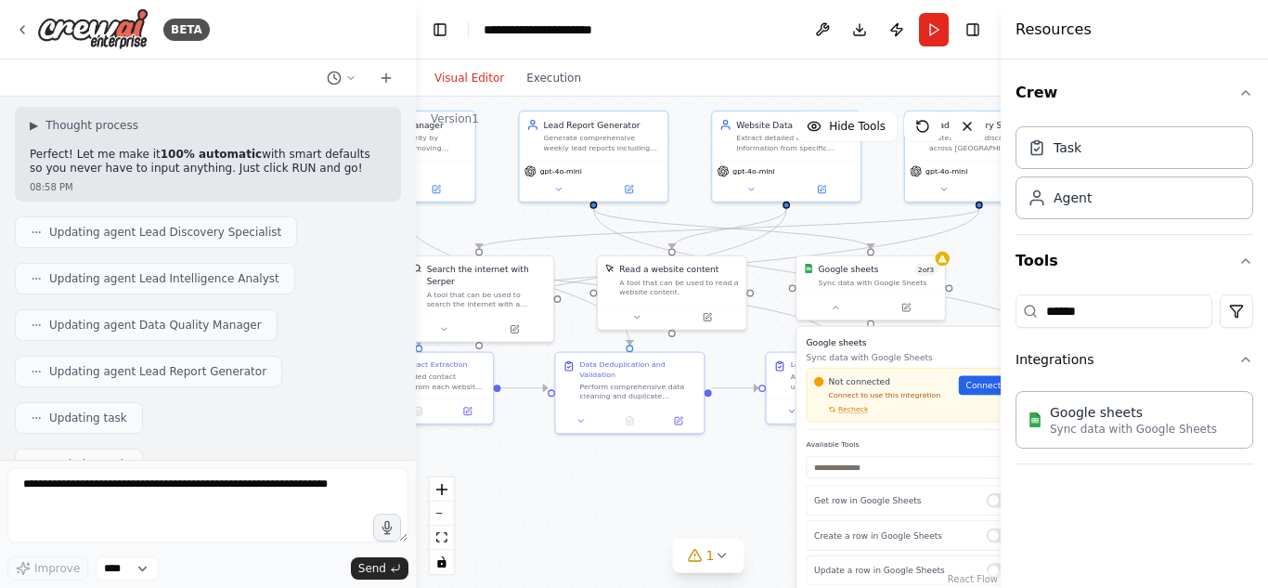
scroll to position [15513, 0]
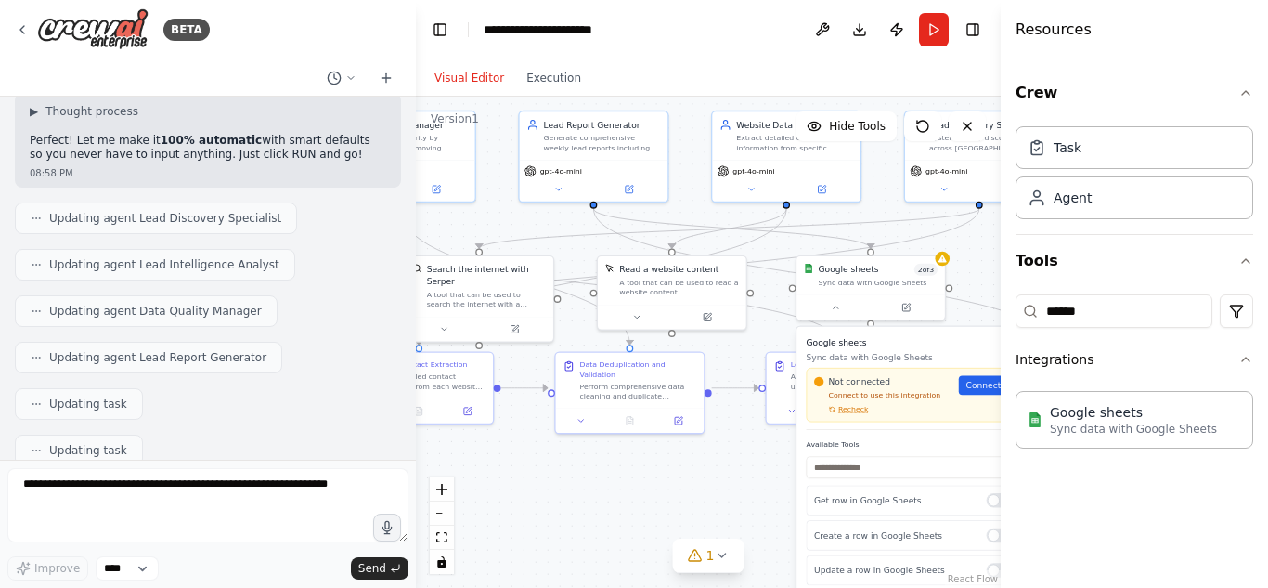
click at [269, 40] on div "BETA" at bounding box center [208, 29] width 416 height 59
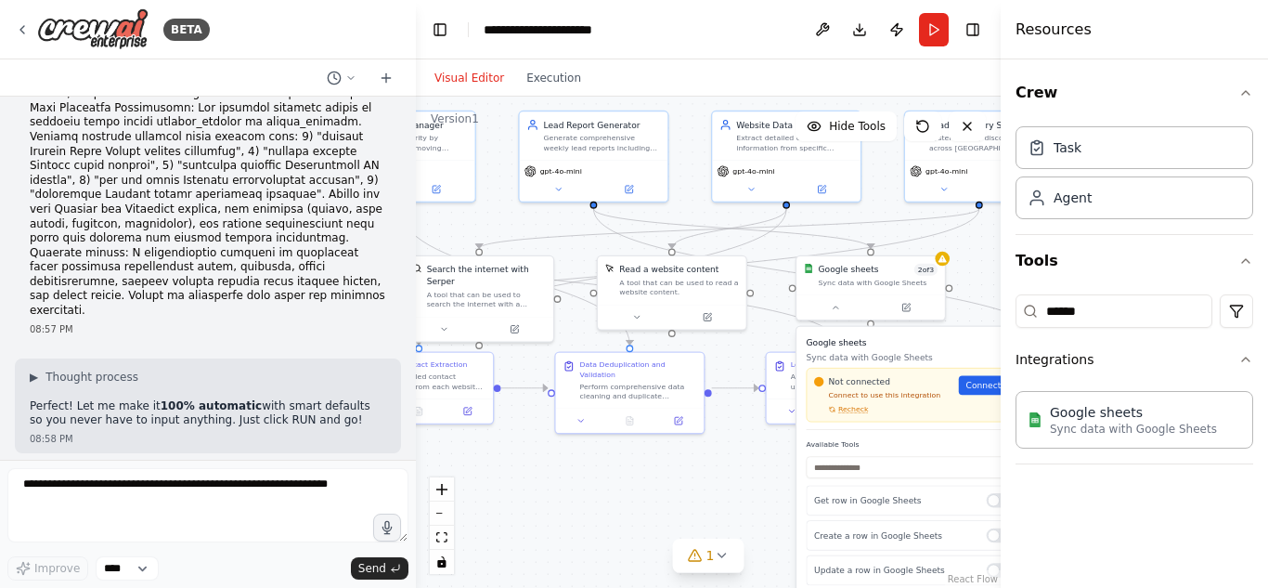
scroll to position [15245, 0]
drag, startPoint x: 132, startPoint y: 142, endPoint x: 345, endPoint y: 310, distance: 271.7
click at [937, 41] on button "Run" at bounding box center [934, 29] width 30 height 33
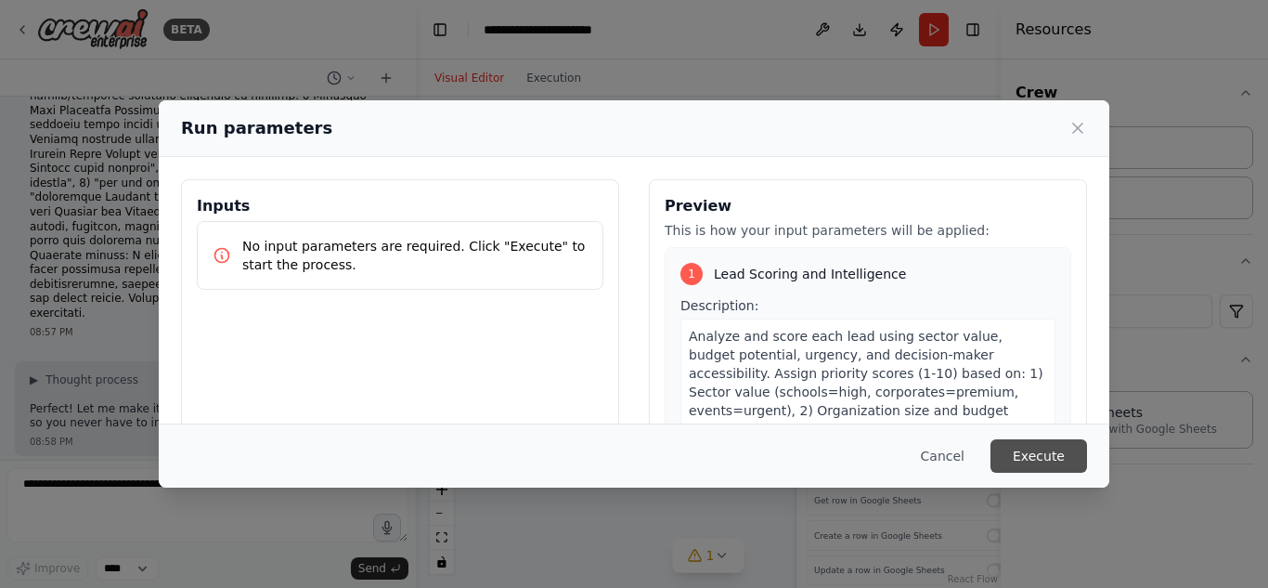
click at [1068, 463] on button "Execute" at bounding box center [1038, 455] width 97 height 33
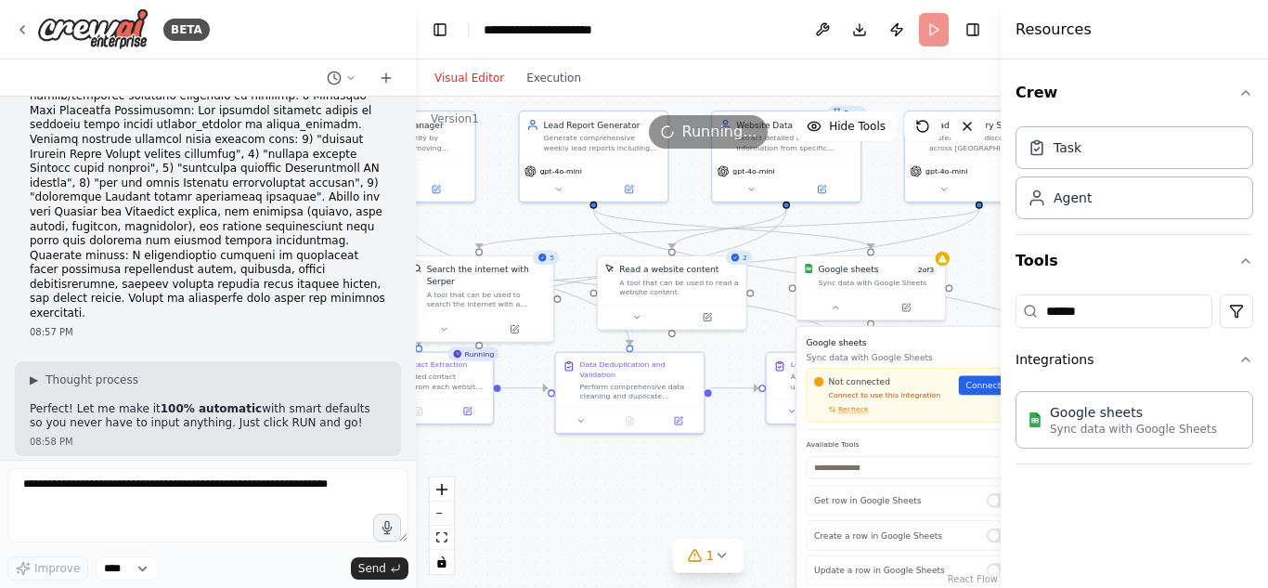
click at [601, 476] on div ".deletable-edge-delete-btn { width: 20px; height: 20px; border: 0px solid #ffff…" at bounding box center [708, 342] width 585 height 491
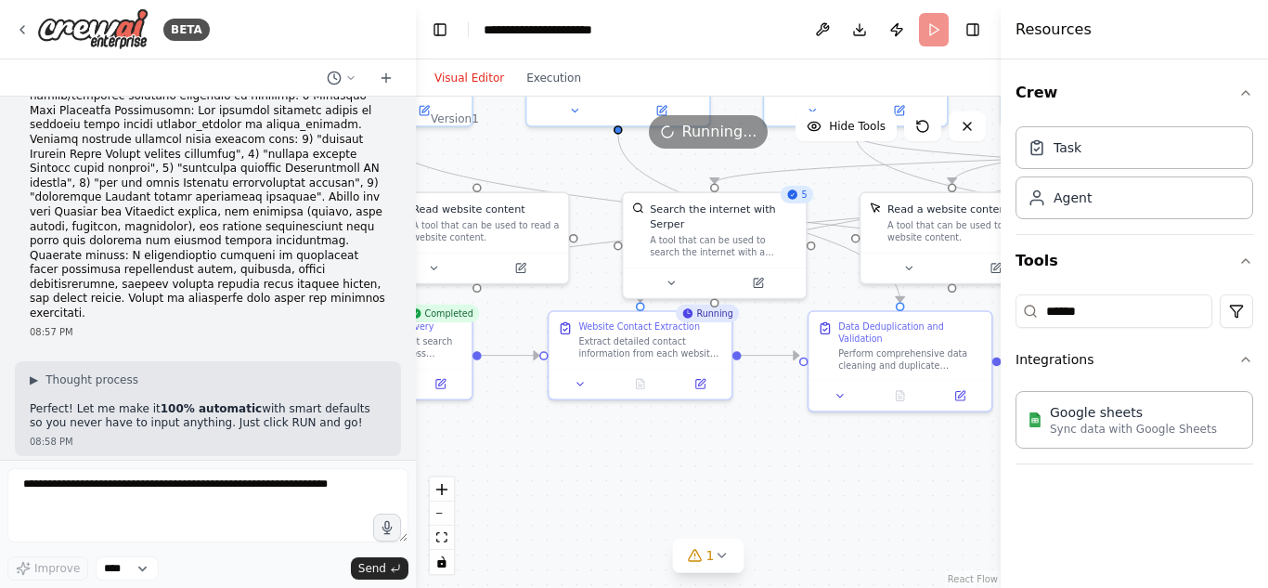
drag, startPoint x: 524, startPoint y: 472, endPoint x: 795, endPoint y: 458, distance: 271.5
click at [795, 458] on div ".deletable-edge-delete-btn { width: 20px; height: 20px; border: 0px solid #ffff…" at bounding box center [708, 342] width 585 height 491
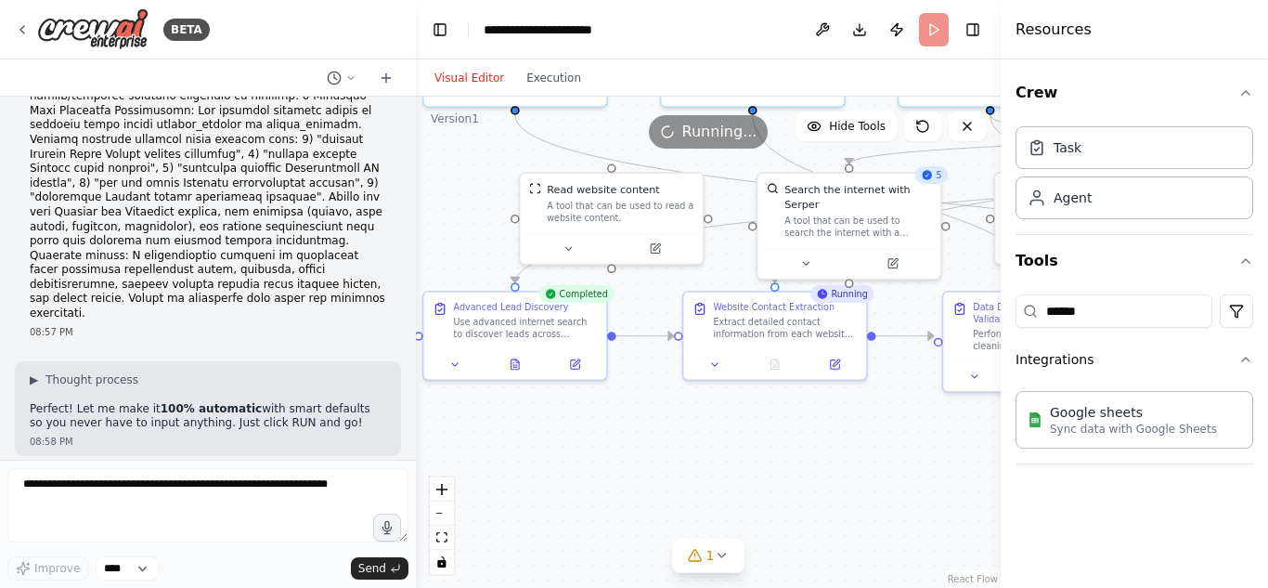
drag, startPoint x: 795, startPoint y: 458, endPoint x: 952, endPoint y: 440, distance: 158.8
click at [952, 440] on div ".deletable-edge-delete-btn { width: 20px; height: 20px; border: 0px solid #ffff…" at bounding box center [708, 342] width 585 height 491
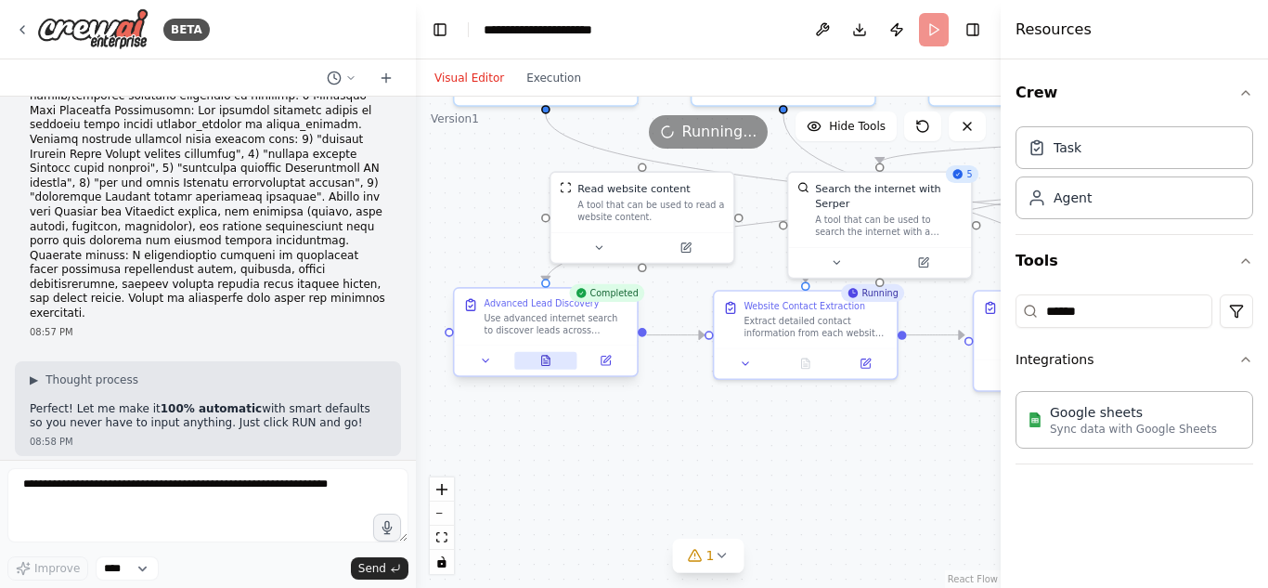
click at [538, 364] on button at bounding box center [545, 361] width 63 height 18
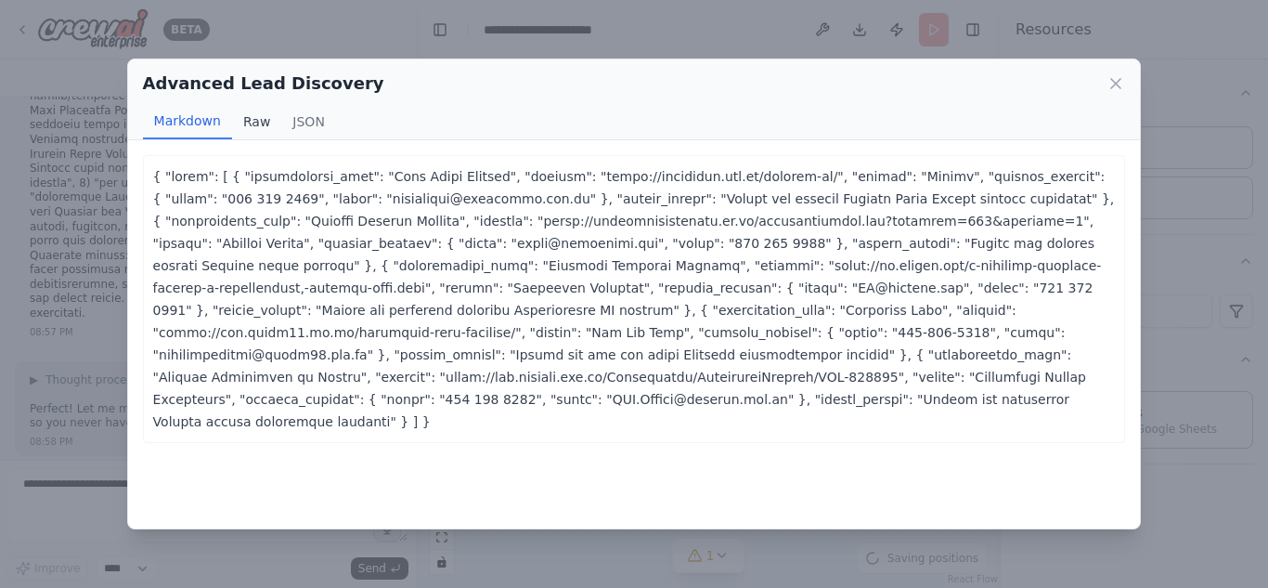
click at [252, 113] on button "Raw" at bounding box center [256, 121] width 49 height 35
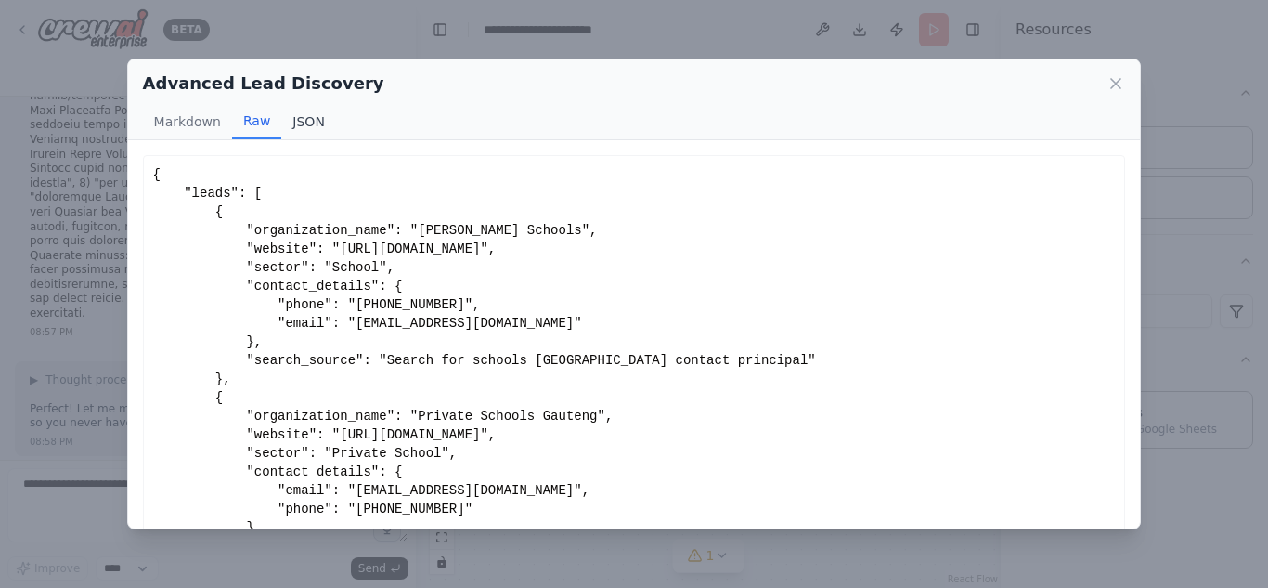
click at [309, 119] on button "JSON" at bounding box center [308, 121] width 55 height 35
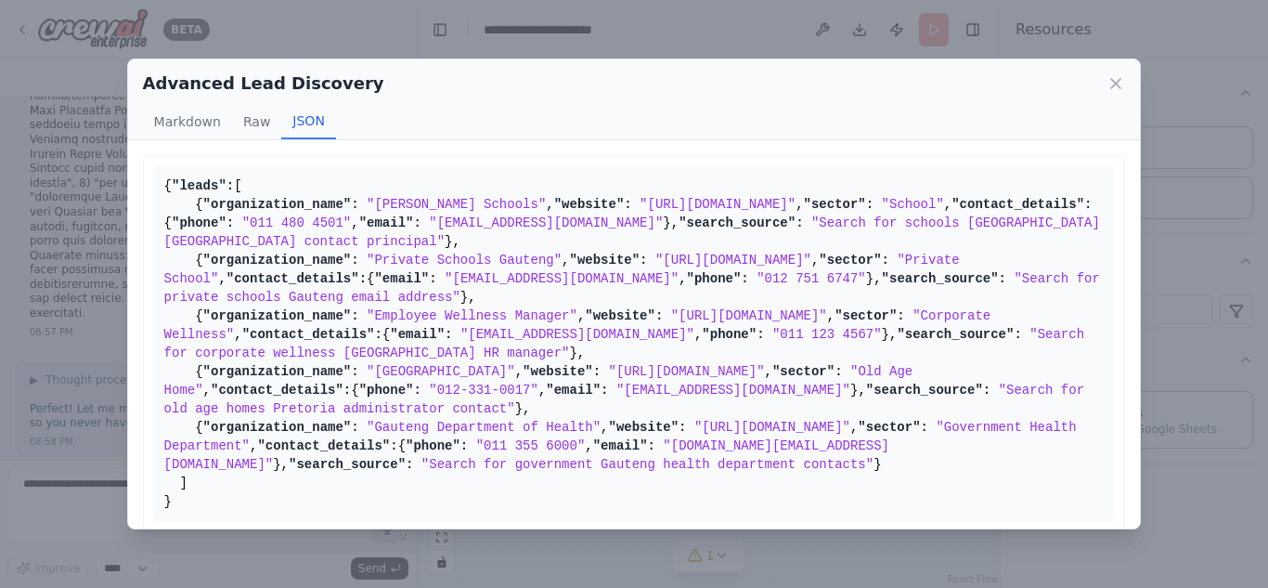
click at [1137, 88] on div "Advanced Lead Discovery Markdown Raw JSON" at bounding box center [634, 99] width 1013 height 81
click at [1118, 80] on icon at bounding box center [1115, 83] width 19 height 19
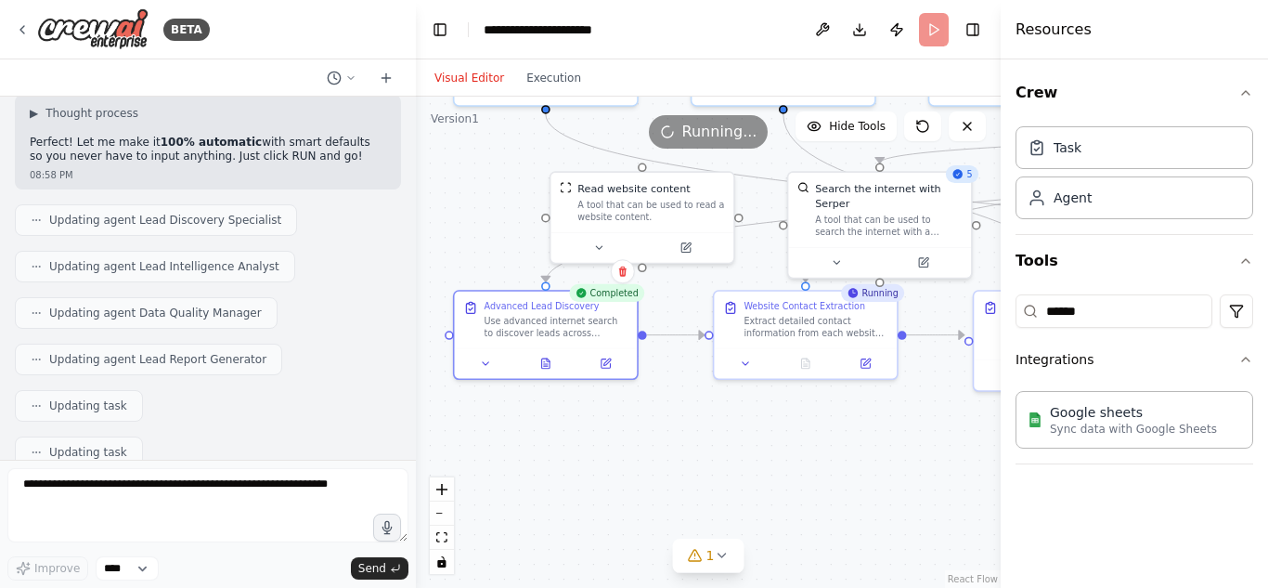
scroll to position [15513, 0]
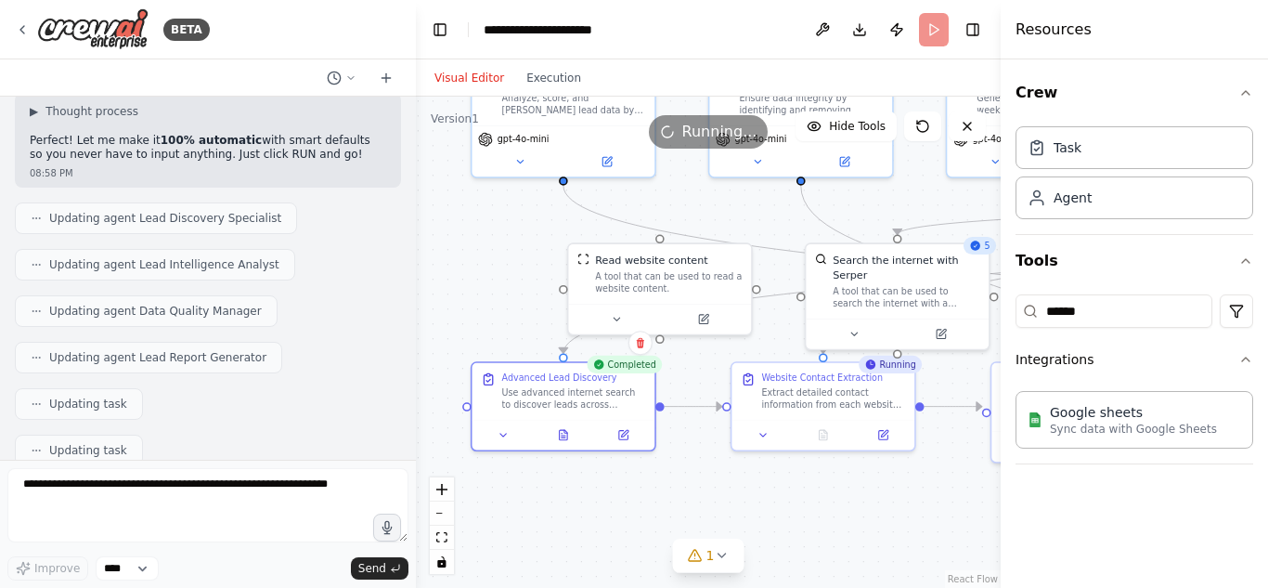
drag, startPoint x: 689, startPoint y: 454, endPoint x: 722, endPoint y: 526, distance: 79.7
click at [722, 526] on div ".deletable-edge-delete-btn { width: 20px; height: 20px; border: 0px solid #ffff…" at bounding box center [708, 342] width 585 height 491
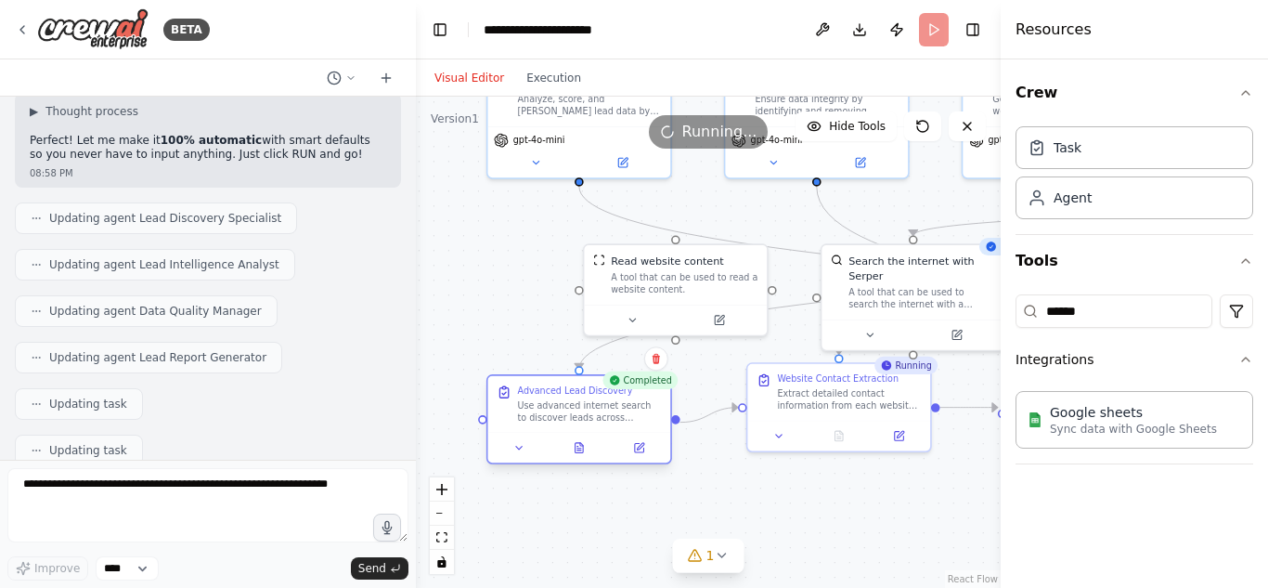
drag, startPoint x: 611, startPoint y: 412, endPoint x: 625, endPoint y: 451, distance: 41.4
click at [625, 451] on div "Advanced Lead Discovery Use advanced internet search to discover leads across J…" at bounding box center [579, 419] width 186 height 90
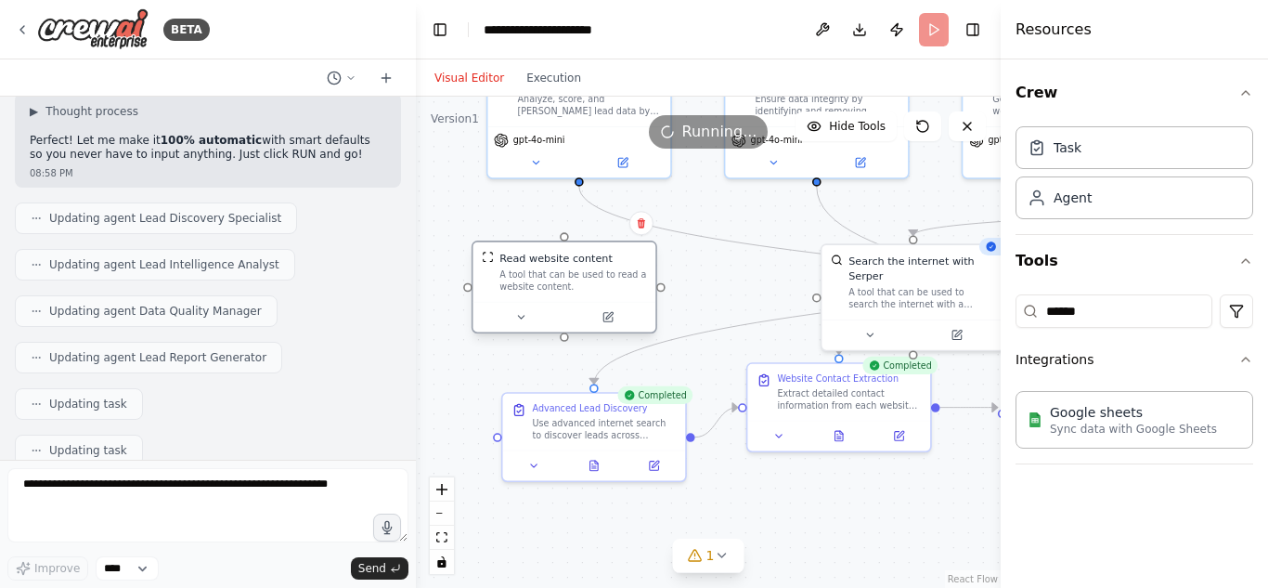
drag, startPoint x: 669, startPoint y: 283, endPoint x: 547, endPoint y: 278, distance: 122.6
click at [547, 278] on div "A tool that can be used to read a website content." at bounding box center [572, 280] width 147 height 24
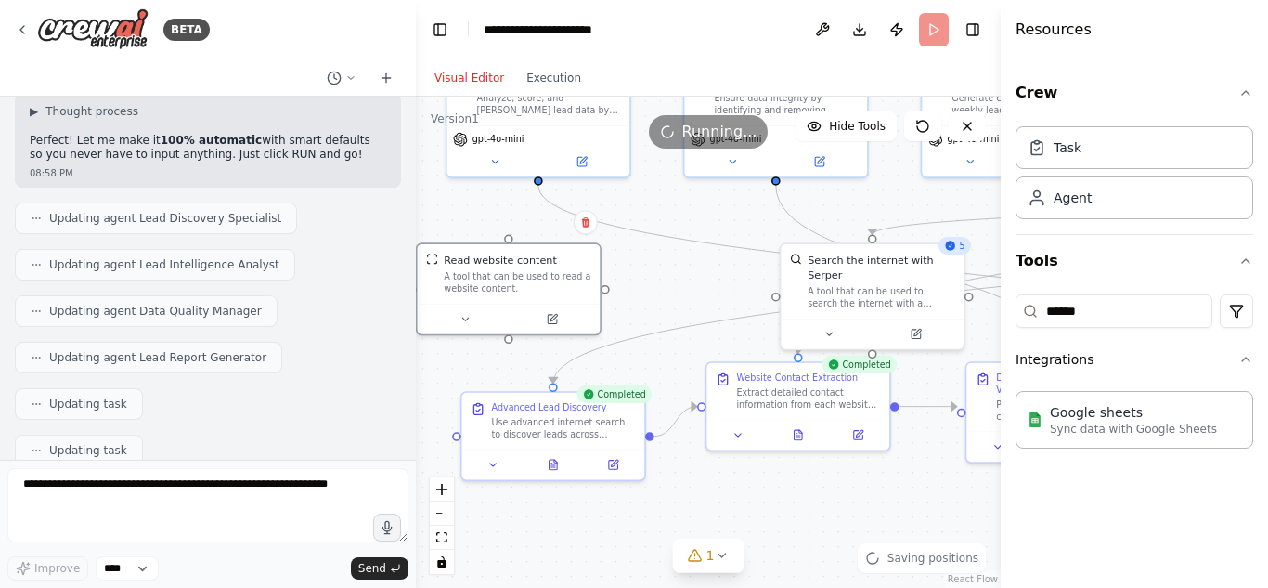
drag, startPoint x: 722, startPoint y: 291, endPoint x: 681, endPoint y: 291, distance: 40.9
click at [681, 291] on div ".deletable-edge-delete-btn { width: 20px; height: 20px; border: 0px solid #ffff…" at bounding box center [708, 342] width 585 height 491
drag, startPoint x: 860, startPoint y: 289, endPoint x: 870, endPoint y: 287, distance: 9.5
click at [870, 287] on div "A tool that can be used to search the internet with a search_query. Supports di…" at bounding box center [888, 294] width 147 height 24
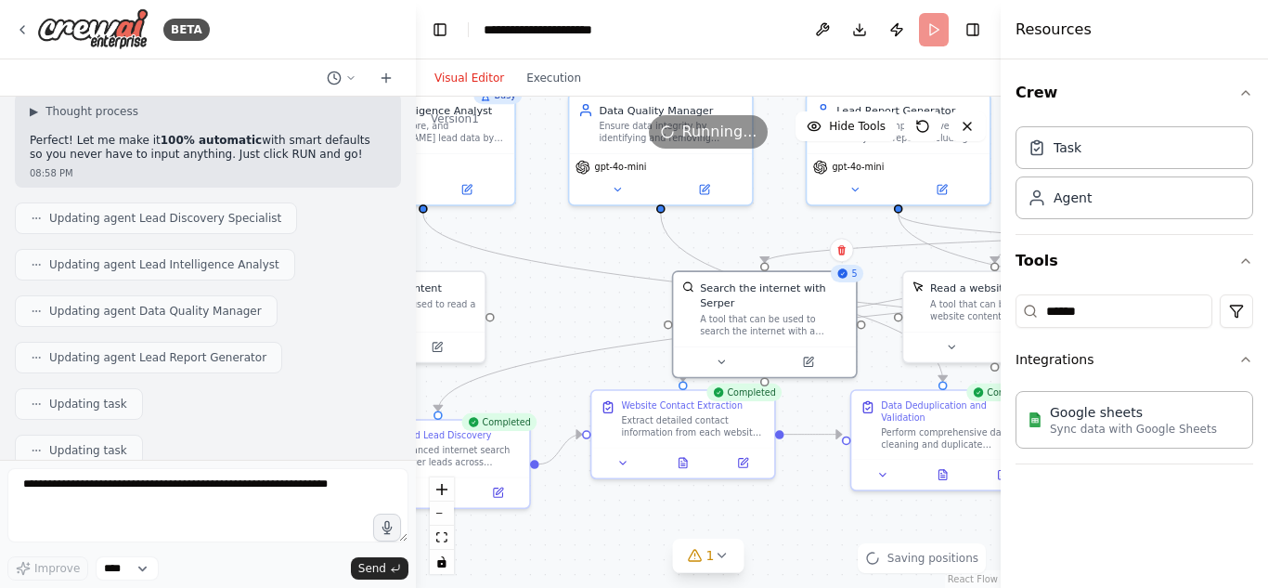
drag, startPoint x: 718, startPoint y: 280, endPoint x: 560, endPoint y: 316, distance: 161.7
click at [560, 316] on div ".deletable-edge-delete-btn { width: 20px; height: 20px; border: 0px solid #ffff…" at bounding box center [708, 342] width 585 height 491
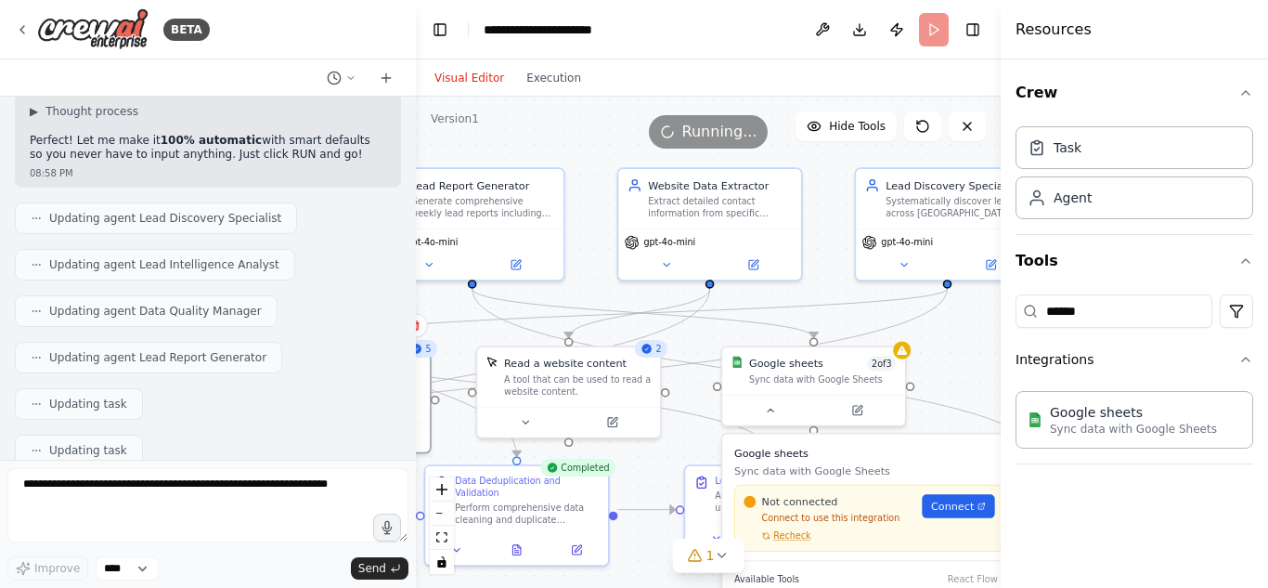
drag, startPoint x: 821, startPoint y: 238, endPoint x: 437, endPoint y: 305, distance: 389.3
click at [437, 305] on div ".deletable-edge-delete-btn { width: 20px; height: 20px; border: 0px solid #ffff…" at bounding box center [708, 342] width 585 height 491
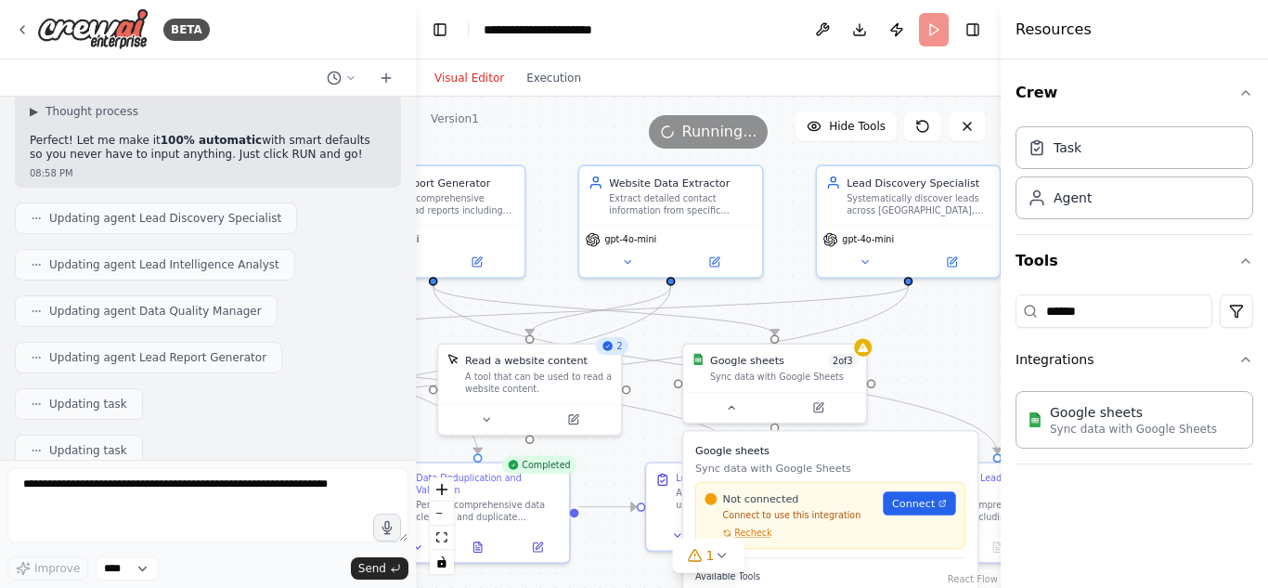
drag, startPoint x: 850, startPoint y: 174, endPoint x: 811, endPoint y: 171, distance: 39.1
click at [811, 171] on div ".deletable-edge-delete-btn { width: 20px; height: 20px; border: 0px solid #ffff…" at bounding box center [708, 342] width 585 height 491
click at [862, 258] on icon at bounding box center [865, 258] width 6 height 3
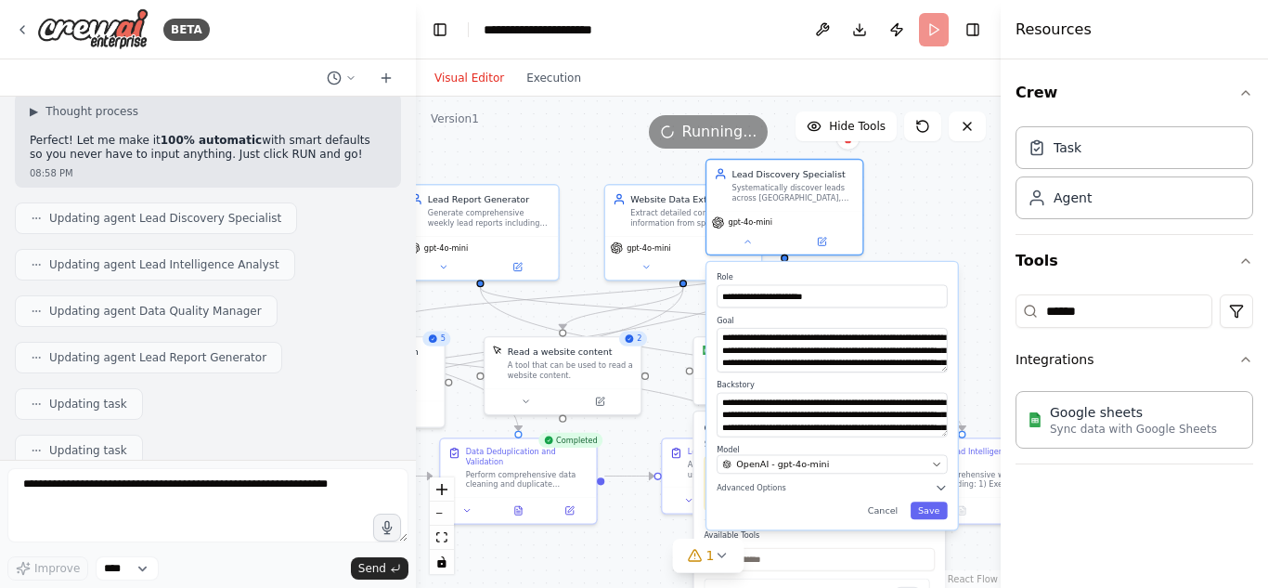
drag, startPoint x: 956, startPoint y: 302, endPoint x: 848, endPoint y: 279, distance: 110.9
click at [848, 279] on label "Role" at bounding box center [832, 277] width 231 height 10
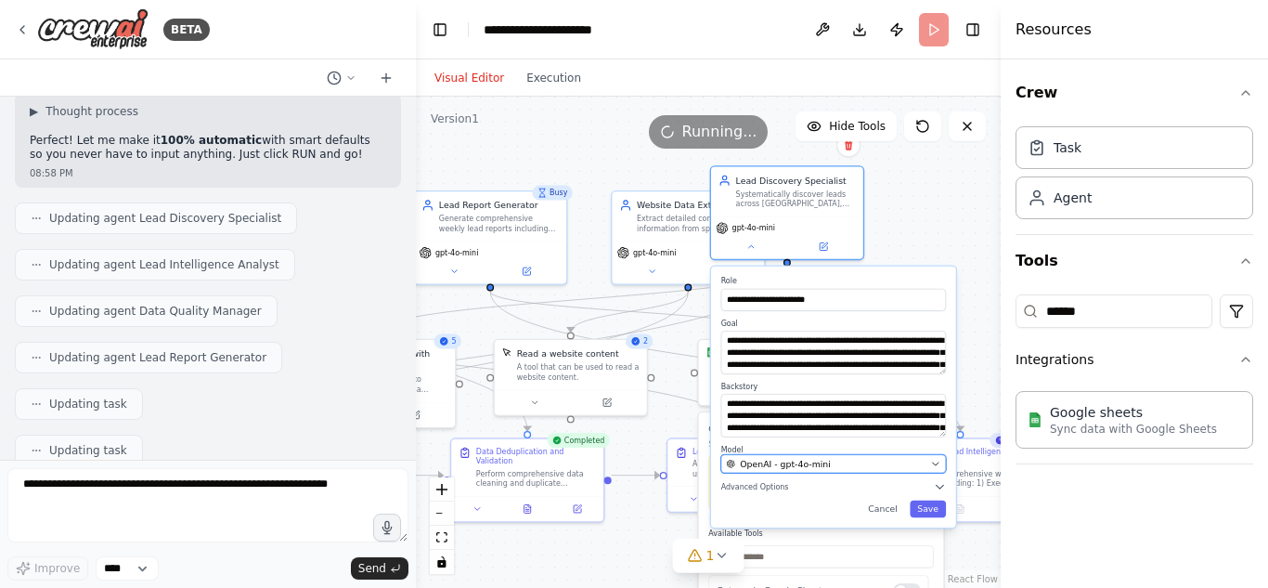
click at [852, 472] on button "OpenAI - gpt-4o-mini" at bounding box center [833, 463] width 225 height 19
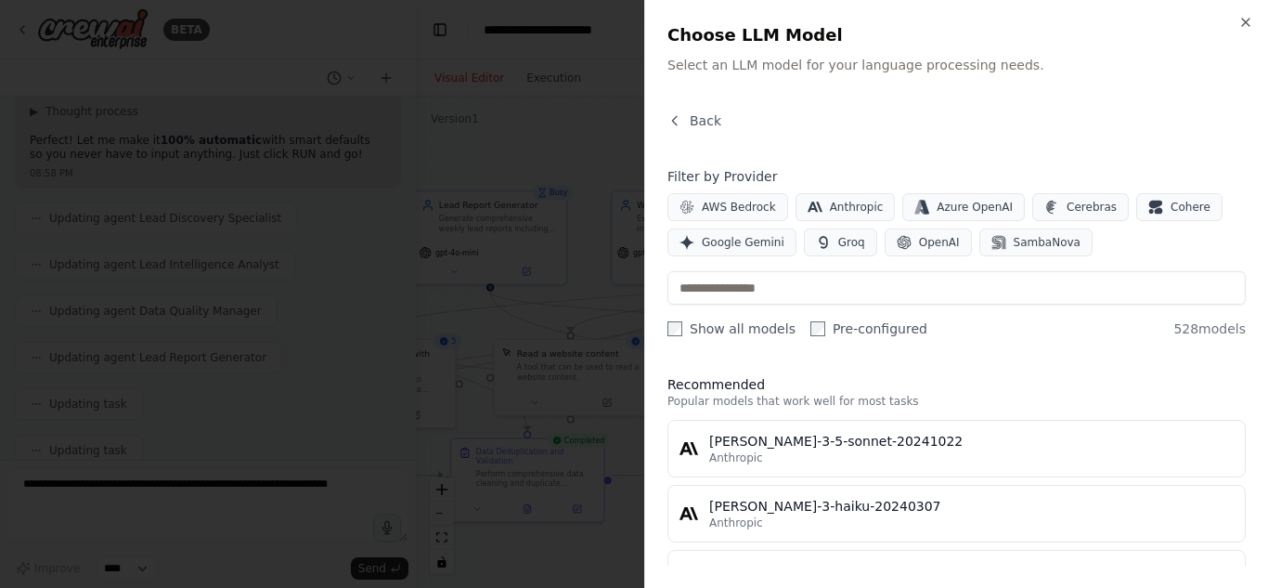
click at [548, 345] on div at bounding box center [634, 294] width 1268 height 588
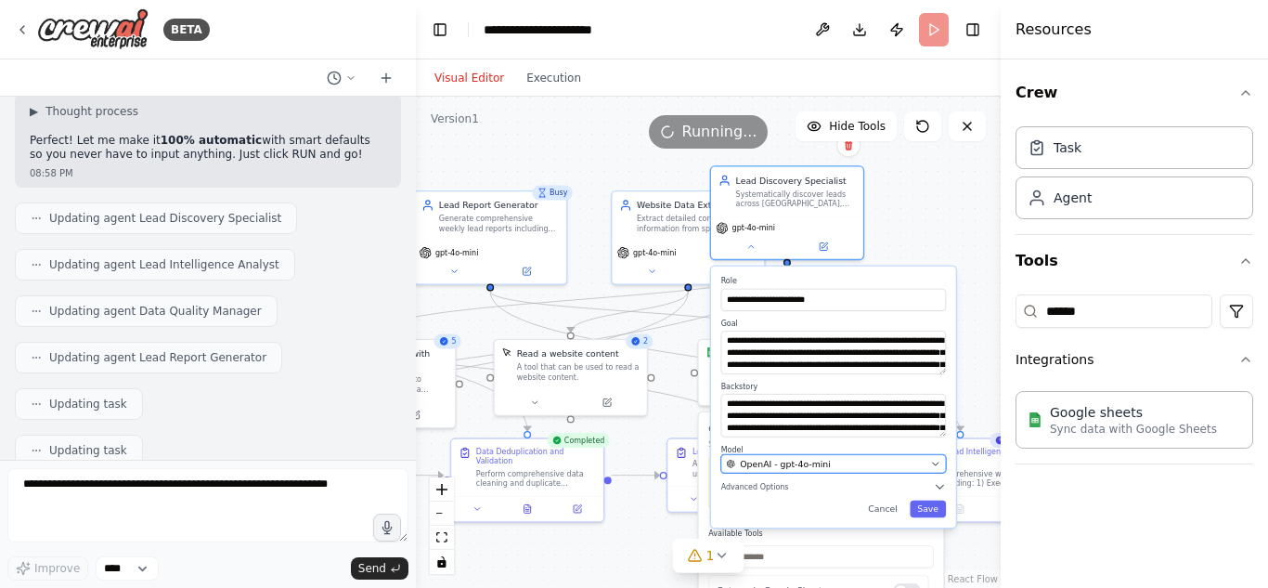
click at [886, 467] on div "OpenAI - gpt-4o-mini" at bounding box center [826, 464] width 199 height 12
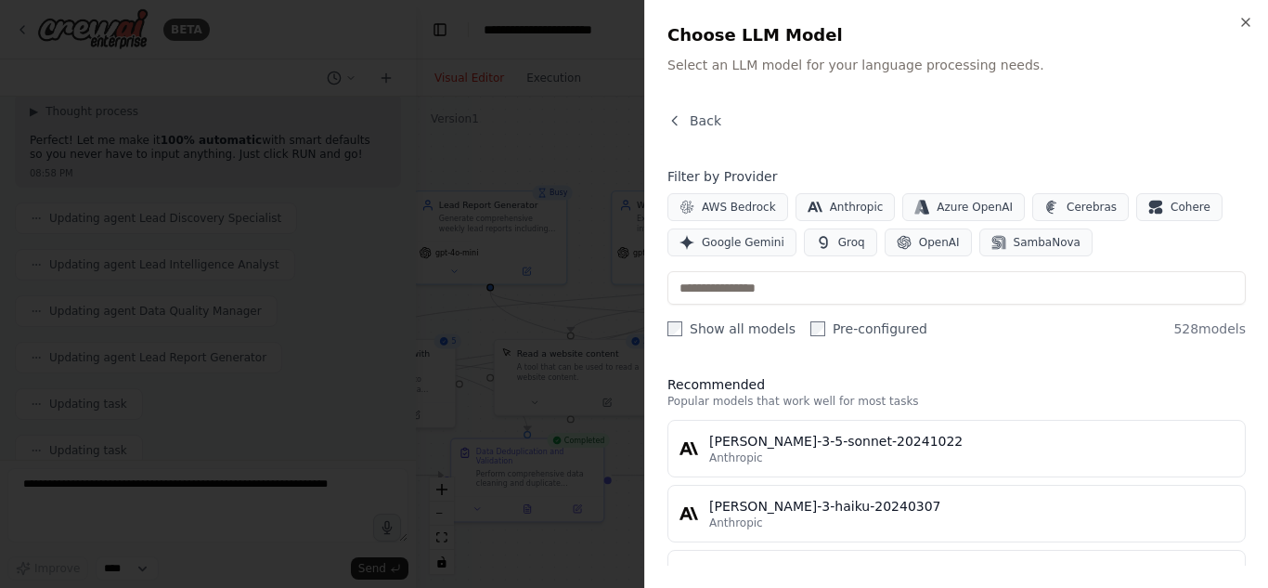
click at [538, 253] on div at bounding box center [634, 294] width 1268 height 588
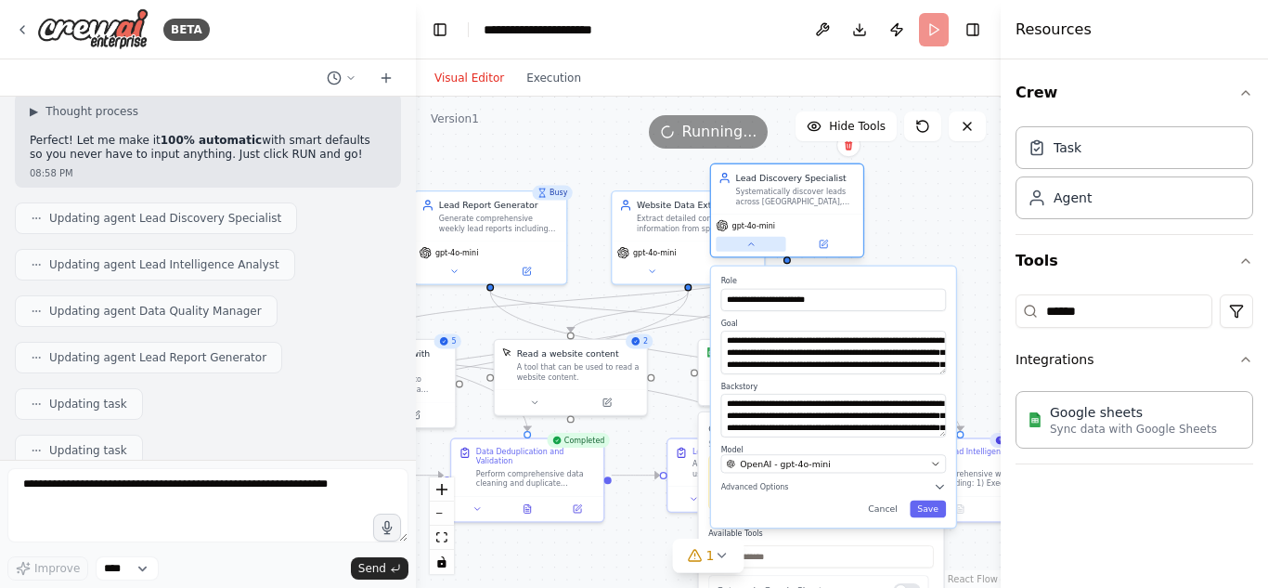
click at [744, 250] on button at bounding box center [751, 244] width 70 height 15
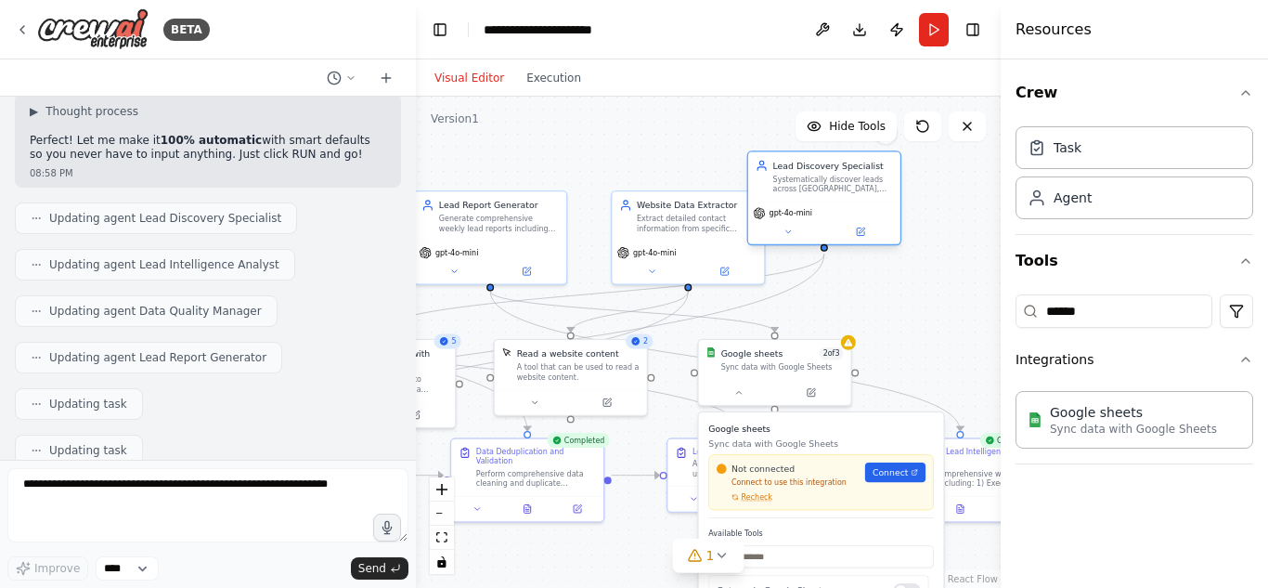
drag, startPoint x: 777, startPoint y: 197, endPoint x: 907, endPoint y: 189, distance: 130.2
click at [893, 189] on div "Systematically discover leads across Johannesburg, Pretoria, Sandton, Centurion…" at bounding box center [833, 184] width 120 height 19
click at [745, 394] on button at bounding box center [739, 389] width 70 height 15
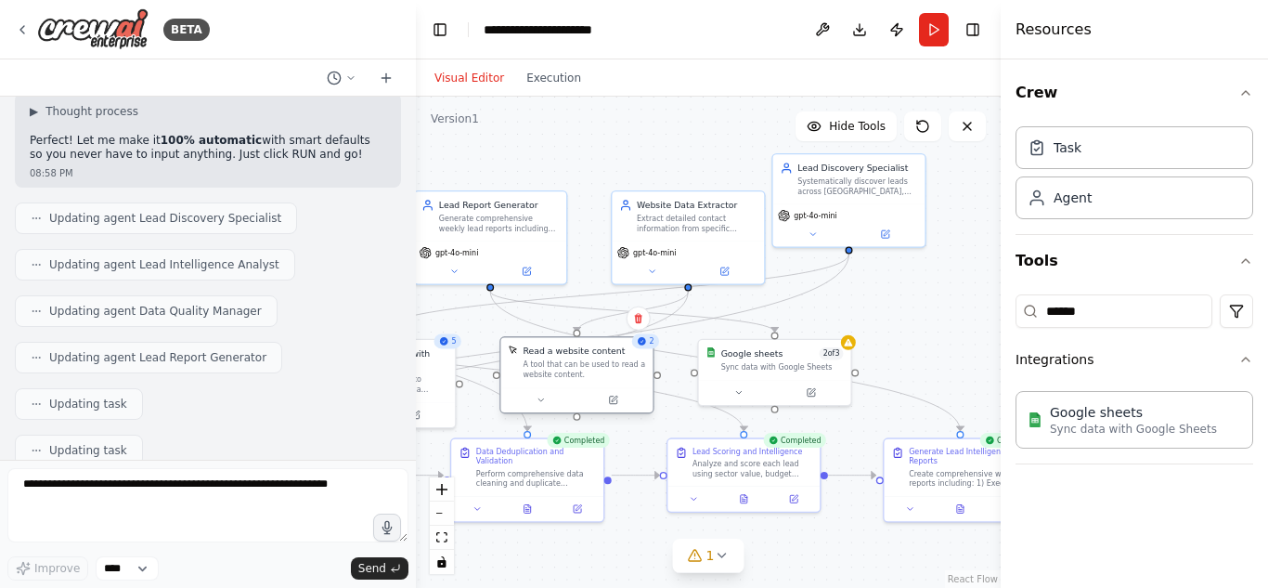
drag, startPoint x: 575, startPoint y: 375, endPoint x: 589, endPoint y: 375, distance: 14.9
click at [589, 375] on div "A tool that can be used to read a website content." at bounding box center [584, 368] width 123 height 19
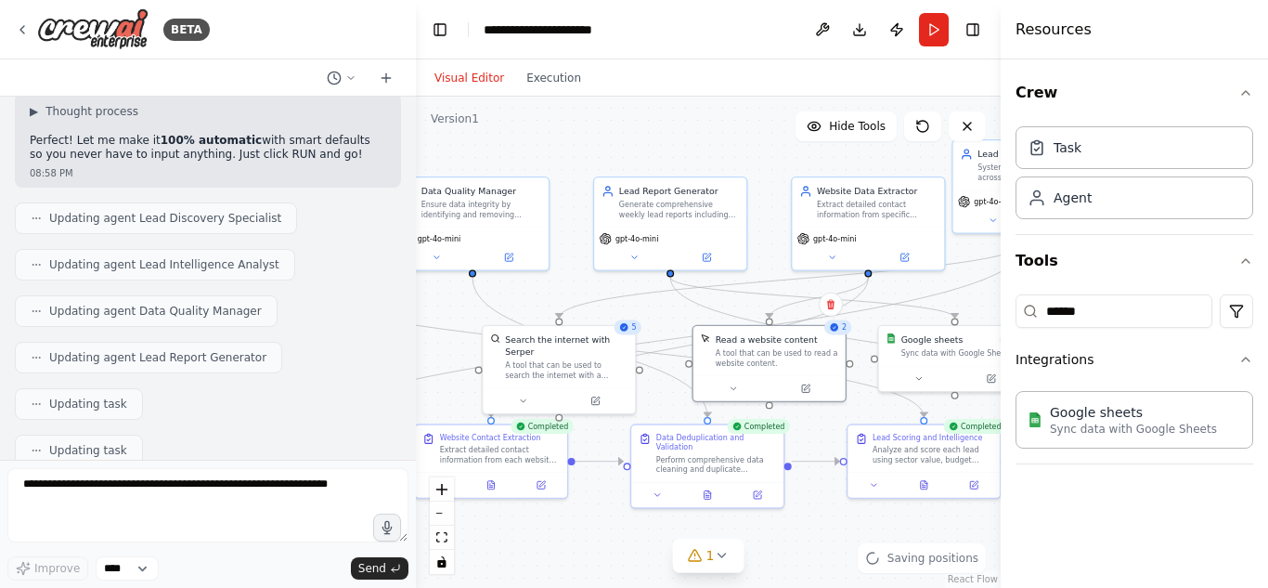
drag, startPoint x: 475, startPoint y: 165, endPoint x: 657, endPoint y: 150, distance: 182.5
click at [657, 150] on div ".deletable-edge-delete-btn { width: 20px; height: 20px; border: 0px solid #ffff…" at bounding box center [708, 342] width 585 height 491
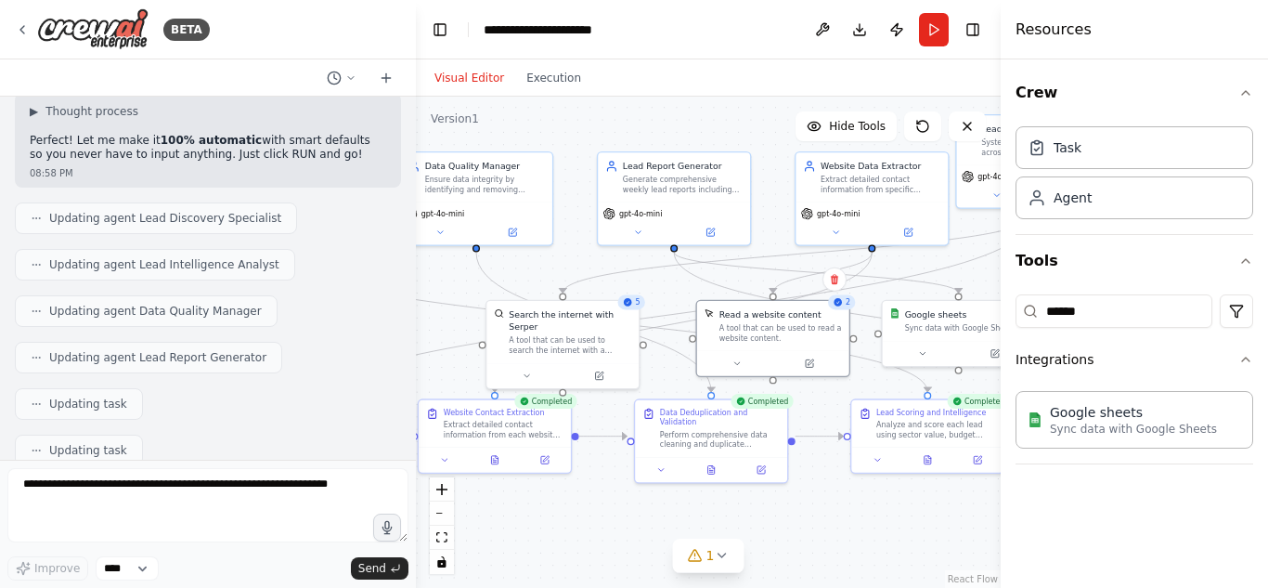
drag, startPoint x: 657, startPoint y: 150, endPoint x: 660, endPoint y: 126, distance: 24.3
click at [660, 126] on div ".deletable-edge-delete-btn { width: 20px; height: 20px; border: 0px solid #ffff…" at bounding box center [708, 342] width 585 height 491
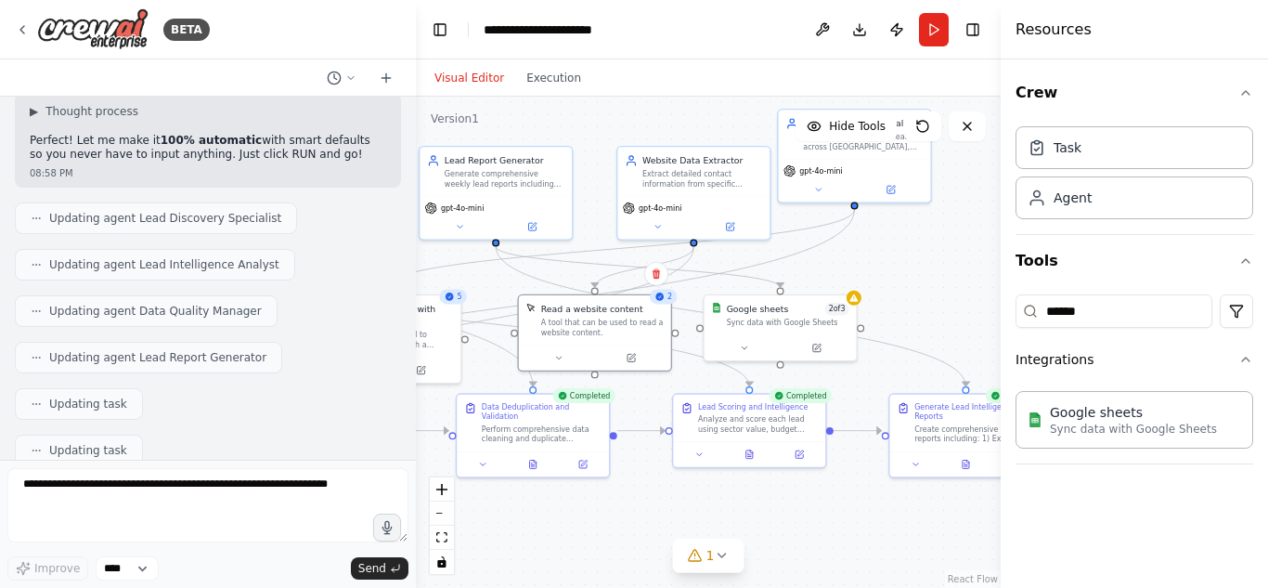
drag, startPoint x: 837, startPoint y: 493, endPoint x: 586, endPoint y: 474, distance: 252.2
click at [586, 474] on div ".deletable-edge-delete-btn { width: 20px; height: 20px; border: 0px solid #ffff…" at bounding box center [708, 342] width 585 height 491
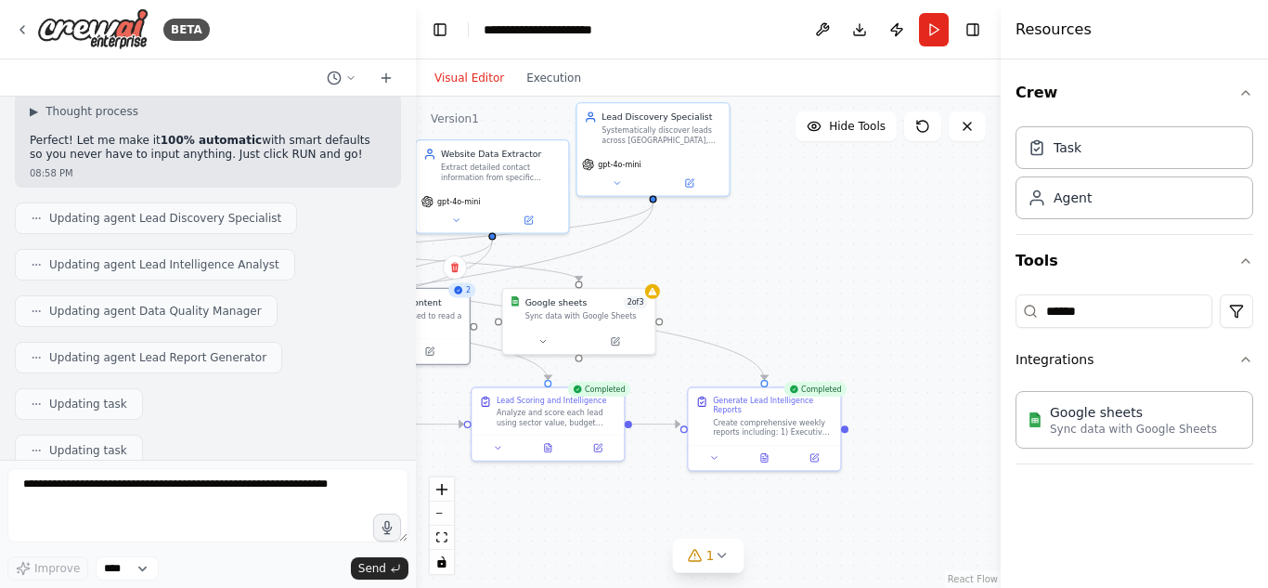
drag, startPoint x: 856, startPoint y: 496, endPoint x: 655, endPoint y: 497, distance: 200.5
click at [655, 497] on div ".deletable-edge-delete-btn { width: 20px; height: 20px; border: 0px solid #ffff…" at bounding box center [708, 342] width 585 height 491
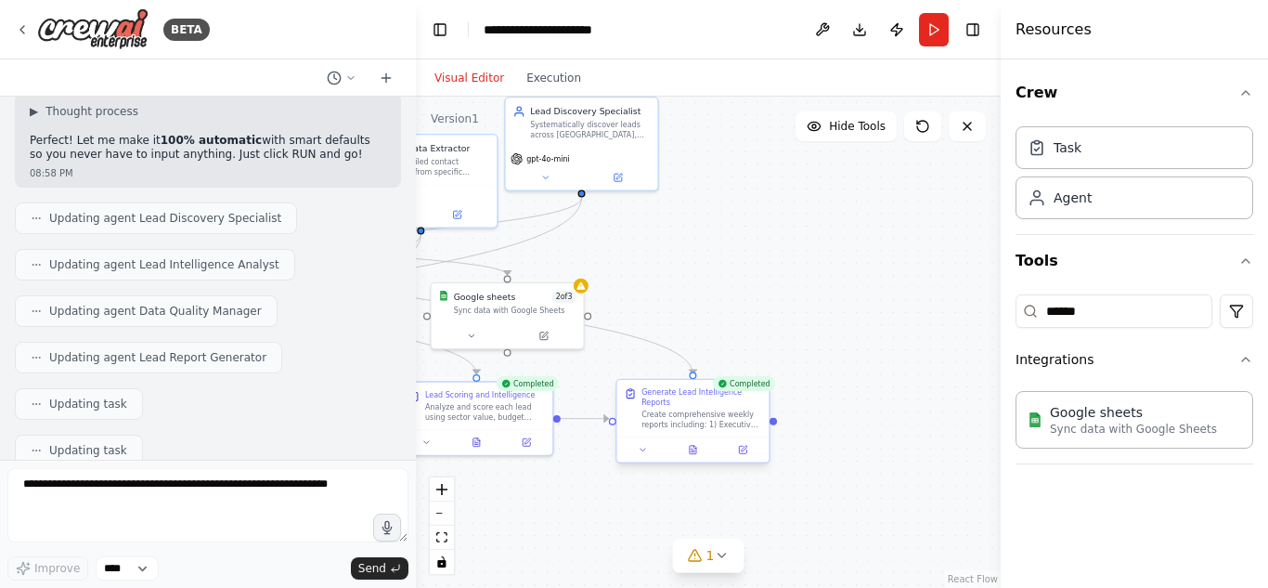
click at [703, 453] on div "Generate Lead Intelligence Reports Create comprehensive weekly reports includin…" at bounding box center [692, 421] width 155 height 84
click at [696, 446] on icon at bounding box center [693, 450] width 6 height 8
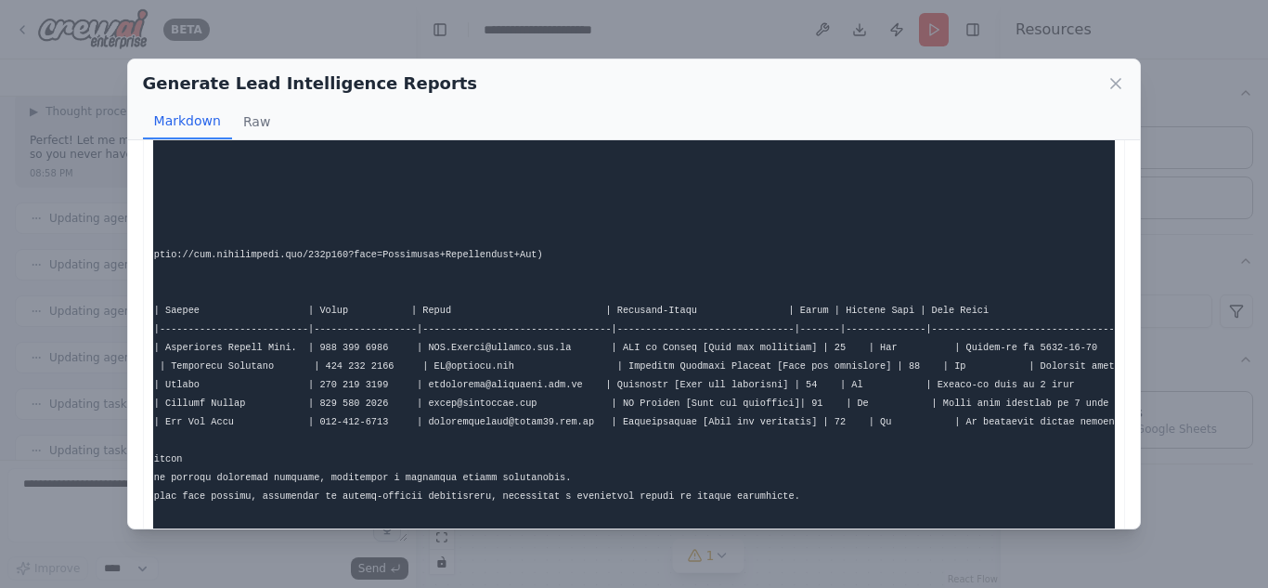
scroll to position [0, 194]
drag, startPoint x: 907, startPoint y: 261, endPoint x: 892, endPoint y: 260, distance: 14.9
click at [892, 260] on pre at bounding box center [634, 319] width 963 height 1203
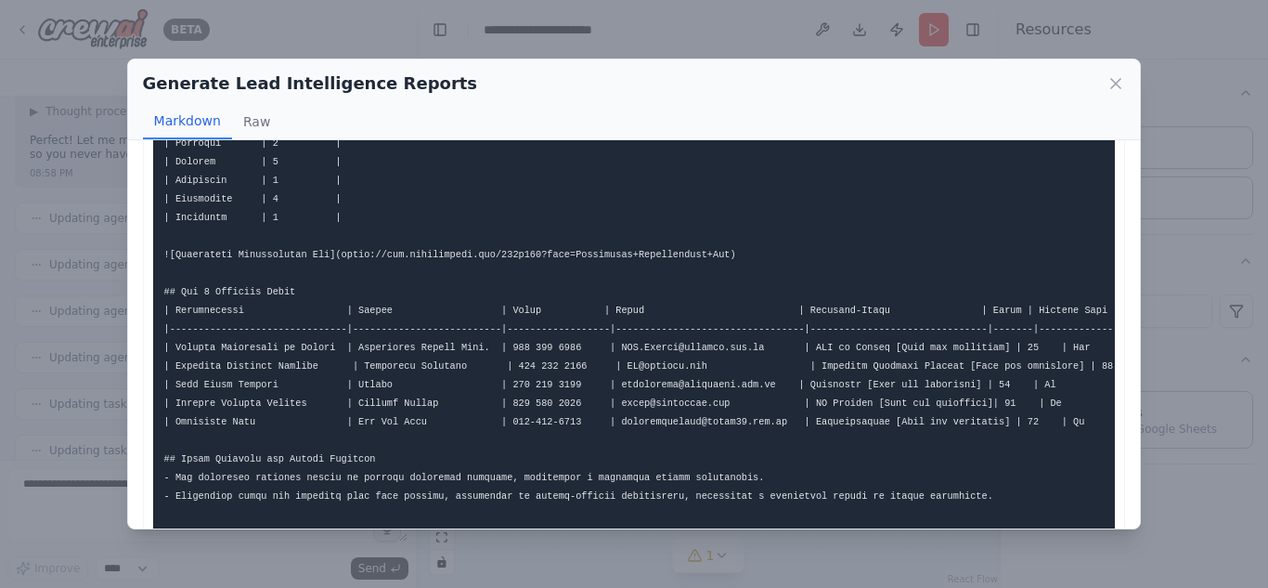
click at [853, 33] on div "Generate Lead Intelligence Reports Markdown Raw ... Show more Not valid JSON" at bounding box center [634, 294] width 1268 height 588
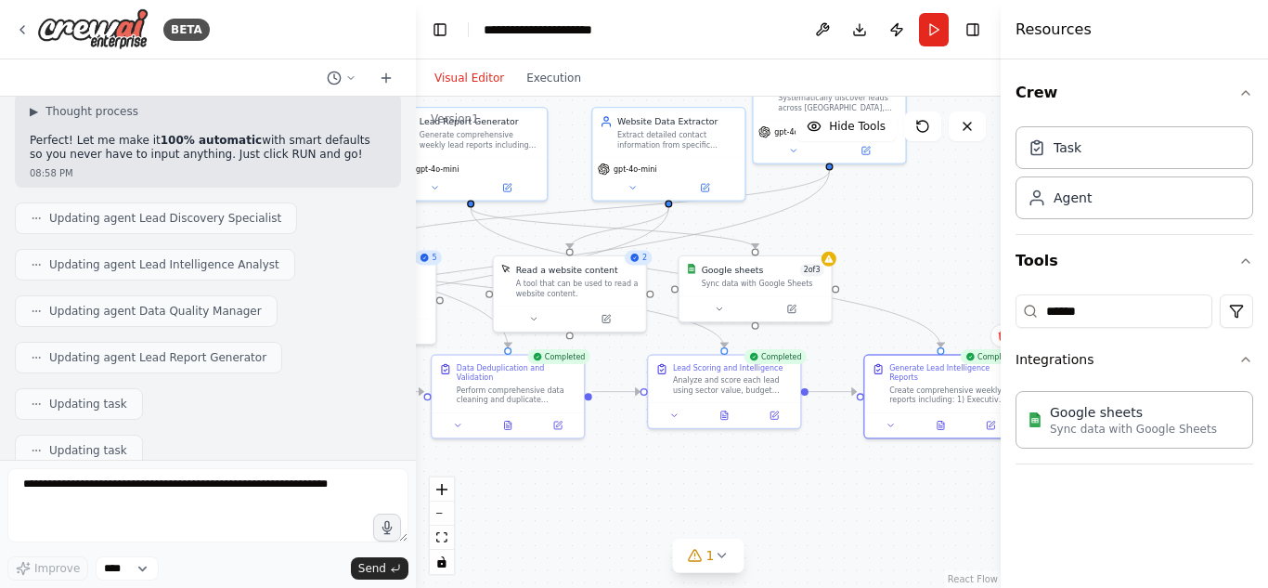
drag, startPoint x: 687, startPoint y: 292, endPoint x: 936, endPoint y: 265, distance: 250.2
click at [936, 265] on div ".deletable-edge-delete-btn { width: 20px; height: 20px; border: 0px solid #ffff…" at bounding box center [708, 342] width 585 height 491
click at [522, 382] on div "Perform comprehensive data cleaning and duplicate prevention by: 1) Cross-refer…" at bounding box center [518, 391] width 120 height 19
click at [515, 416] on button at bounding box center [509, 422] width 52 height 15
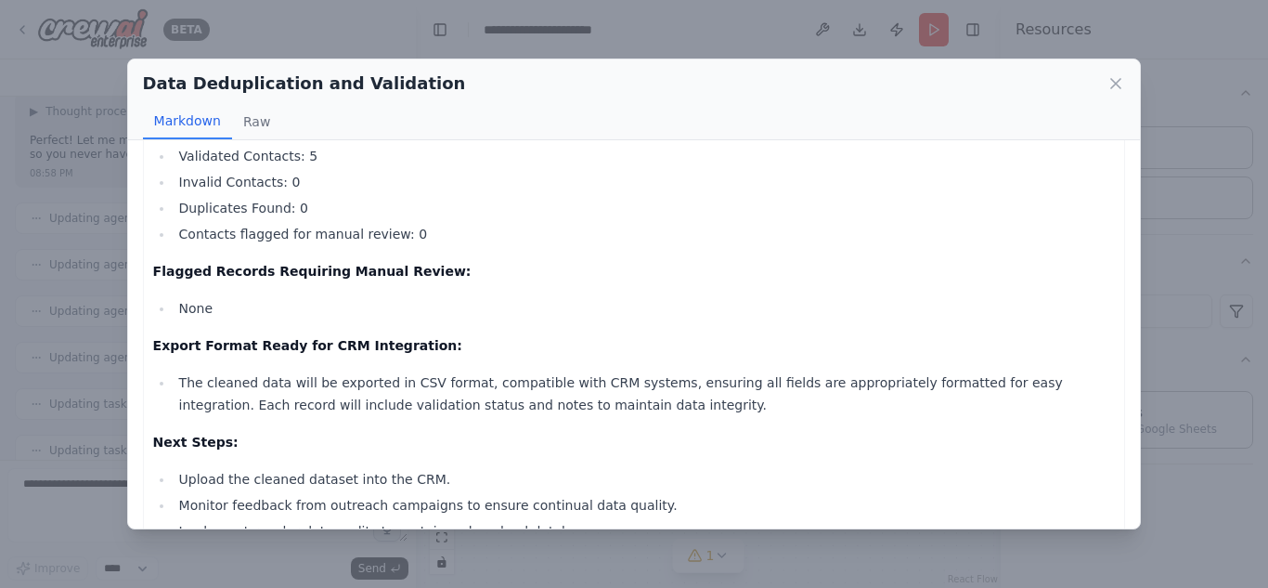
scroll to position [464, 0]
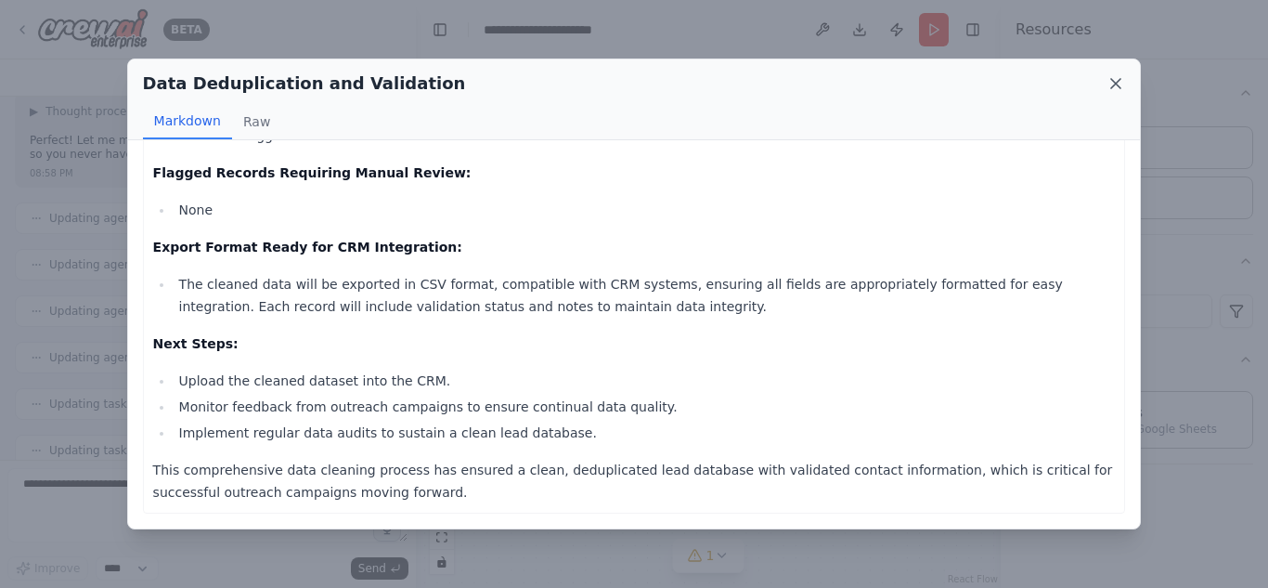
click at [1112, 77] on icon at bounding box center [1115, 83] width 19 height 19
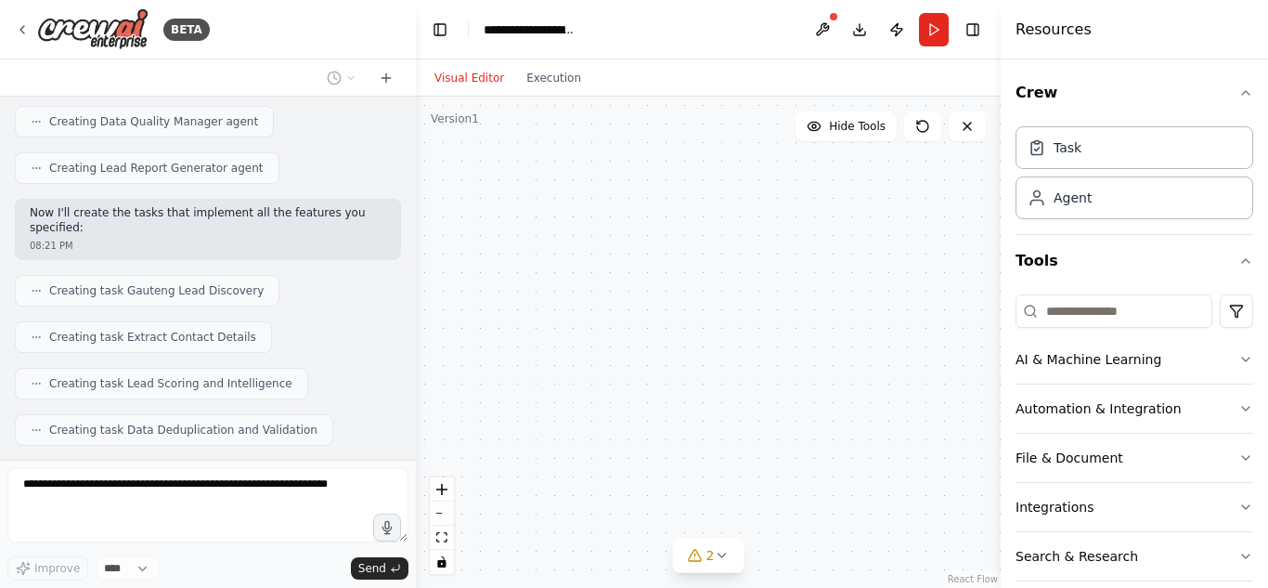
scroll to position [3418, 0]
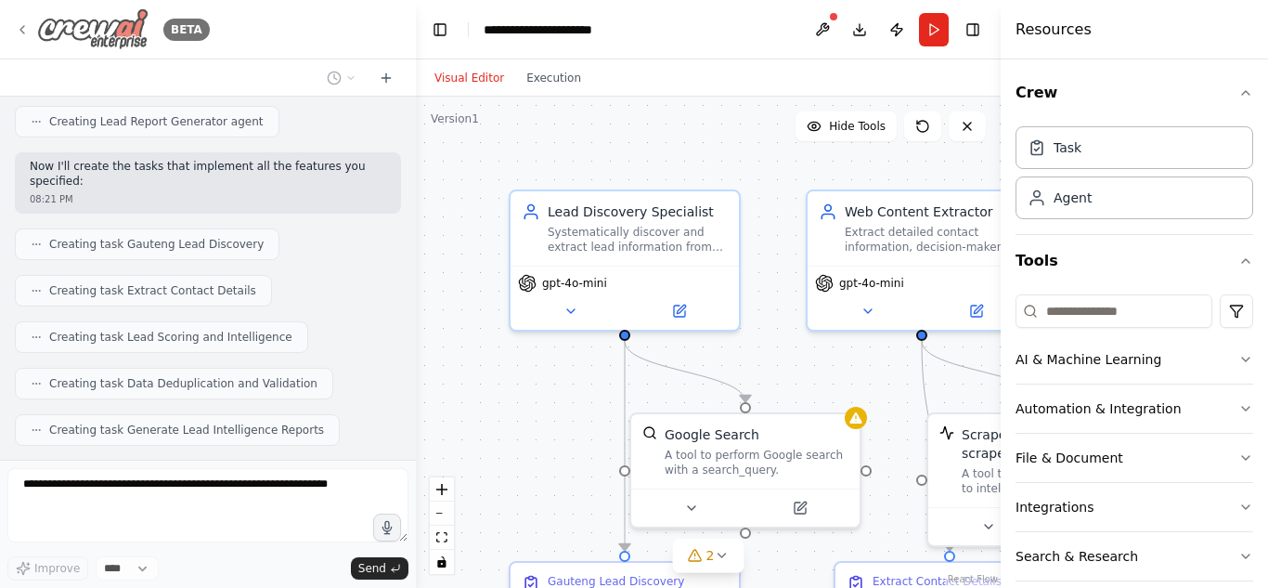
click at [54, 22] on img at bounding box center [92, 29] width 111 height 42
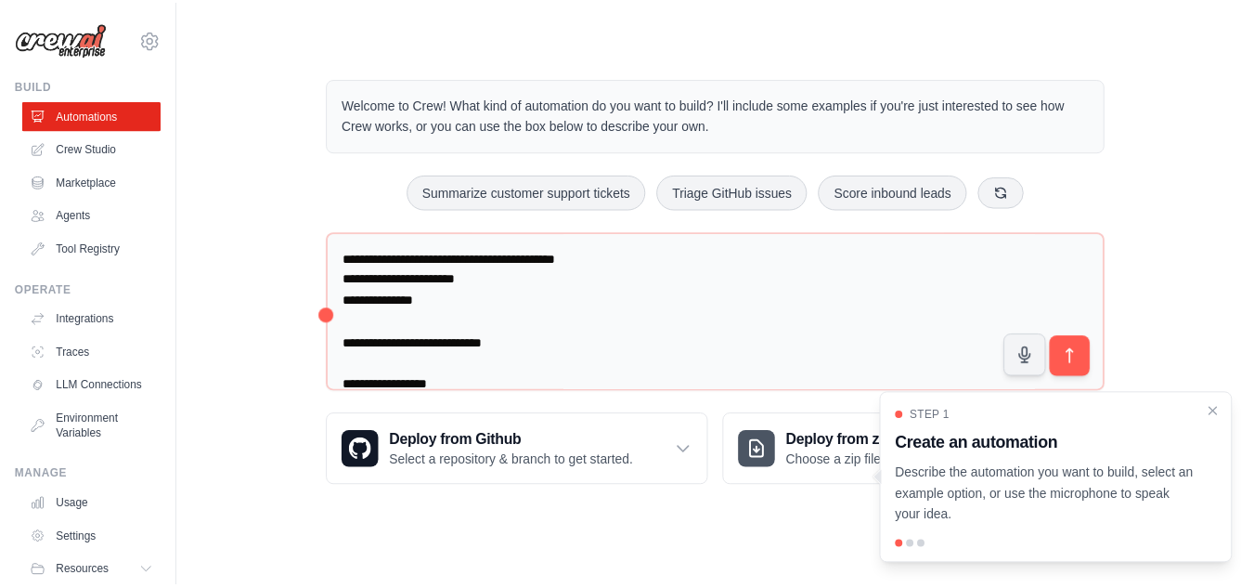
scroll to position [79, 0]
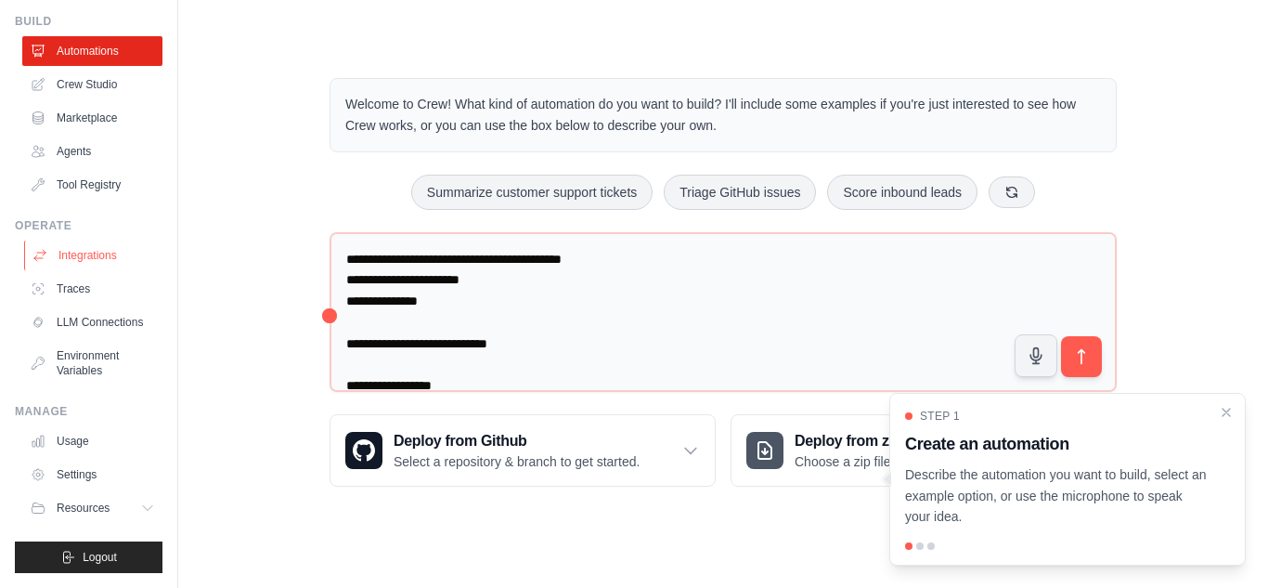
click at [88, 245] on link "Integrations" at bounding box center [94, 255] width 140 height 30
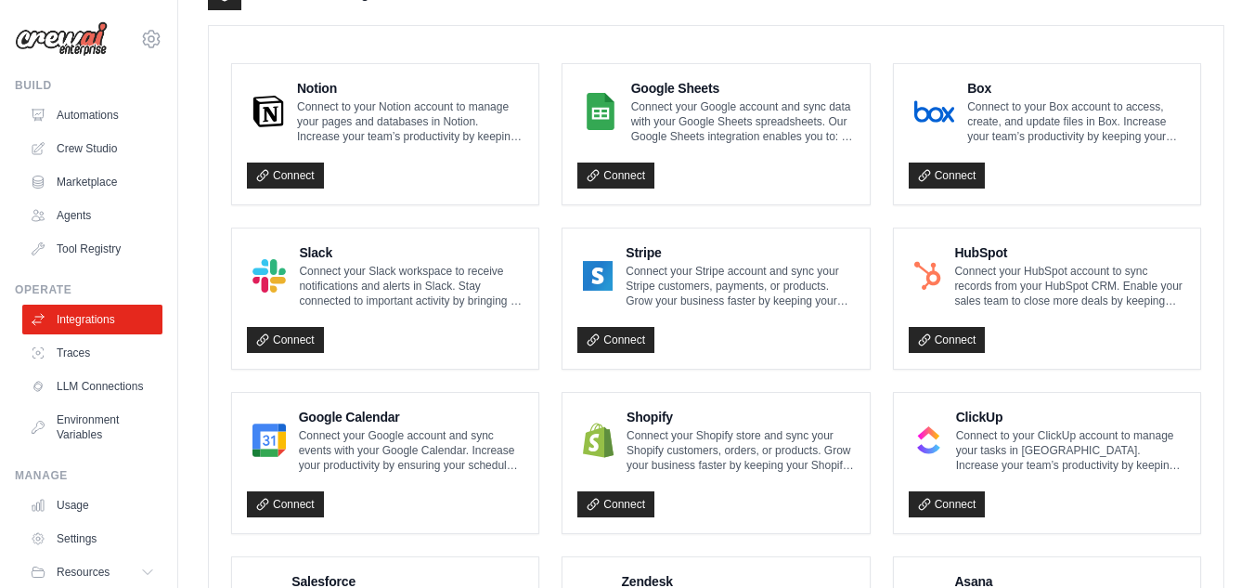
scroll to position [494, 0]
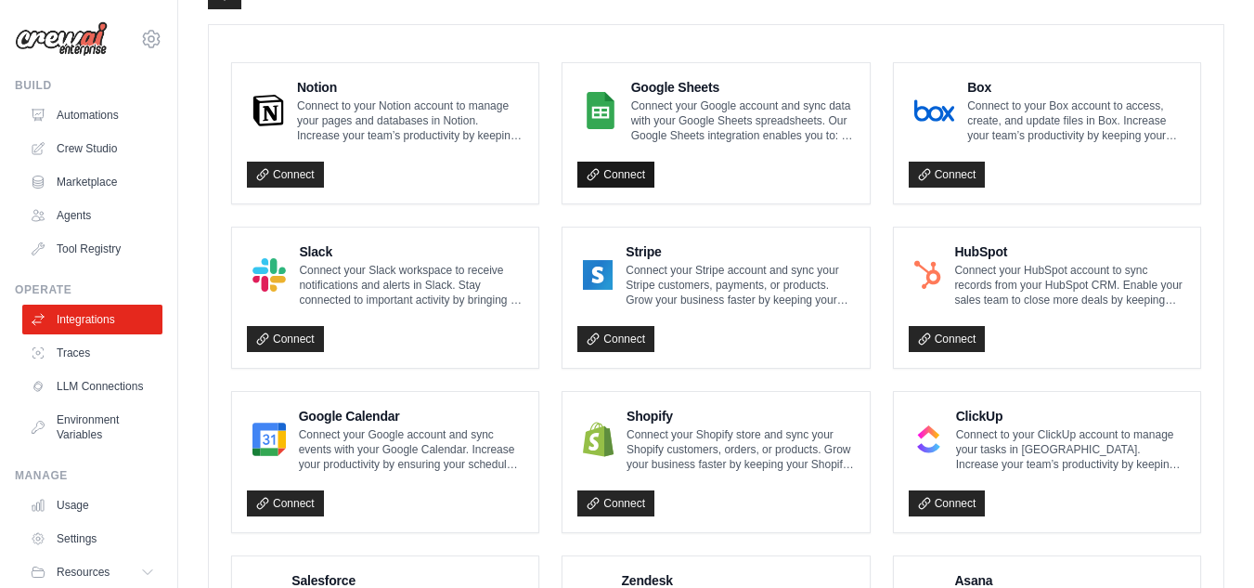
click at [644, 183] on link "Connect" at bounding box center [615, 175] width 77 height 26
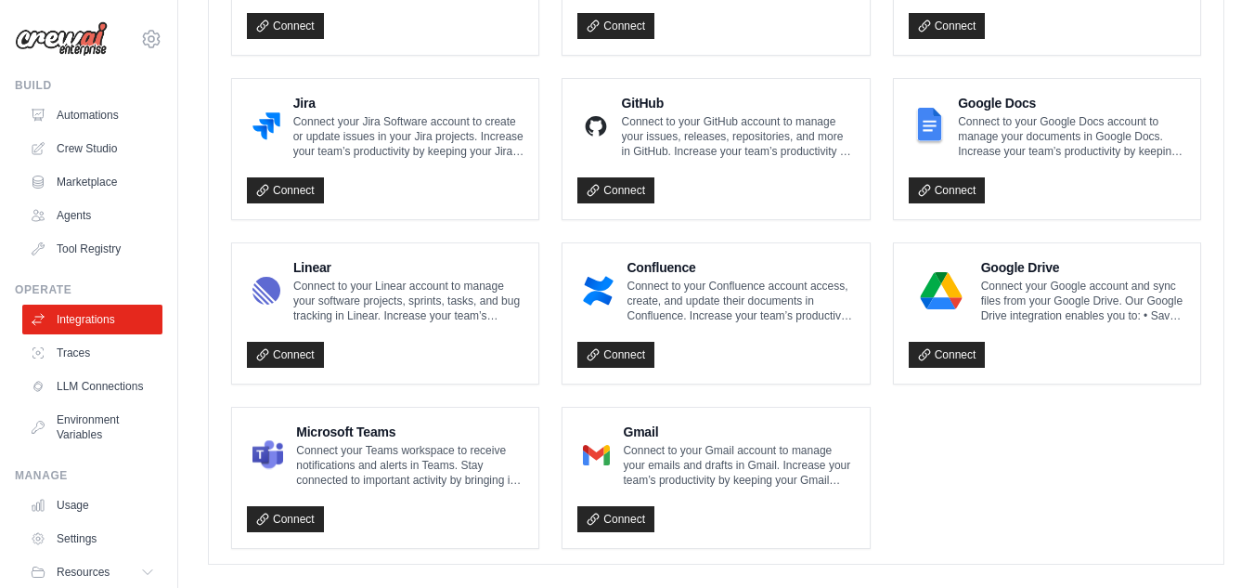
scroll to position [1160, 0]
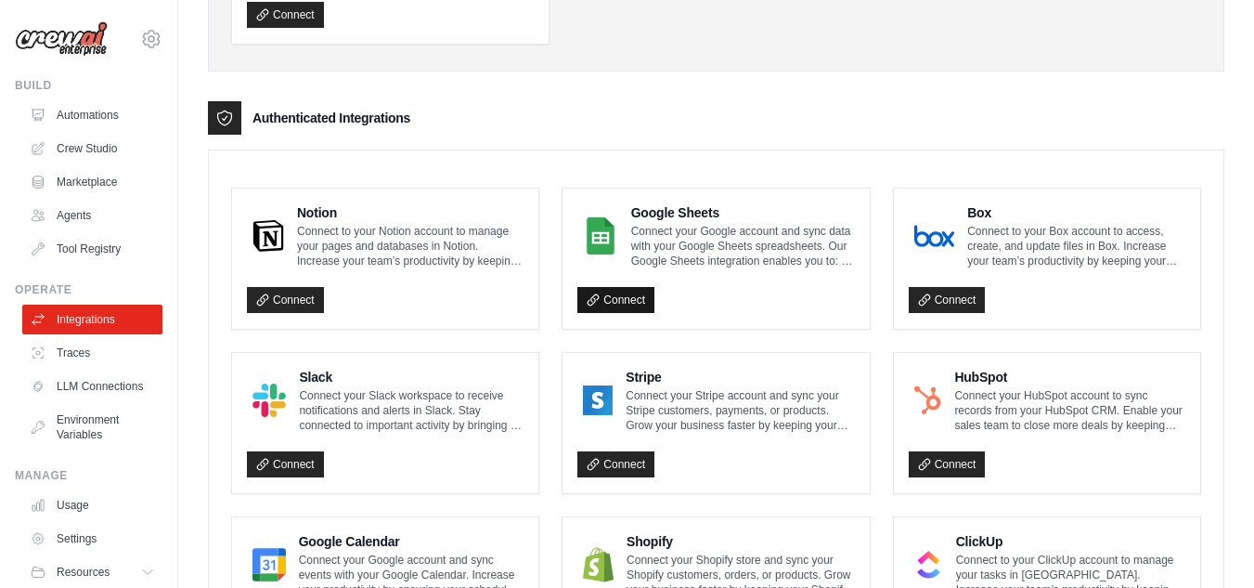
click at [605, 297] on link "Connect" at bounding box center [615, 300] width 77 height 26
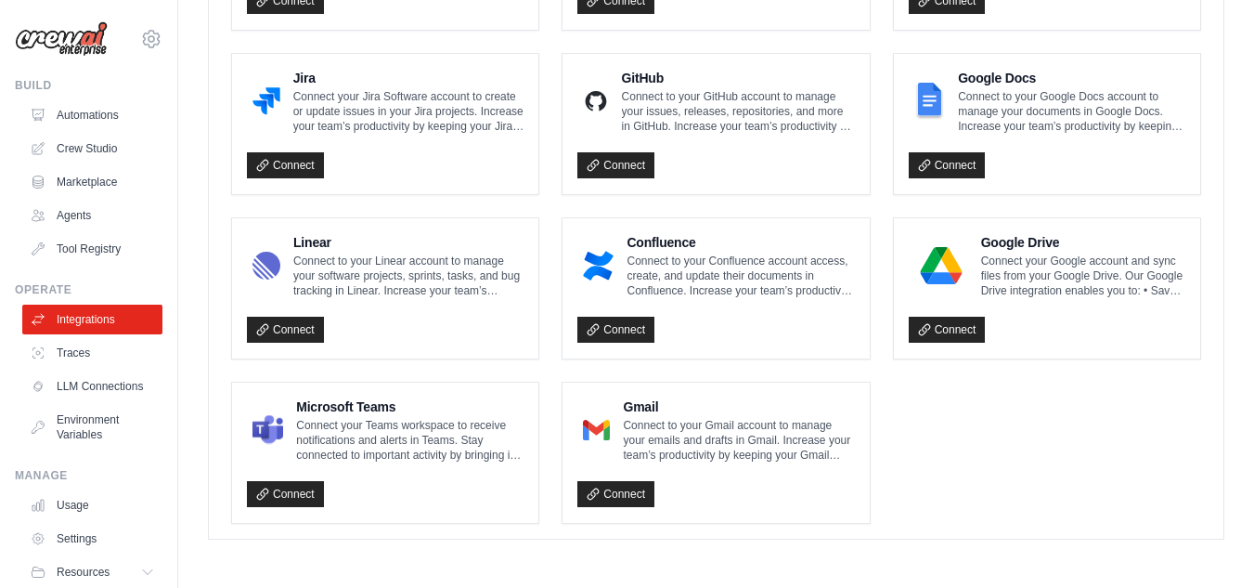
scroll to position [1157, 0]
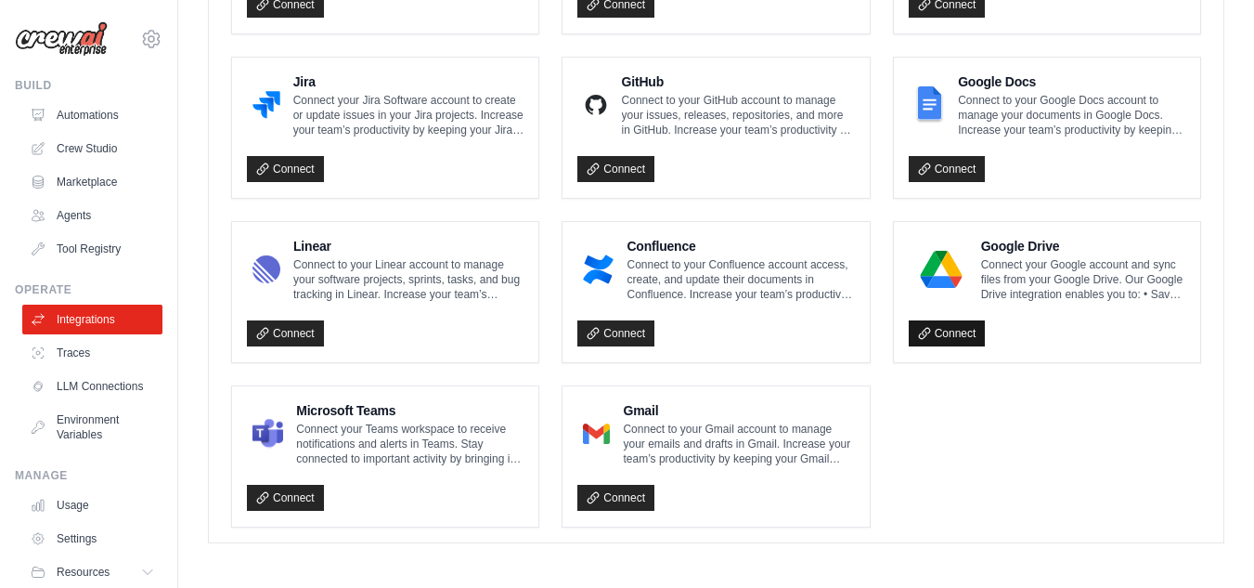
click at [953, 328] on link "Connect" at bounding box center [947, 333] width 77 height 26
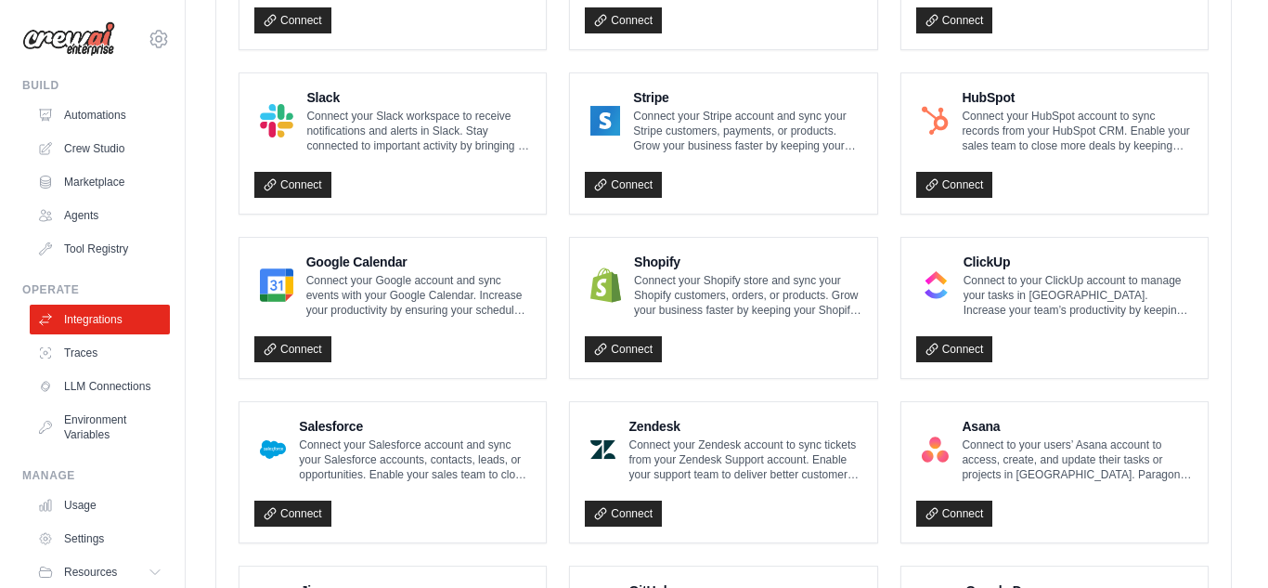
scroll to position [522, 0]
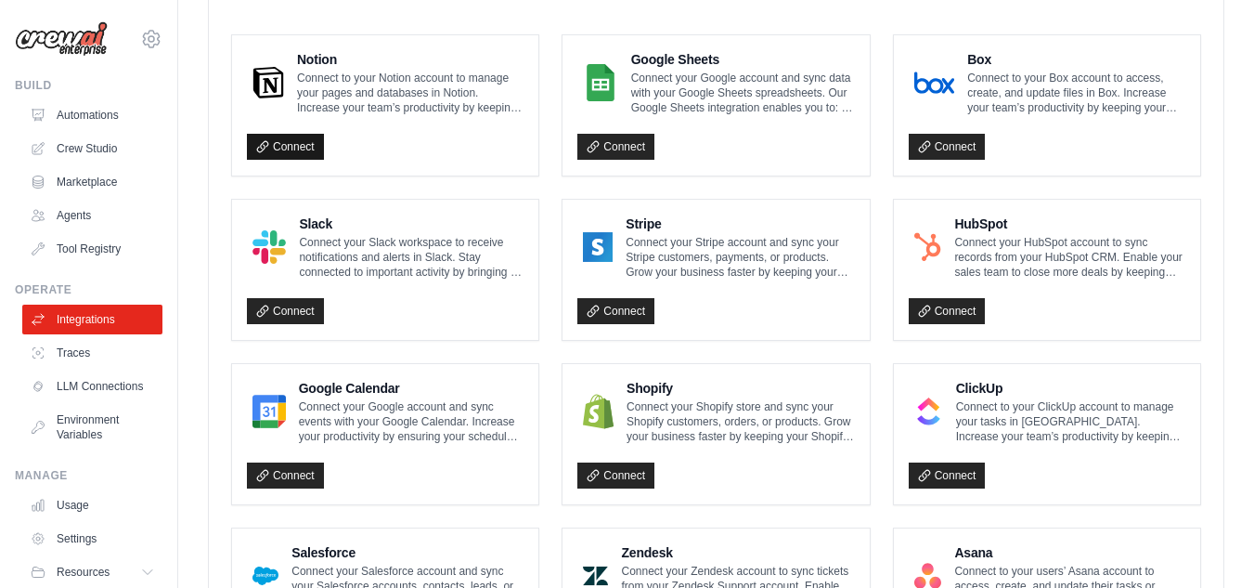
click at [281, 146] on link "Connect" at bounding box center [285, 147] width 77 height 26
click at [264, 141] on icon at bounding box center [262, 146] width 13 height 13
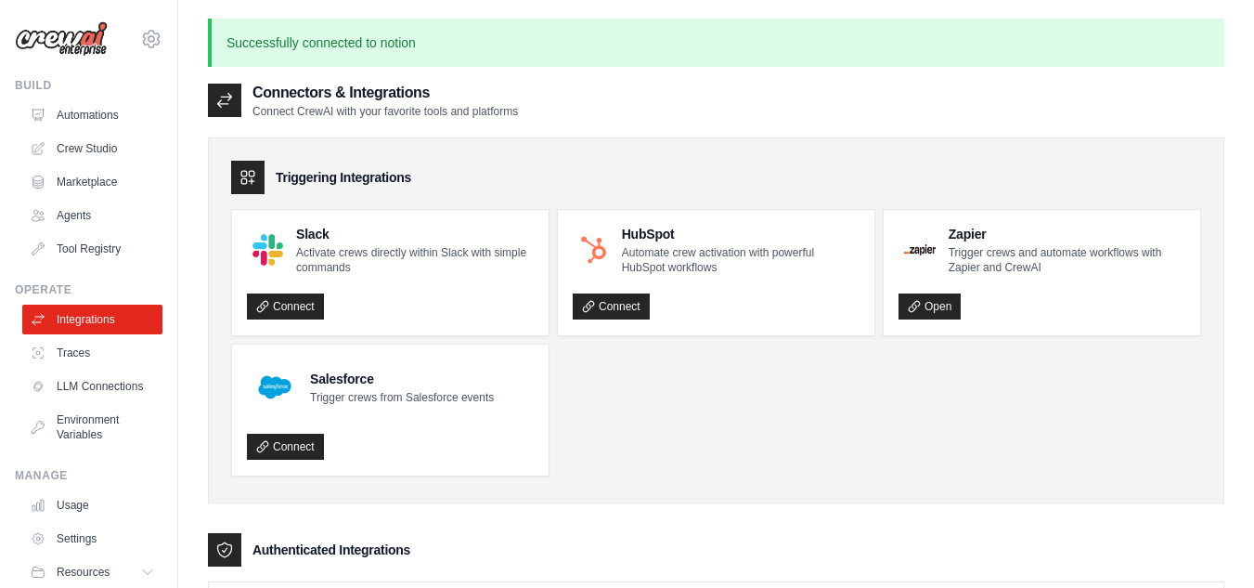
scroll to position [640, 0]
